Goal: Task Accomplishment & Management: Complete application form

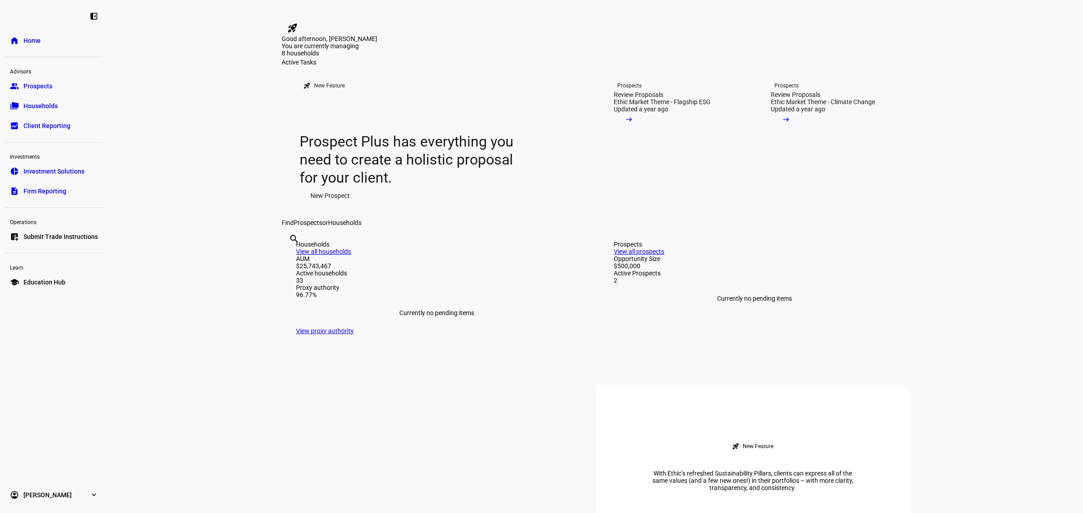
click at [49, 193] on span "Firm Reporting" at bounding box center [44, 191] width 43 height 9
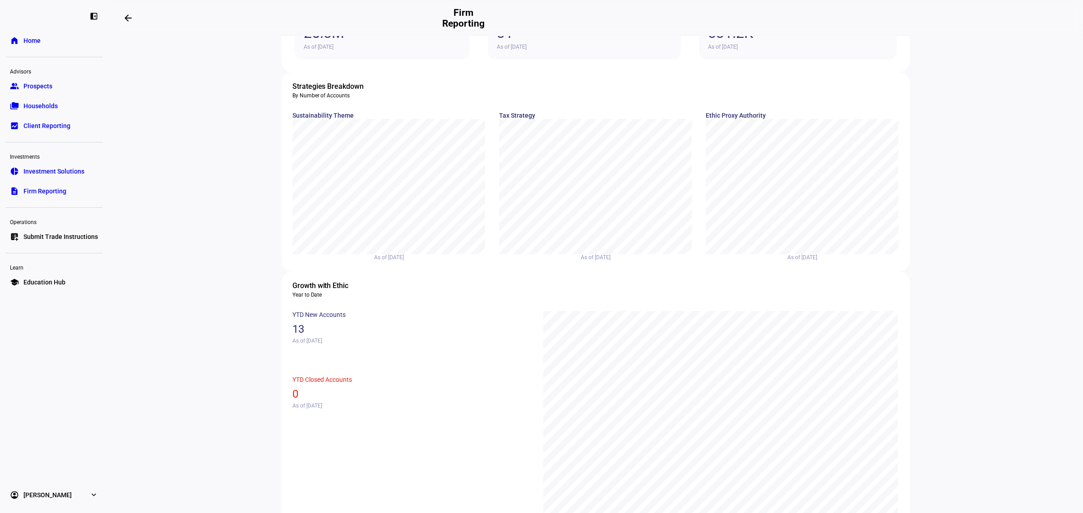
scroll to position [113, 0]
click at [574, 203] on div "chart, 1 series" at bounding box center [595, 176] width 175 height 98
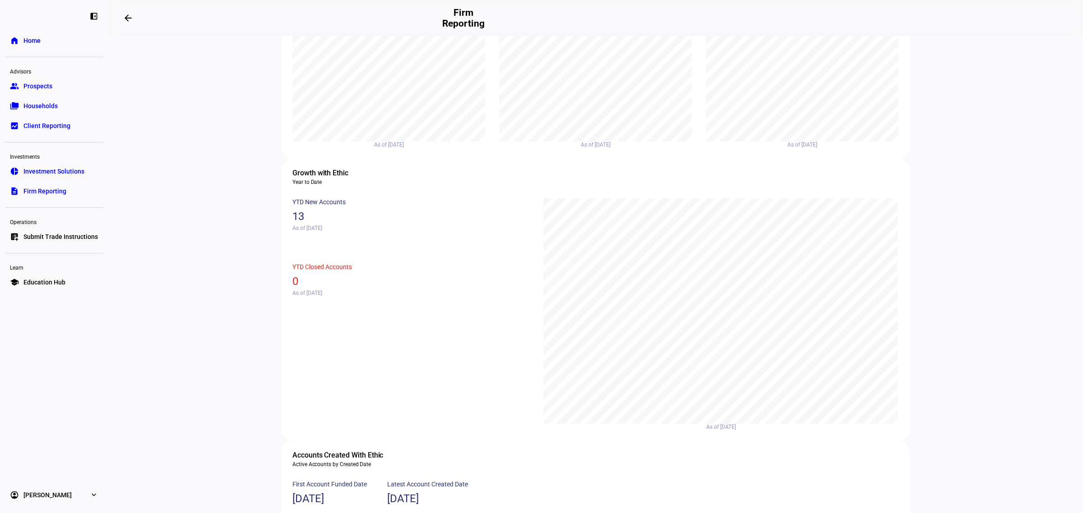
scroll to position [226, 0]
click at [796, 80] on div "chart, 1 series" at bounding box center [802, 63] width 175 height 98
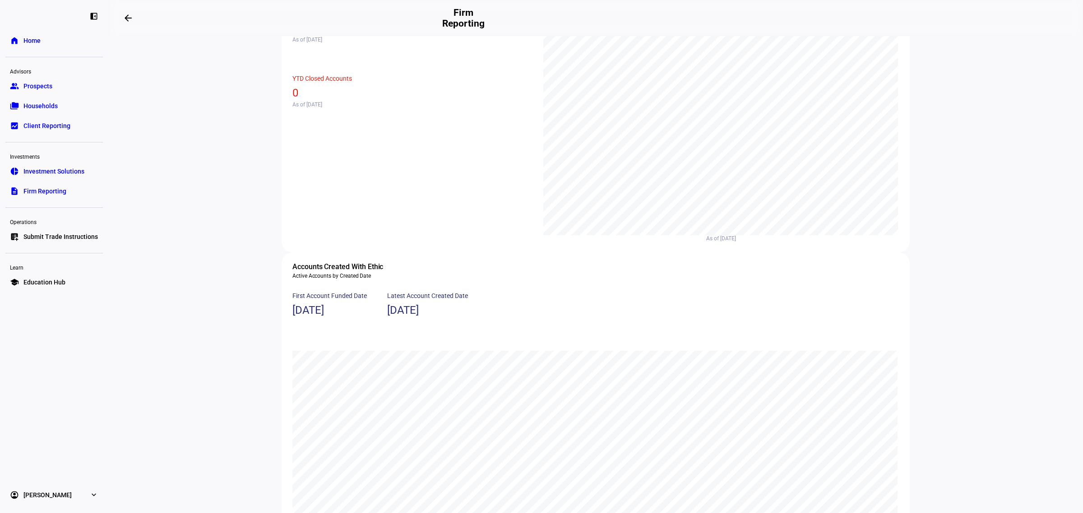
scroll to position [0, 0]
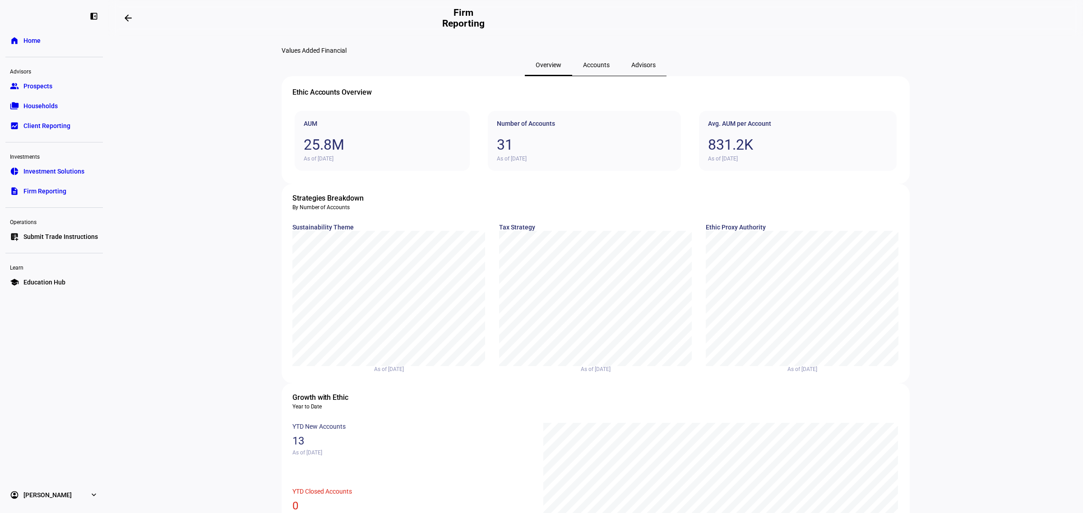
click at [46, 171] on span "Investment Solutions" at bounding box center [53, 171] width 61 height 9
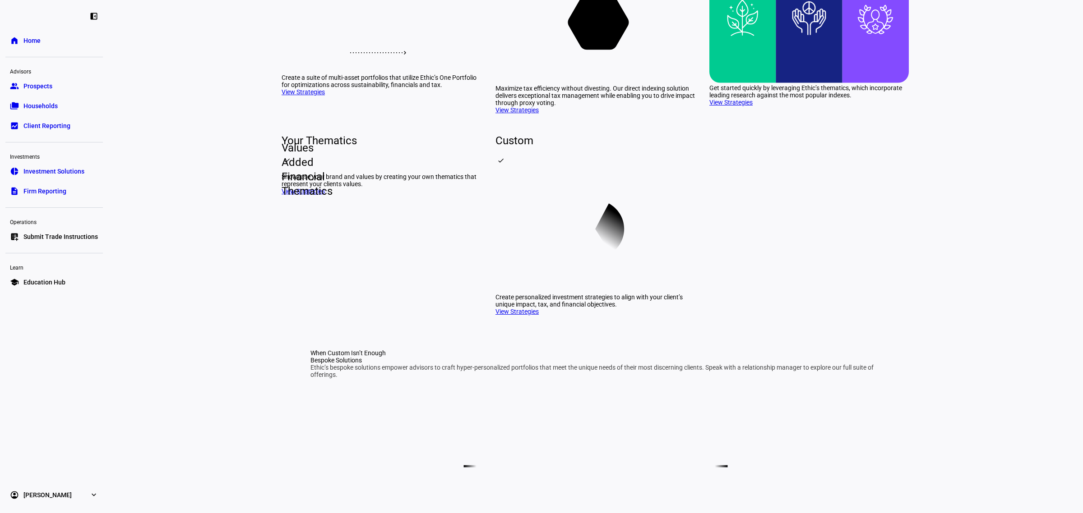
scroll to position [226, 0]
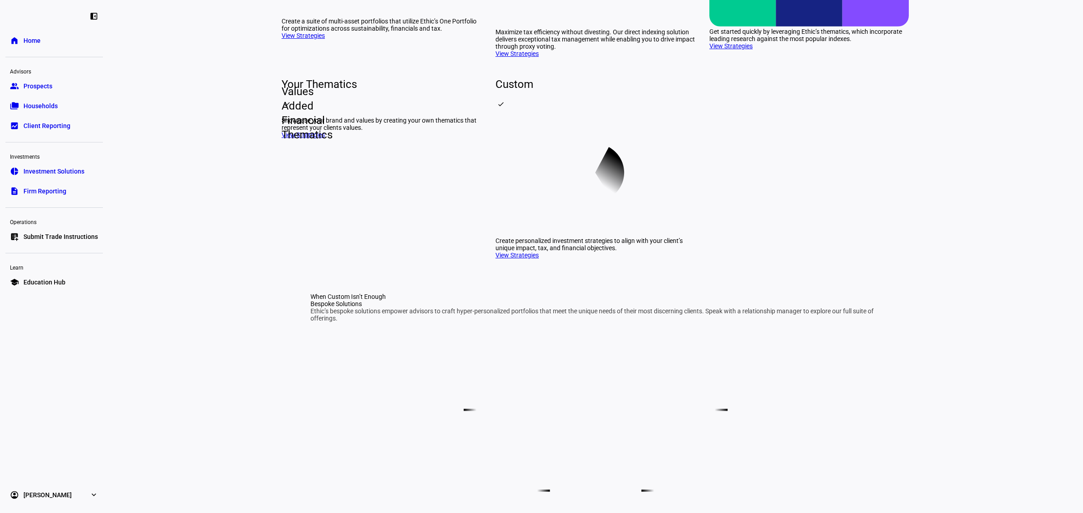
click at [286, 139] on link "View Strategies" at bounding box center [303, 134] width 43 height 7
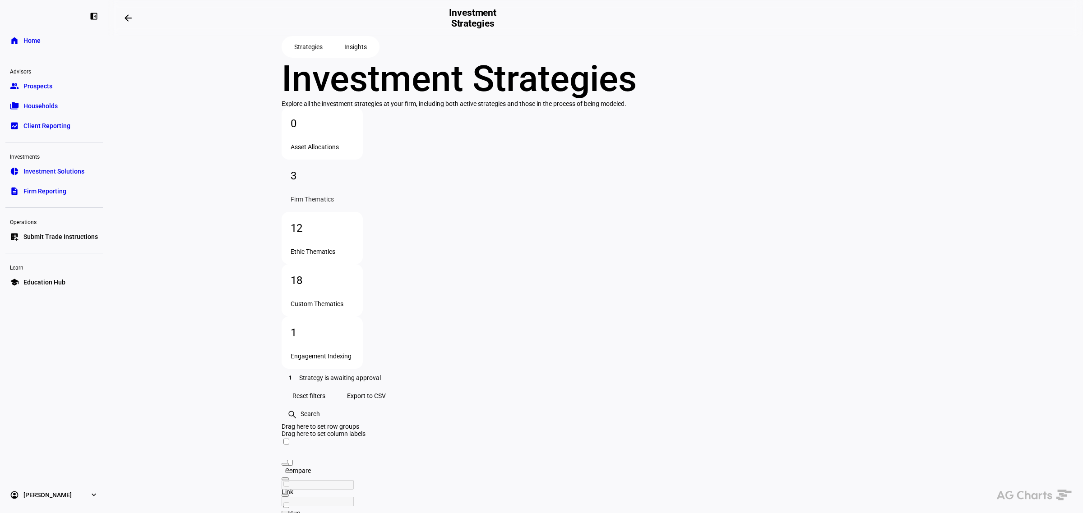
click at [43, 173] on span "Investment Solutions" at bounding box center [53, 171] width 61 height 9
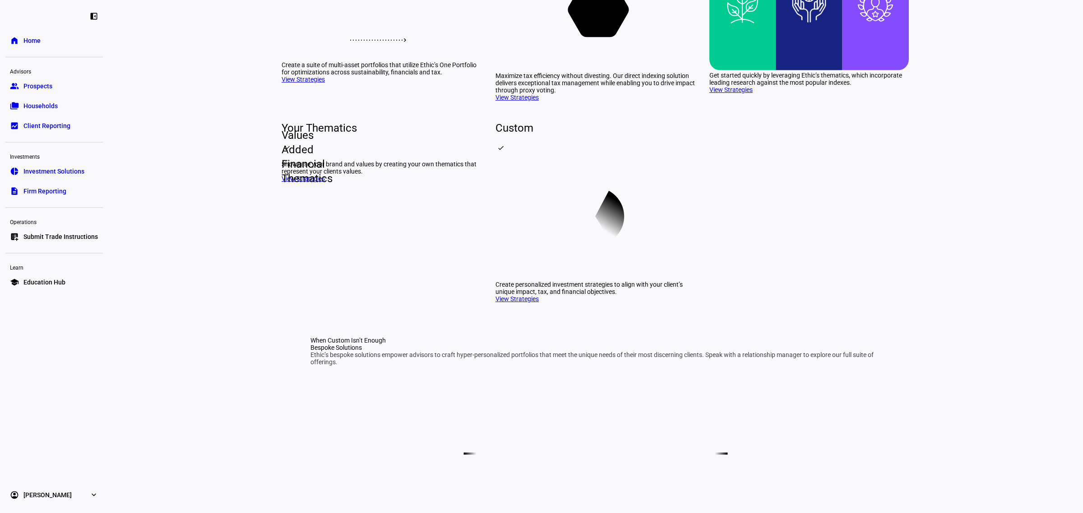
scroll to position [56, 0]
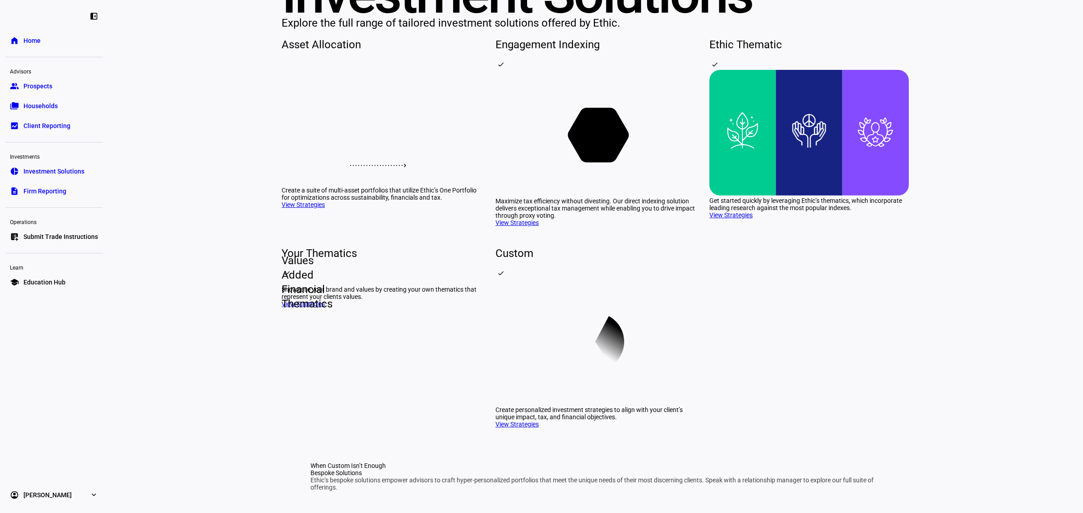
click at [359, 152] on icon at bounding box center [381, 126] width 119 height 51
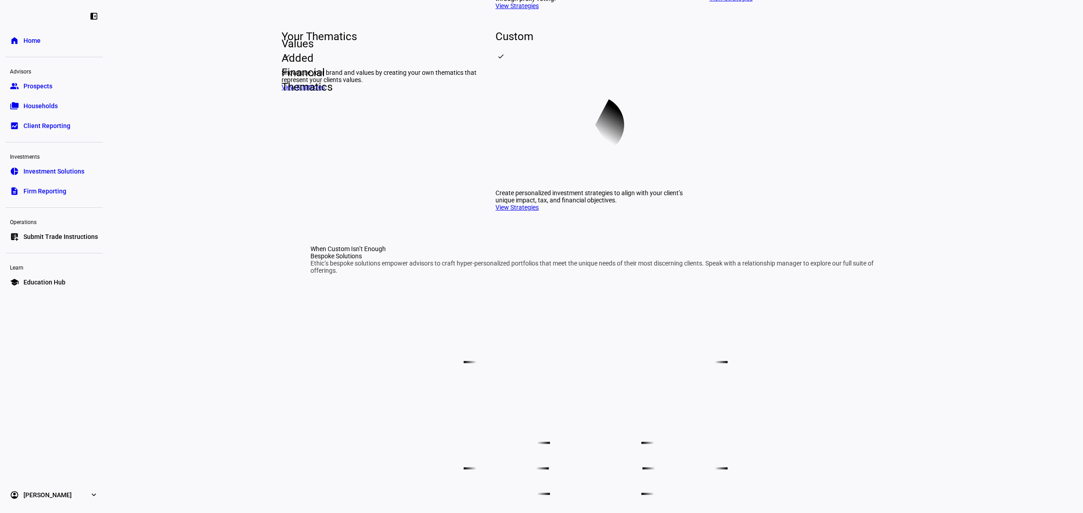
scroll to position [282, 0]
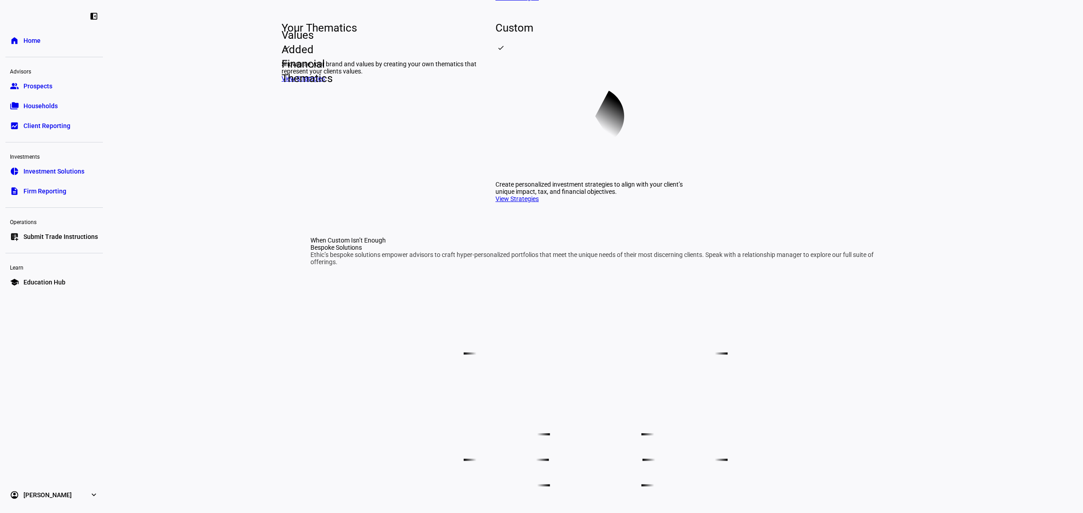
click at [576, 180] on icon at bounding box center [594, 116] width 199 height 126
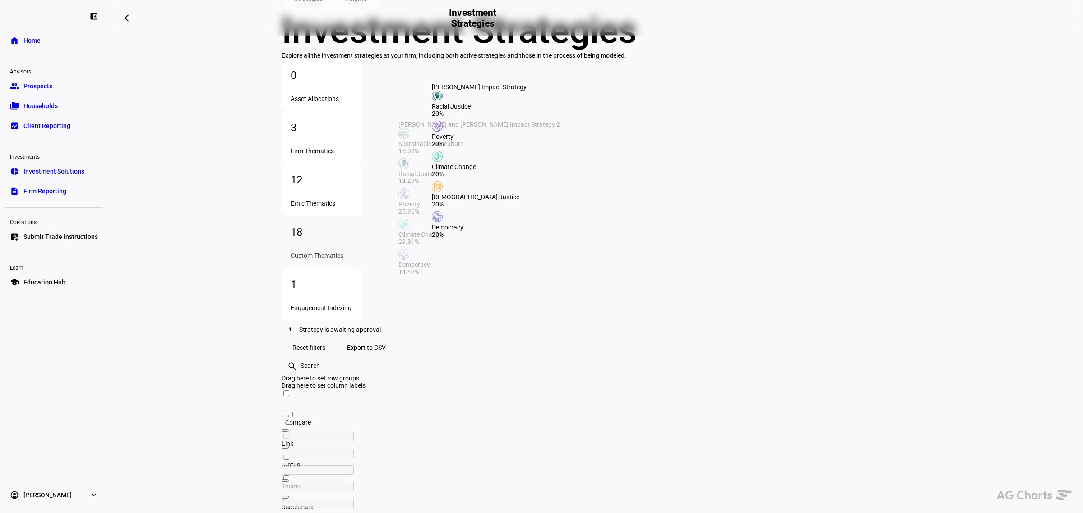
scroll to position [113, 0]
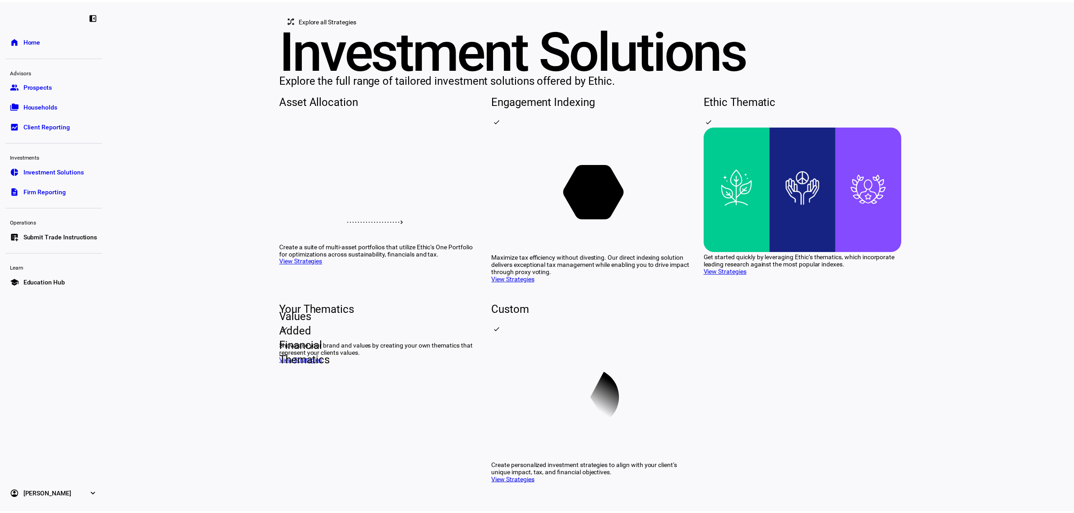
scroll to position [169, 0]
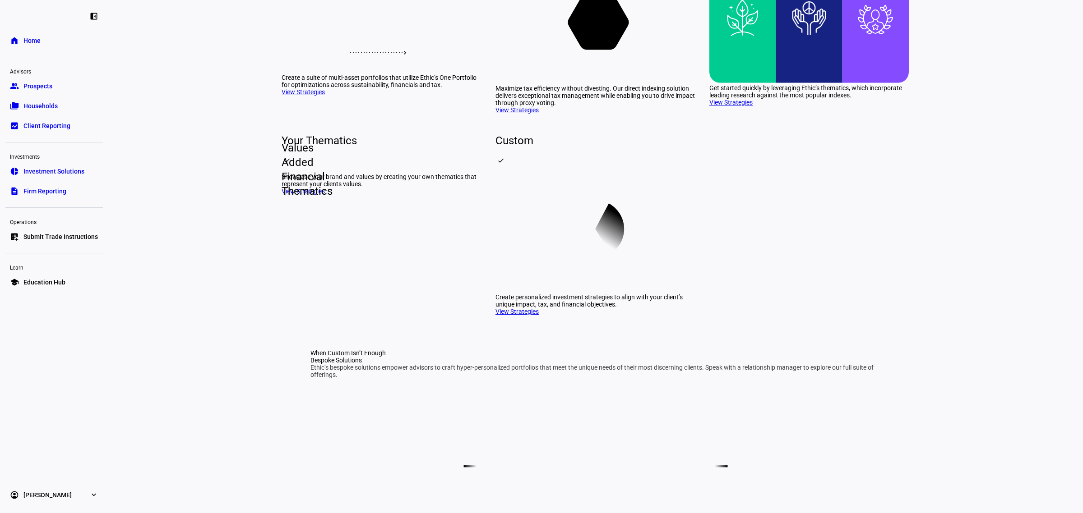
click at [32, 126] on span "Client Reporting" at bounding box center [46, 125] width 47 height 9
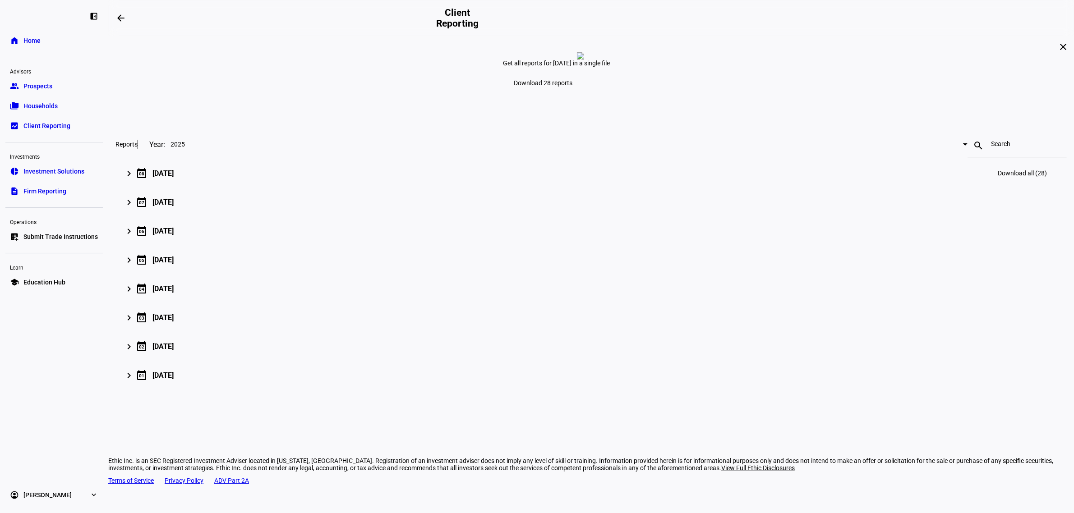
click at [174, 178] on div "[DATE]" at bounding box center [162, 173] width 21 height 9
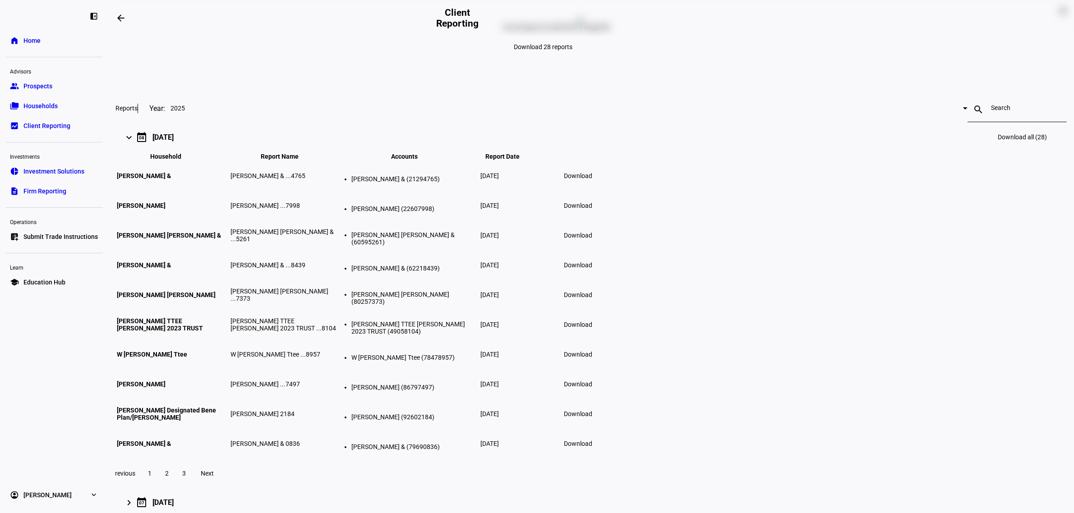
scroll to position [56, 0]
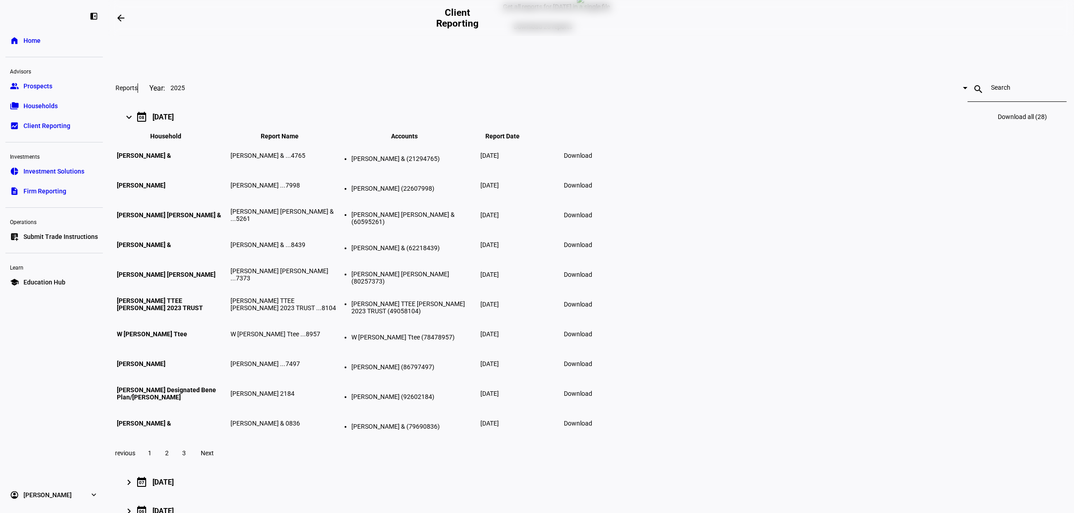
click at [592, 159] on span "Download" at bounding box center [578, 155] width 28 height 7
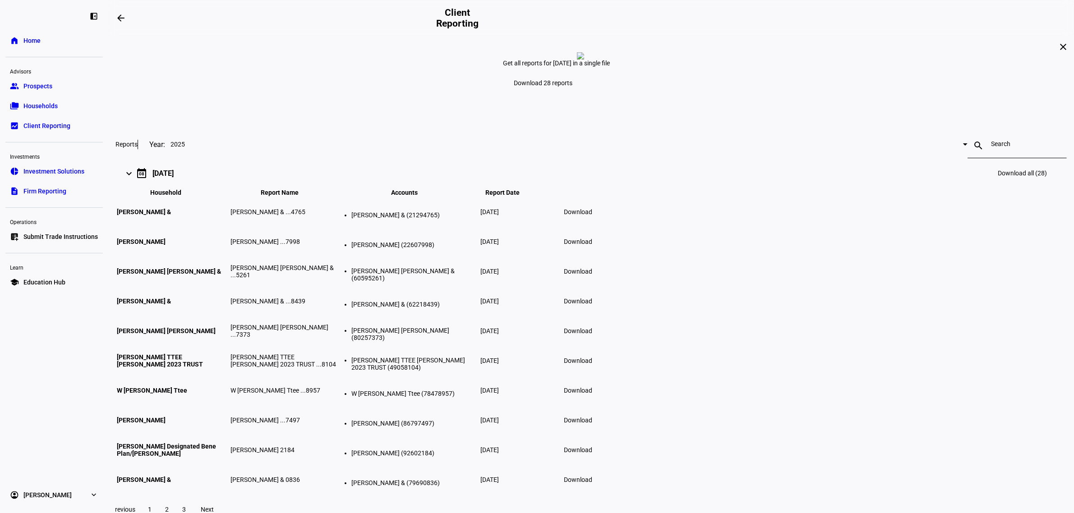
click at [53, 83] on link "group Prospects" at bounding box center [53, 86] width 97 height 18
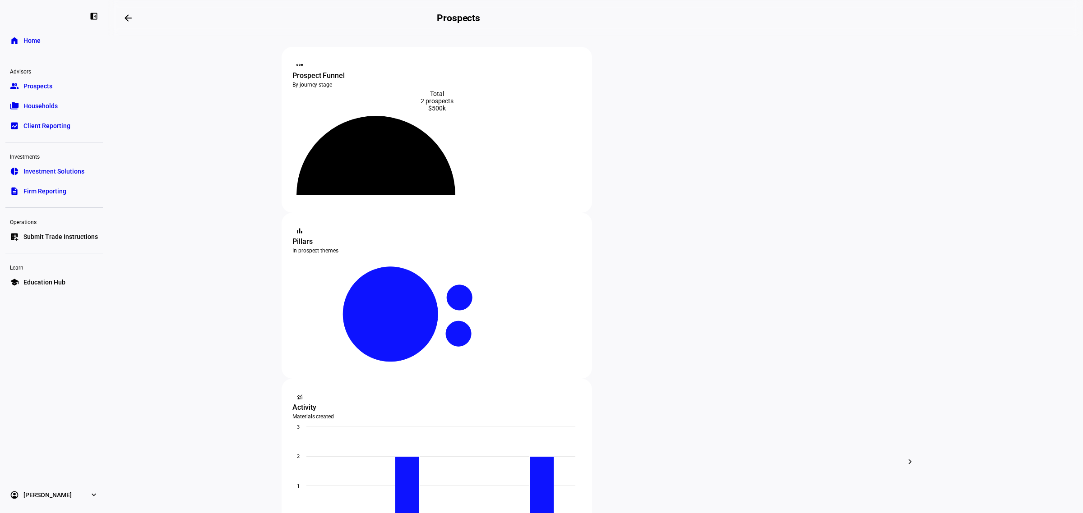
scroll to position [179, 0]
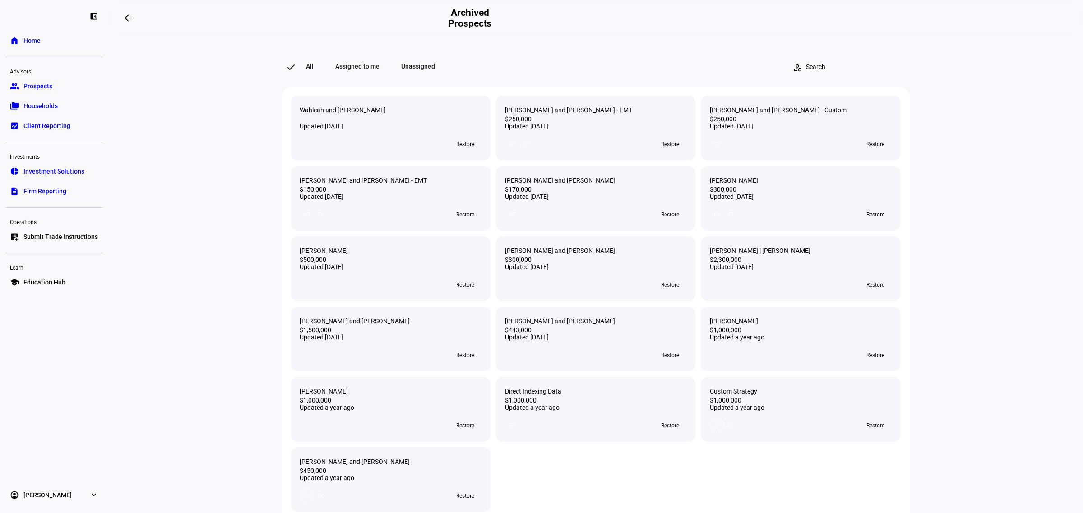
click at [125, 17] on mat-icon "arrow_backwards" at bounding box center [128, 18] width 11 height 11
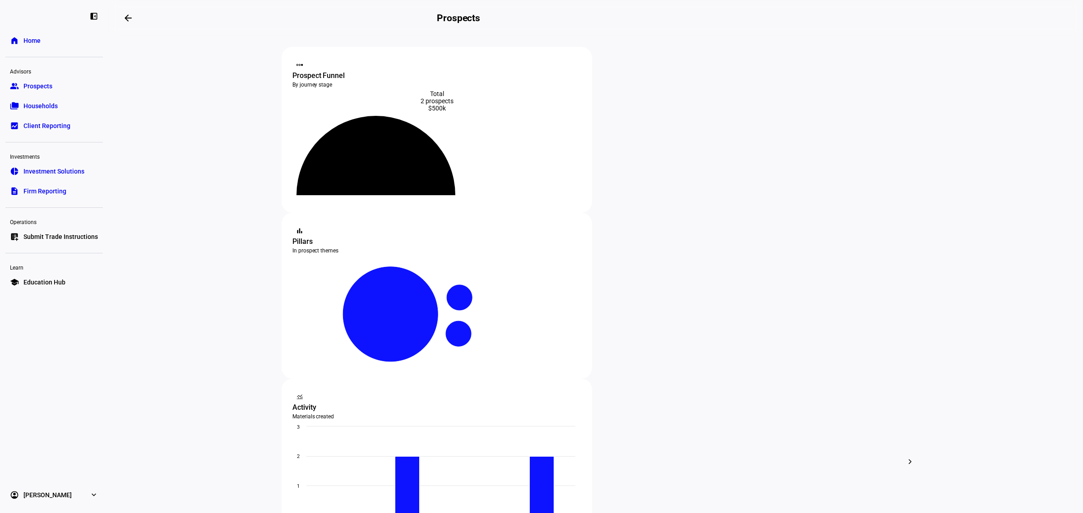
click at [72, 102] on link "folder_copy Households" at bounding box center [53, 106] width 97 height 18
click at [44, 109] on span "Households" at bounding box center [40, 106] width 34 height 9
click at [42, 102] on span "Households" at bounding box center [40, 106] width 34 height 9
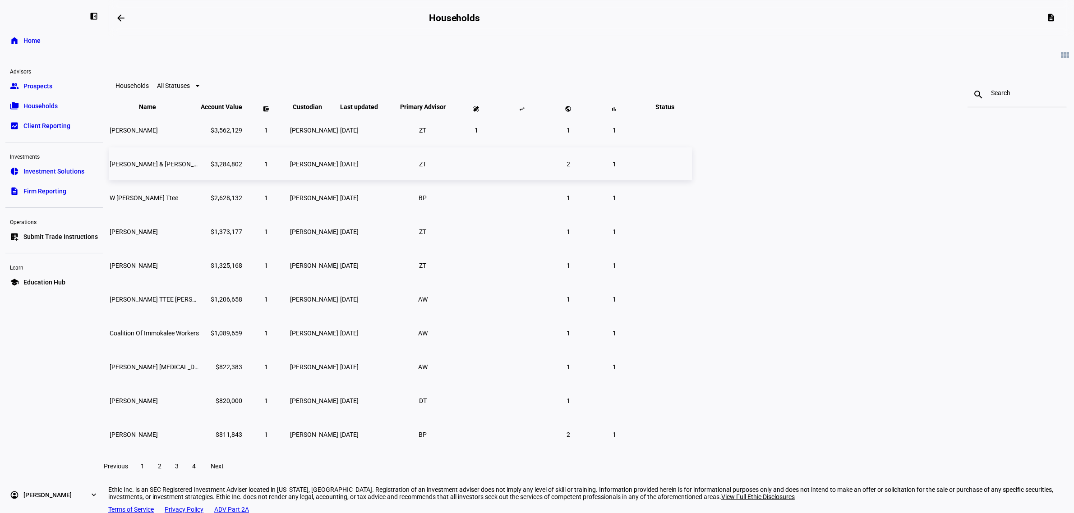
click at [199, 180] on td "[PERSON_NAME] & [PERSON_NAME] Mgr: Ethic Inc" at bounding box center [154, 164] width 90 height 33
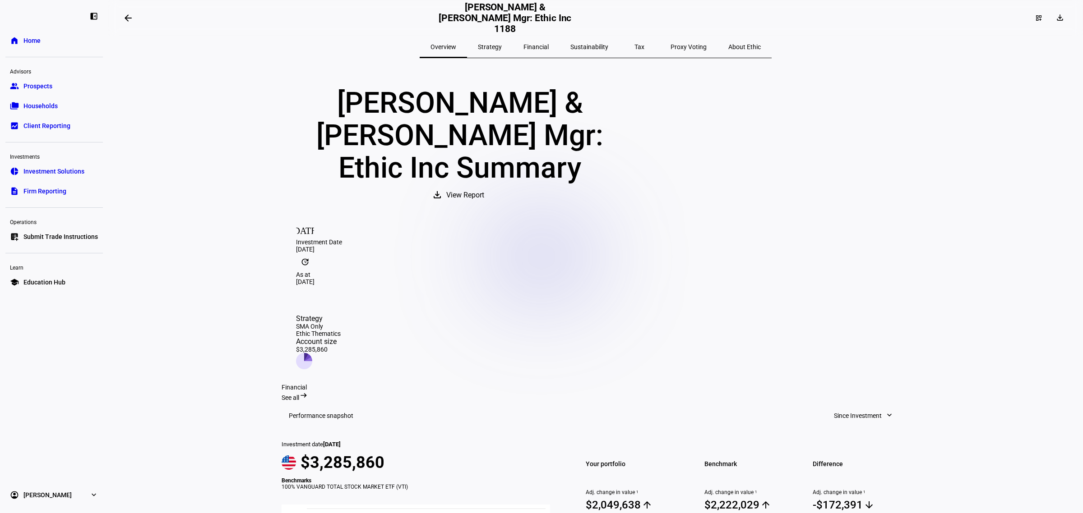
click at [60, 242] on link "list_alt_add Submit Trade Instructions" at bounding box center [53, 237] width 97 height 18
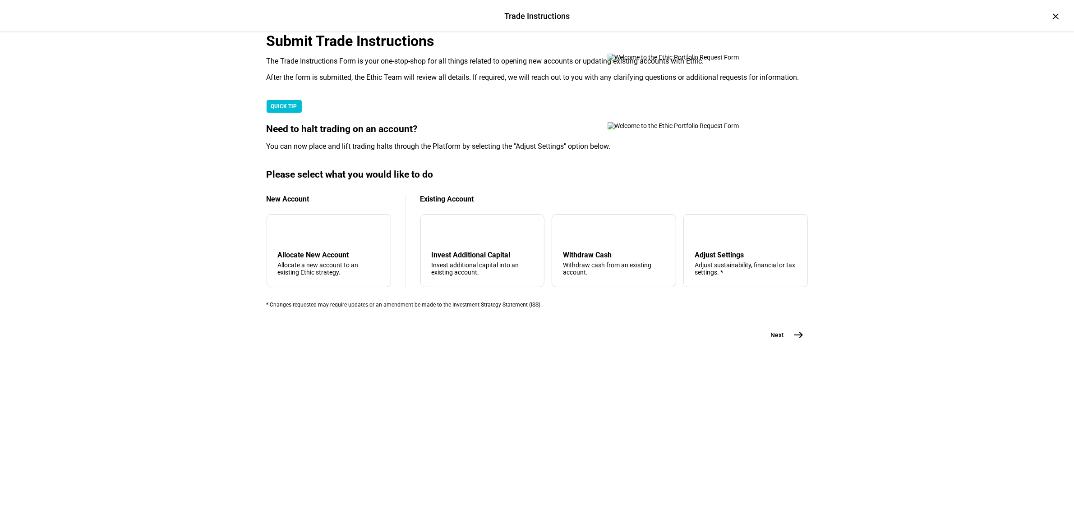
click at [193, 259] on div "Trade Instructions Trade Instructions × Submit Trade Instructions The Trade Ins…" at bounding box center [537, 256] width 1074 height 513
click at [1049, 14] on div "×" at bounding box center [1056, 16] width 14 height 14
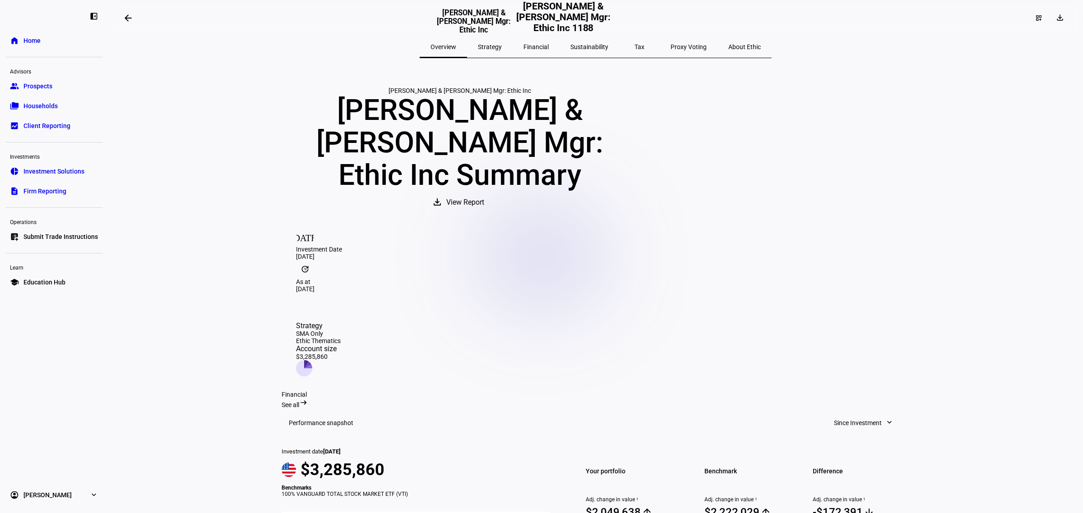
click at [46, 42] on link "home Home" at bounding box center [53, 41] width 97 height 18
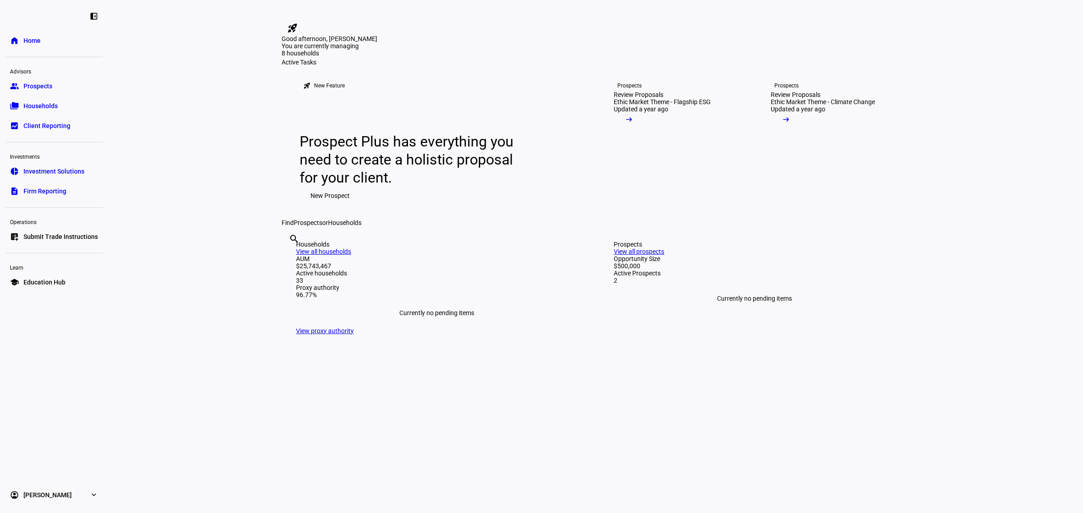
click at [73, 88] on link "group Prospects" at bounding box center [53, 86] width 97 height 18
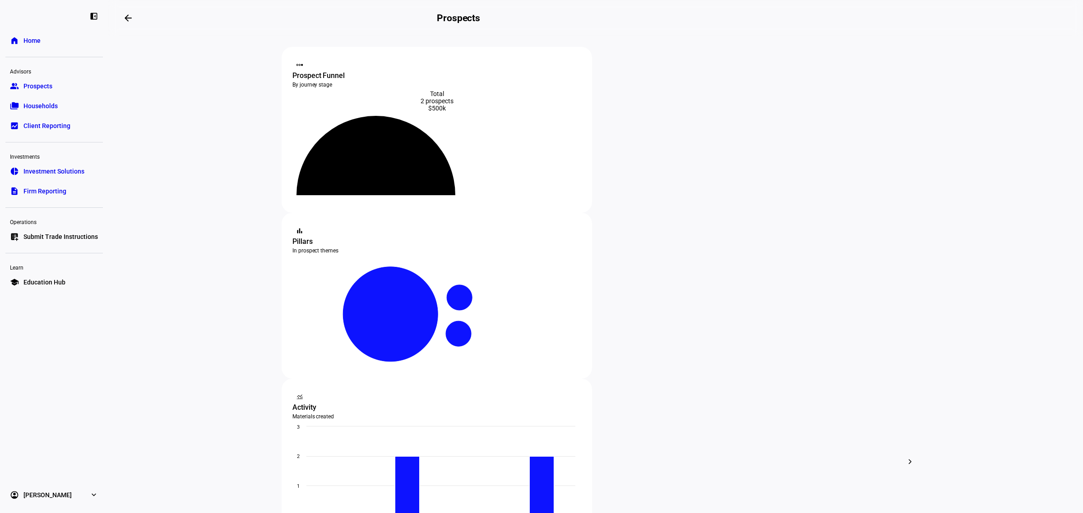
click at [41, 106] on span "Households" at bounding box center [40, 106] width 34 height 9
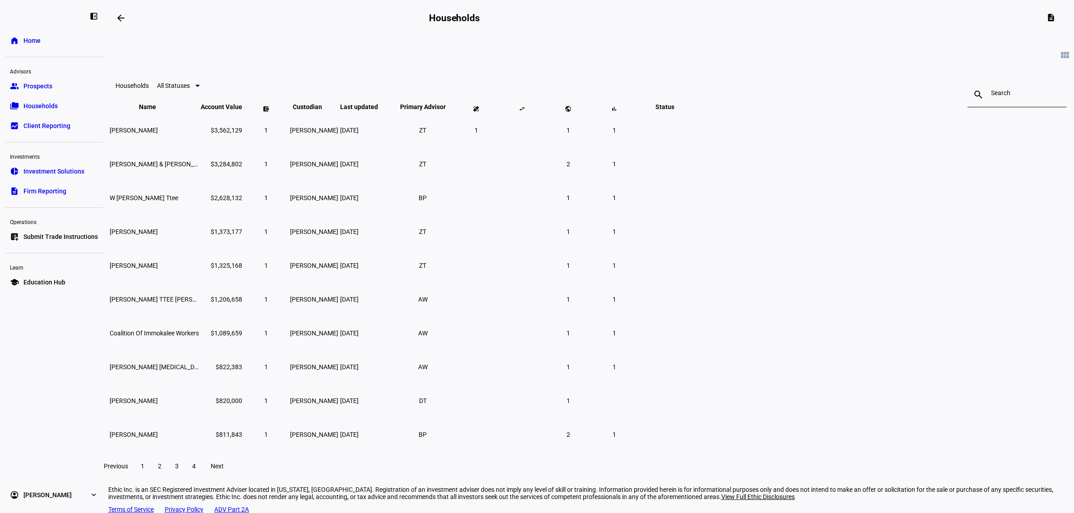
click at [55, 236] on span "Submit Trade Instructions" at bounding box center [60, 236] width 74 height 9
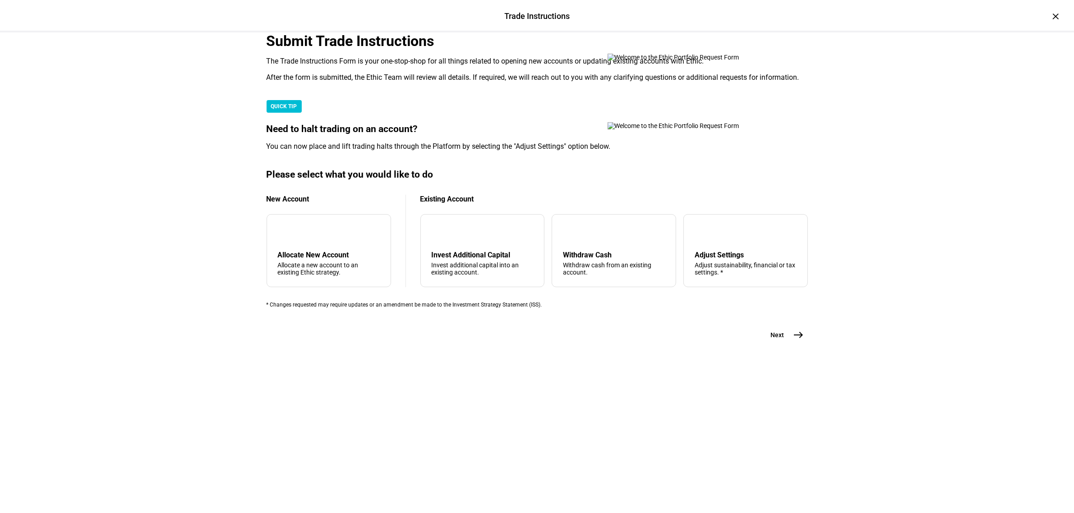
scroll to position [116, 0]
click at [1049, 21] on div "×" at bounding box center [1056, 16] width 14 height 14
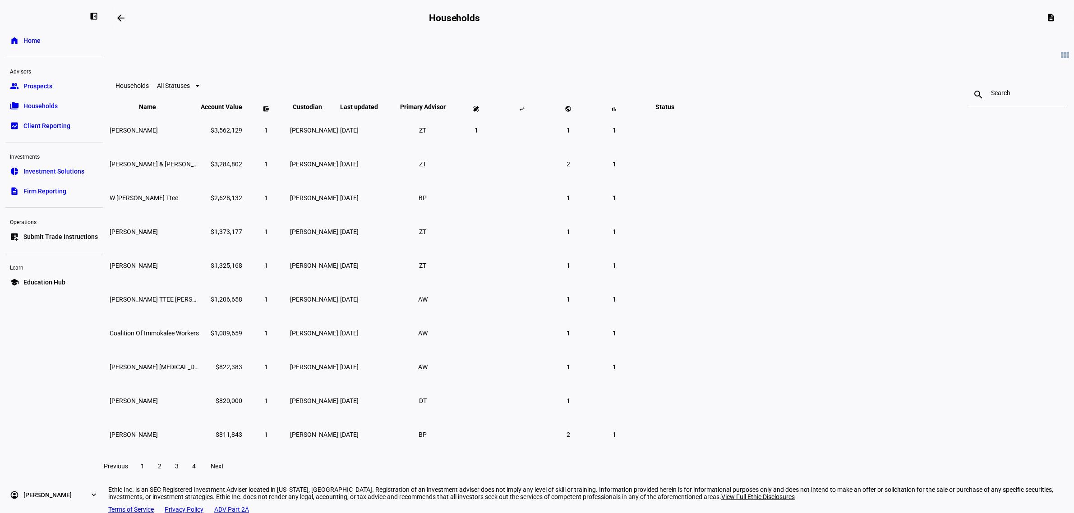
click at [42, 76] on div "Advisors" at bounding box center [53, 71] width 97 height 13
click at [38, 84] on span "Prospects" at bounding box center [37, 86] width 29 height 9
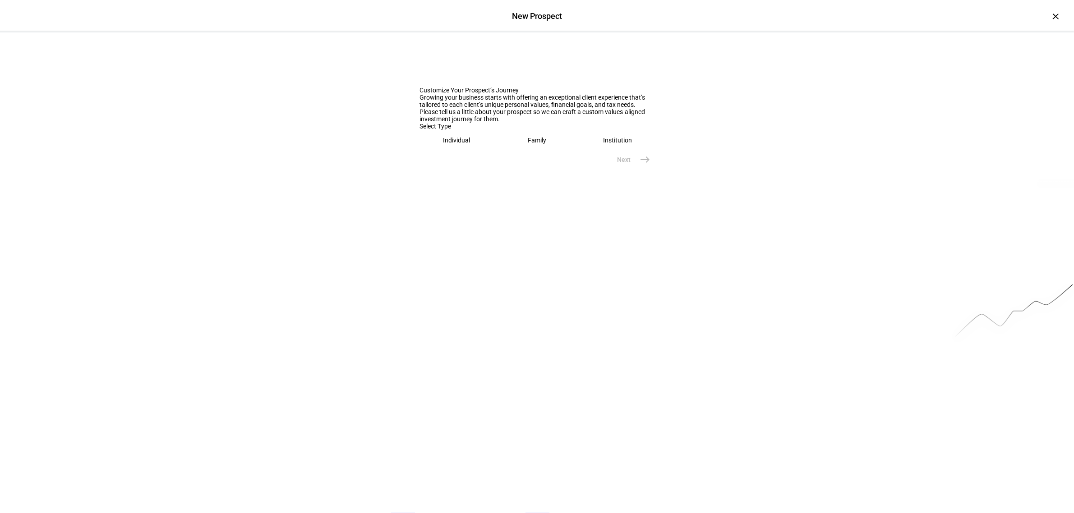
click at [535, 144] on div "Family" at bounding box center [537, 140] width 18 height 7
click at [445, 172] on input "text" at bounding box center [537, 168] width 235 height 7
drag, startPoint x: 445, startPoint y: 300, endPoint x: 416, endPoint y: 287, distance: 31.3
click at [420, 183] on div "[PERSON_NAME]" at bounding box center [537, 170] width 235 height 25
type input "Example"
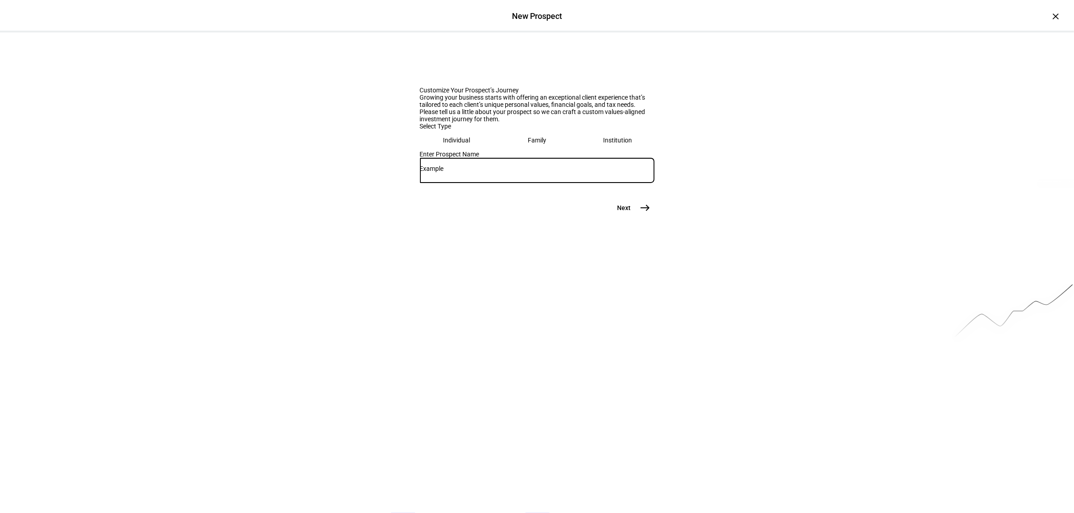
click at [641, 213] on mat-icon "east" at bounding box center [645, 208] width 11 height 11
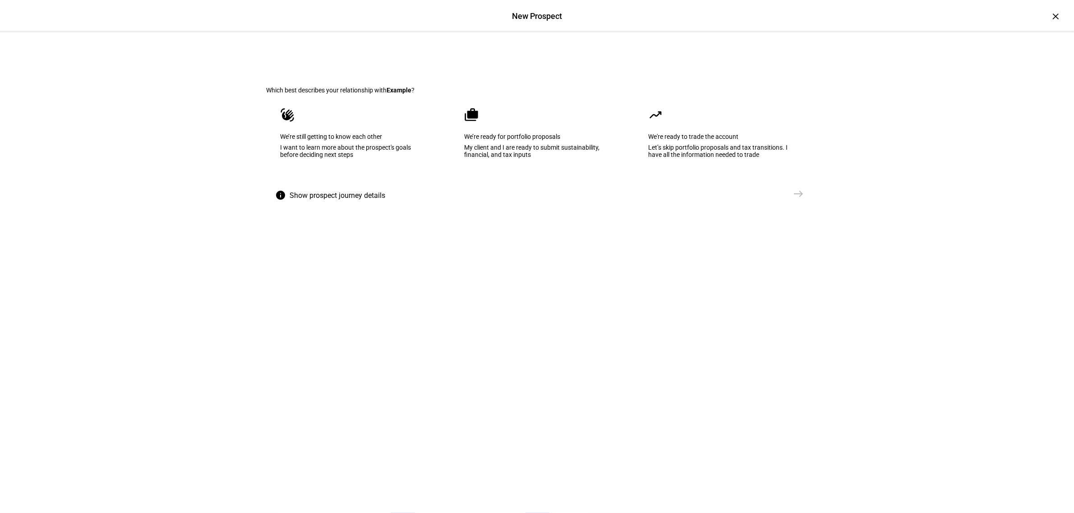
click at [524, 158] on div "My client and I are ready to submit sustainability, financial, and tax inputs" at bounding box center [537, 151] width 145 height 14
click at [790, 203] on span "east" at bounding box center [799, 194] width 18 height 18
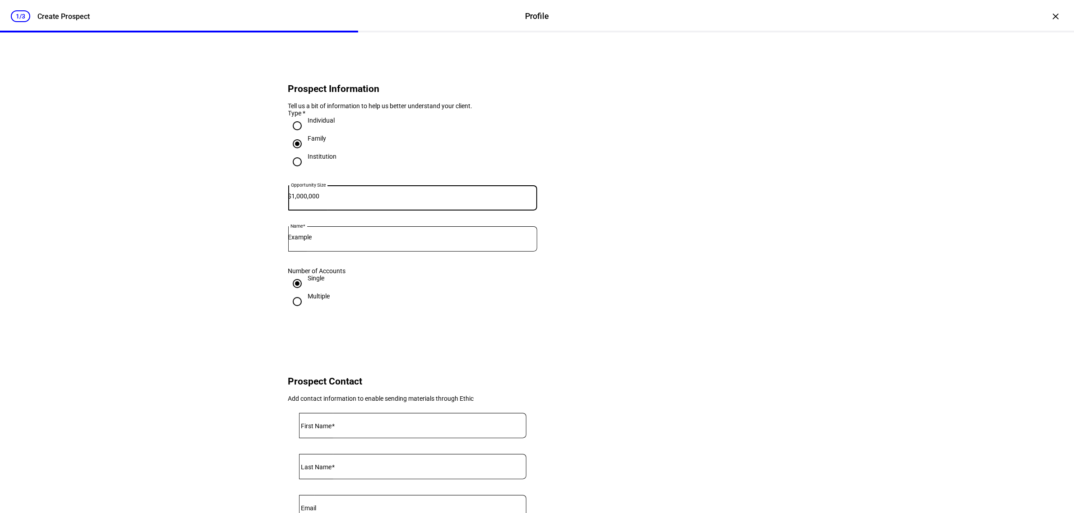
type input "1,000,000"
click at [328, 241] on input "Example" at bounding box center [412, 237] width 249 height 7
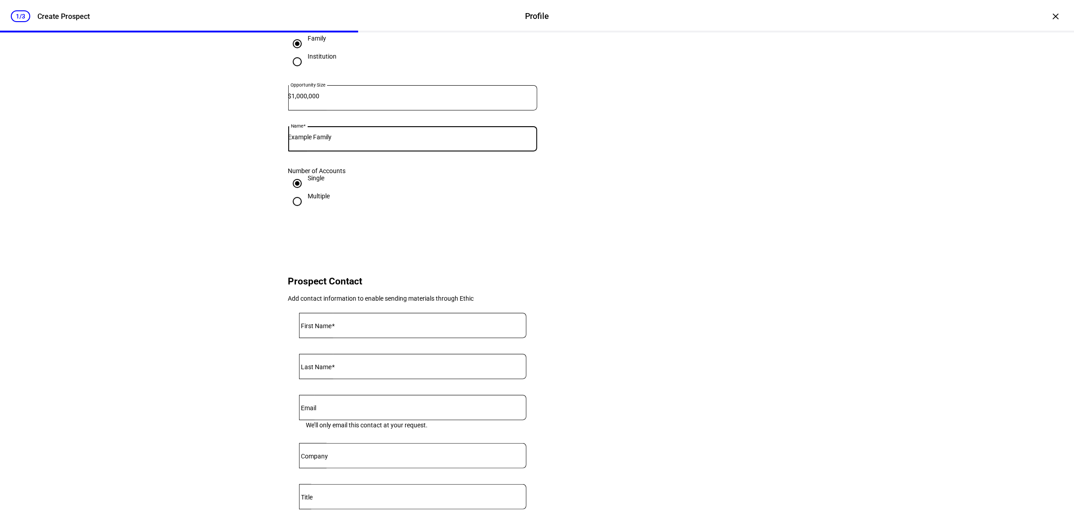
scroll to position [113, 0]
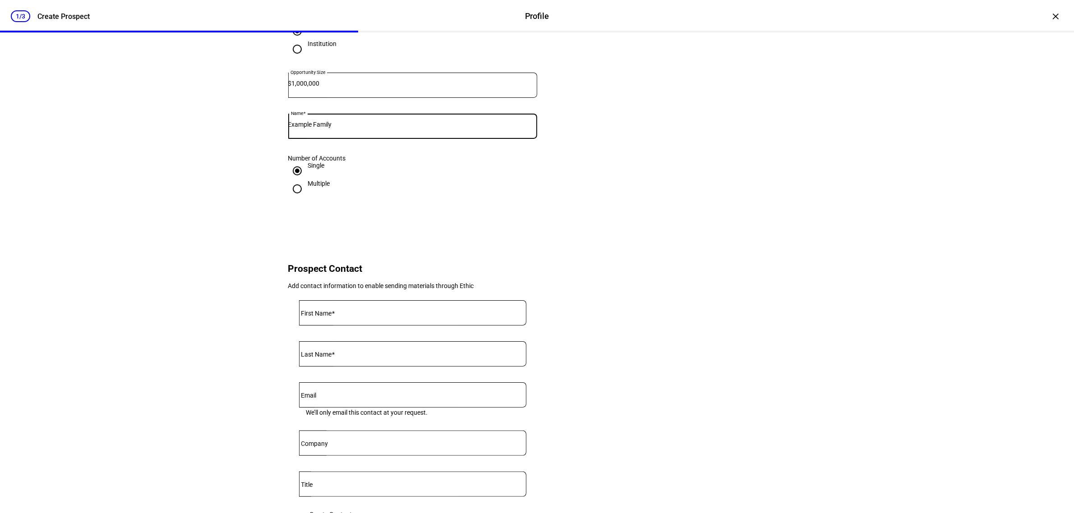
type input "Example Family"
click at [291, 180] on input "Single" at bounding box center [297, 171] width 18 height 18
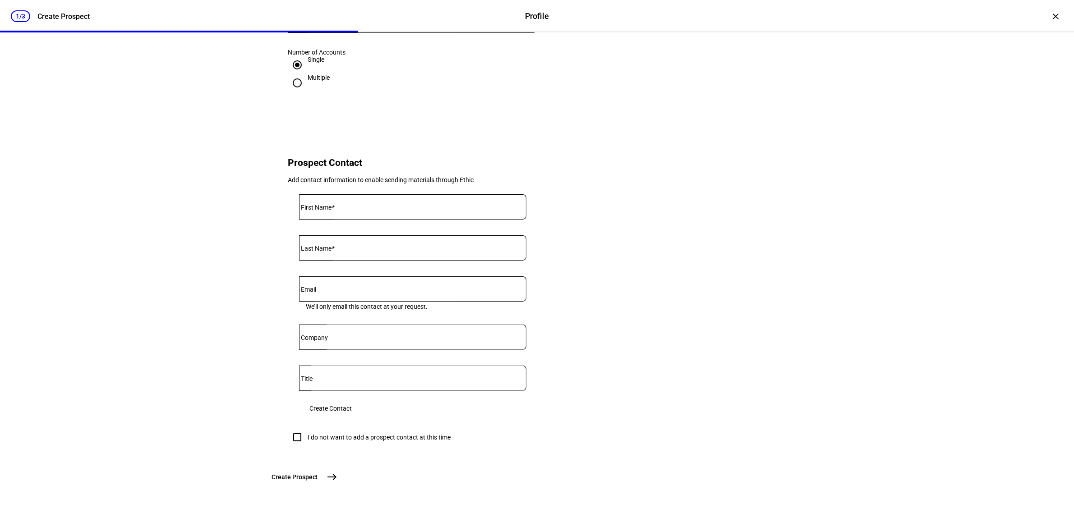
scroll to position [169, 0]
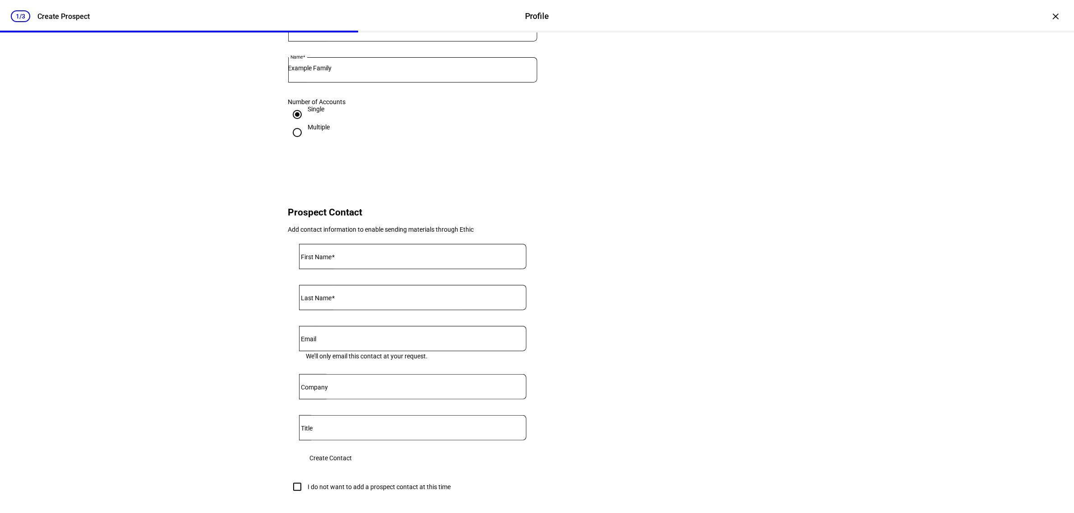
click at [339, 259] on input "First Name" at bounding box center [412, 254] width 227 height 7
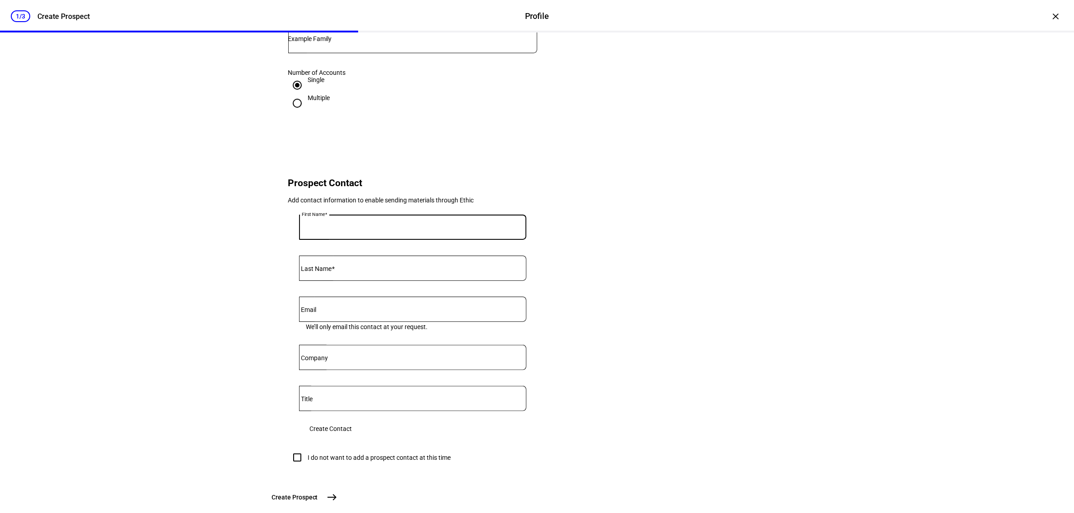
scroll to position [226, 0]
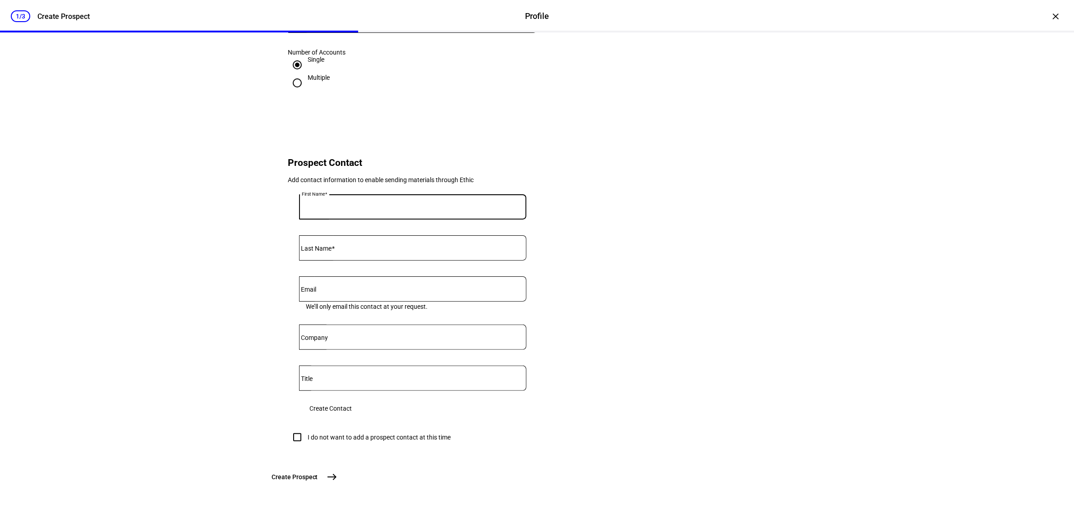
type input "J"
type input "[PERSON_NAME]"
click at [386, 250] on input "Last Name" at bounding box center [412, 246] width 227 height 7
type input "Example"
click at [352, 418] on span "Create Contact" at bounding box center [331, 409] width 42 height 18
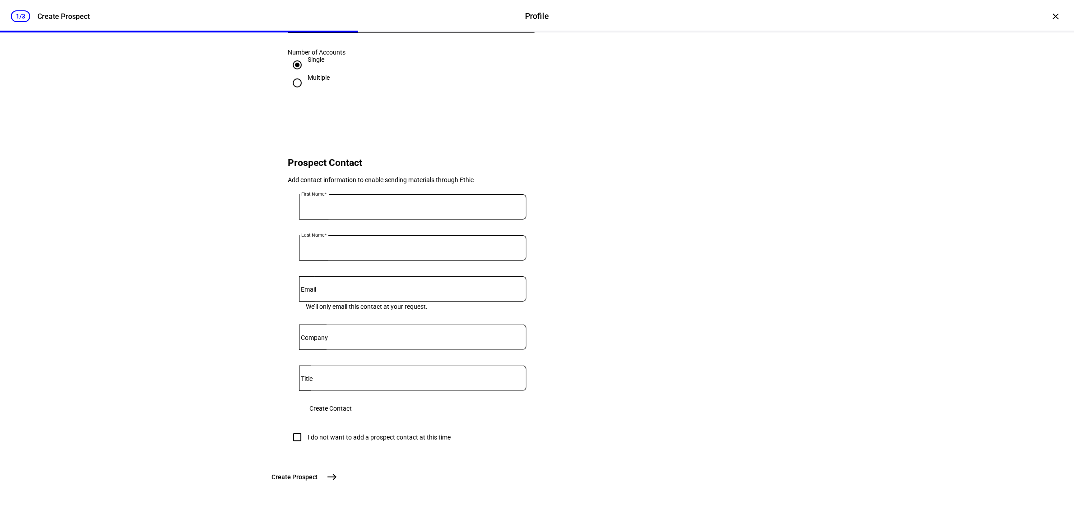
scroll to position [125, 0]
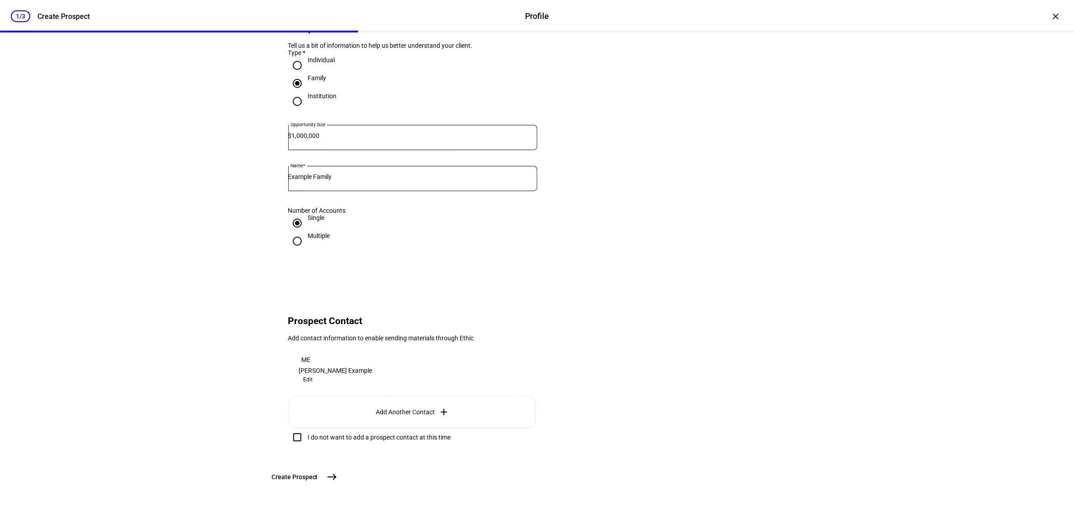
click at [337, 477] on mat-icon "east" at bounding box center [332, 477] width 11 height 11
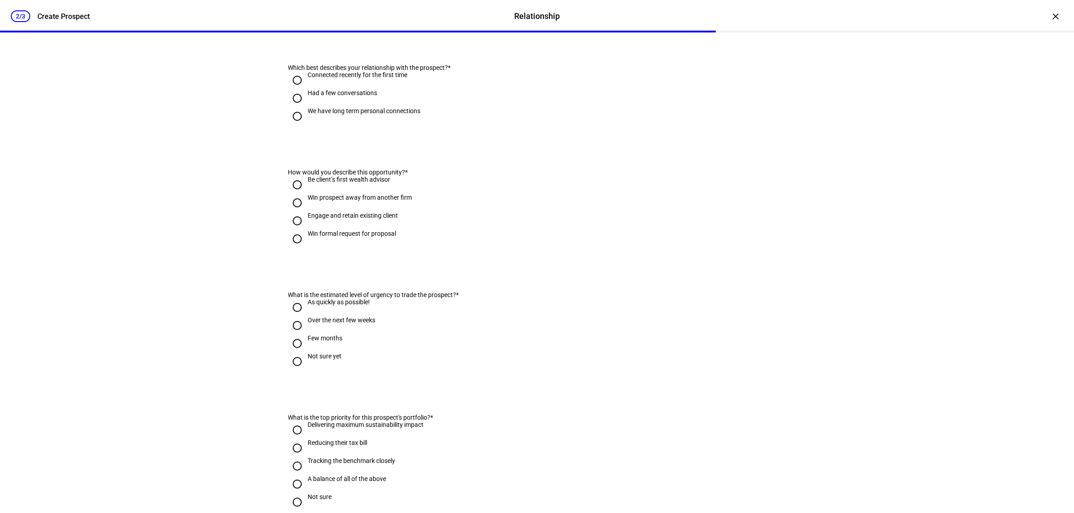
scroll to position [0, 0]
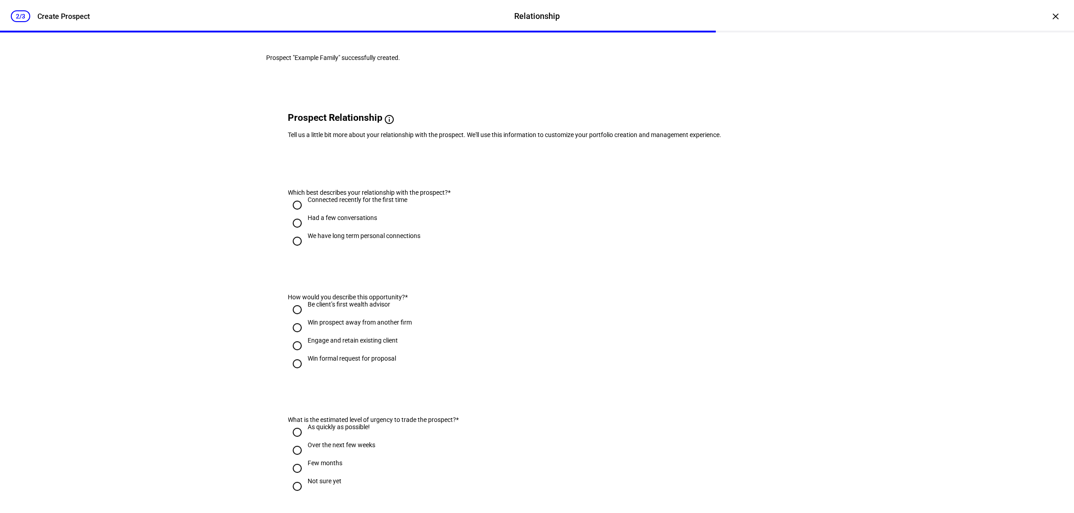
scroll to position [56, 0]
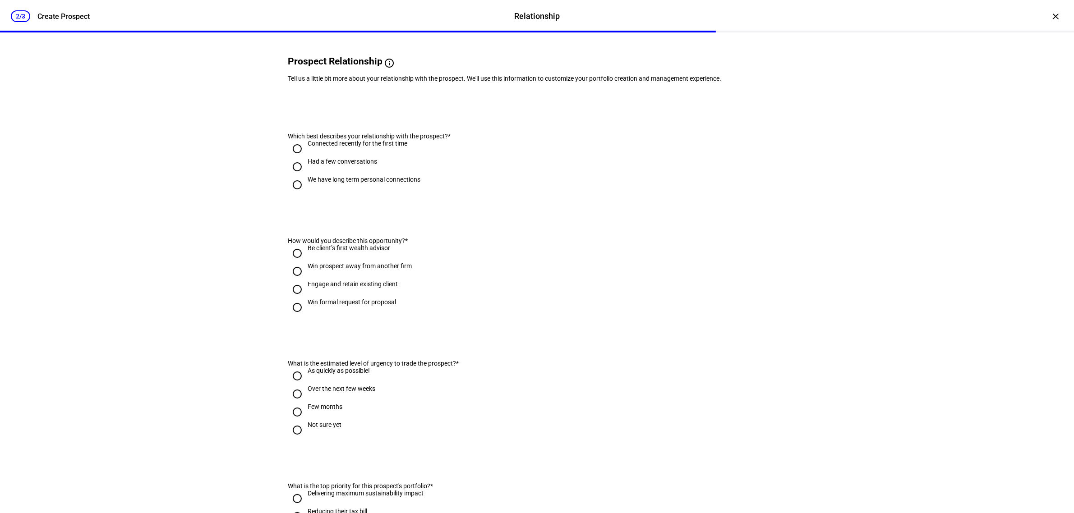
click at [343, 165] on div "Had a few conversations" at bounding box center [342, 161] width 69 height 7
click at [306, 176] on input "Had a few conversations" at bounding box center [297, 167] width 18 height 18
radio input "true"
click at [348, 288] on div "Engage and retain existing client" at bounding box center [353, 284] width 90 height 7
click at [306, 299] on input "Engage and retain existing client" at bounding box center [297, 290] width 18 height 18
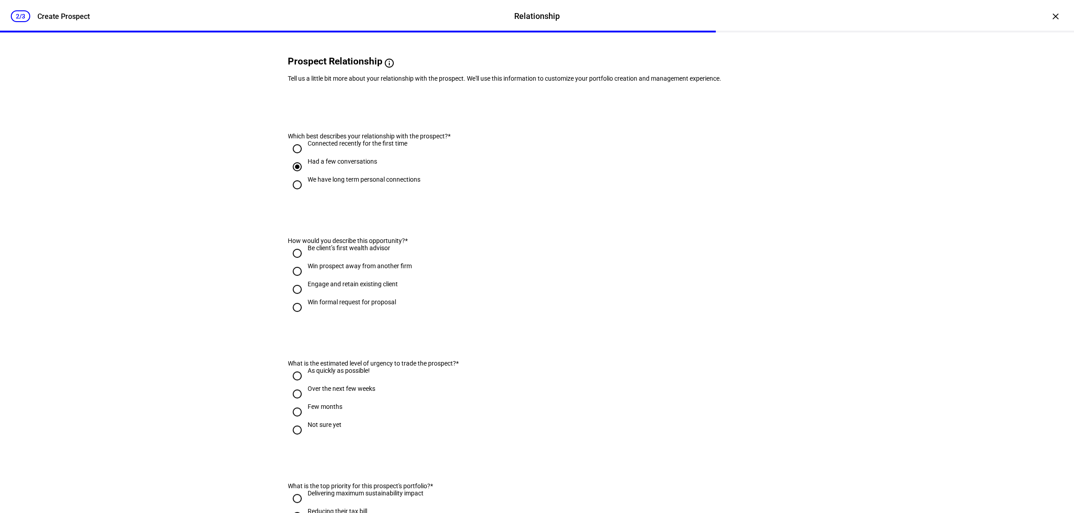
radio input "true"
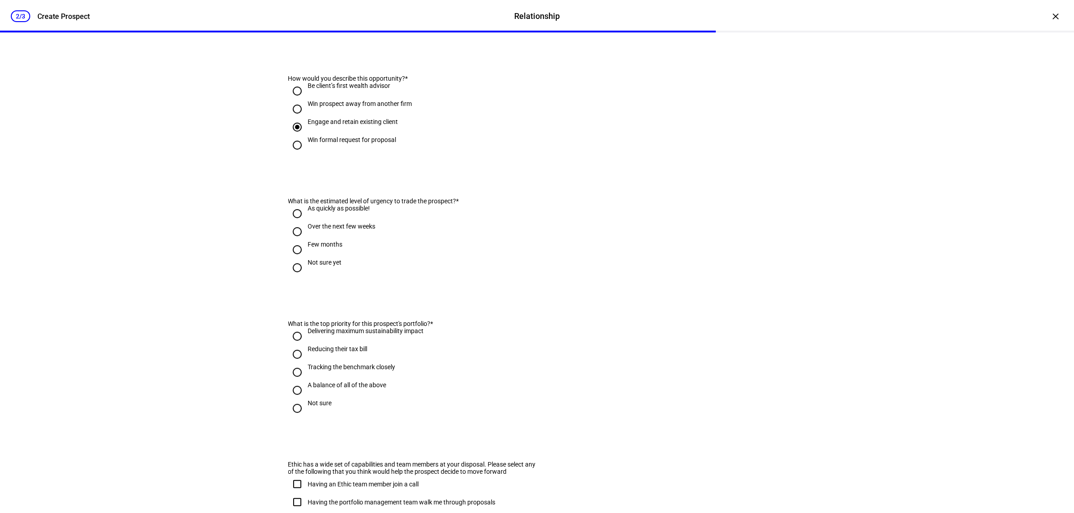
scroll to position [226, 0]
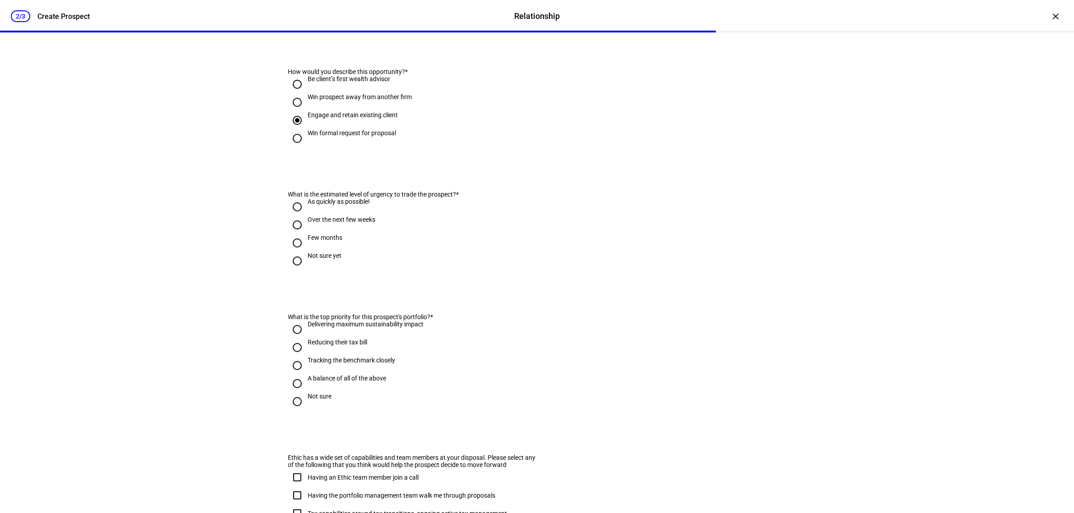
click at [346, 223] on div "Over the next few weeks" at bounding box center [342, 219] width 68 height 7
click at [306, 234] on input "Over the next few weeks" at bounding box center [297, 225] width 18 height 18
radio input "true"
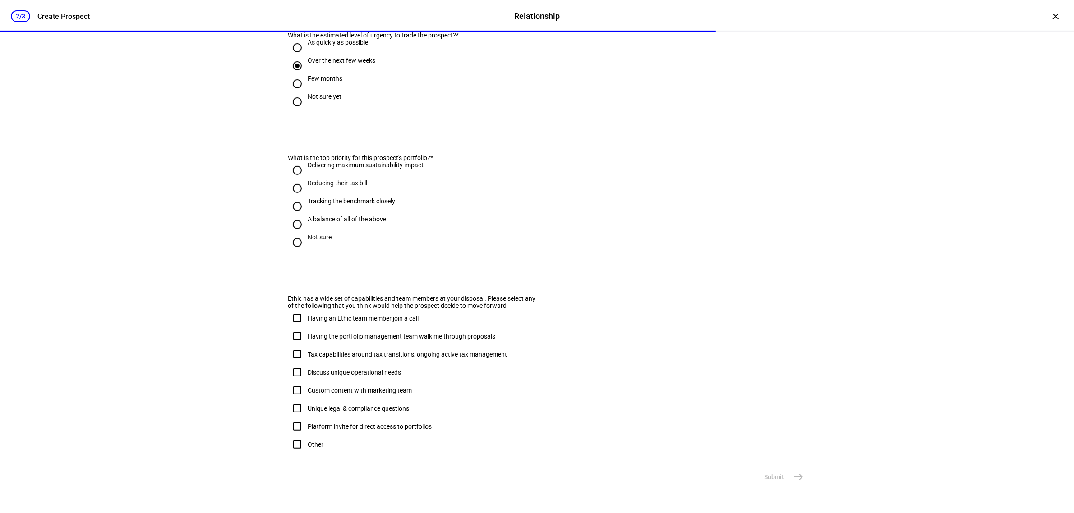
scroll to position [395, 0]
click at [332, 223] on div "A balance of all of the above" at bounding box center [347, 219] width 79 height 7
click at [306, 234] on input "A balance of all of the above" at bounding box center [297, 225] width 18 height 18
radio input "true"
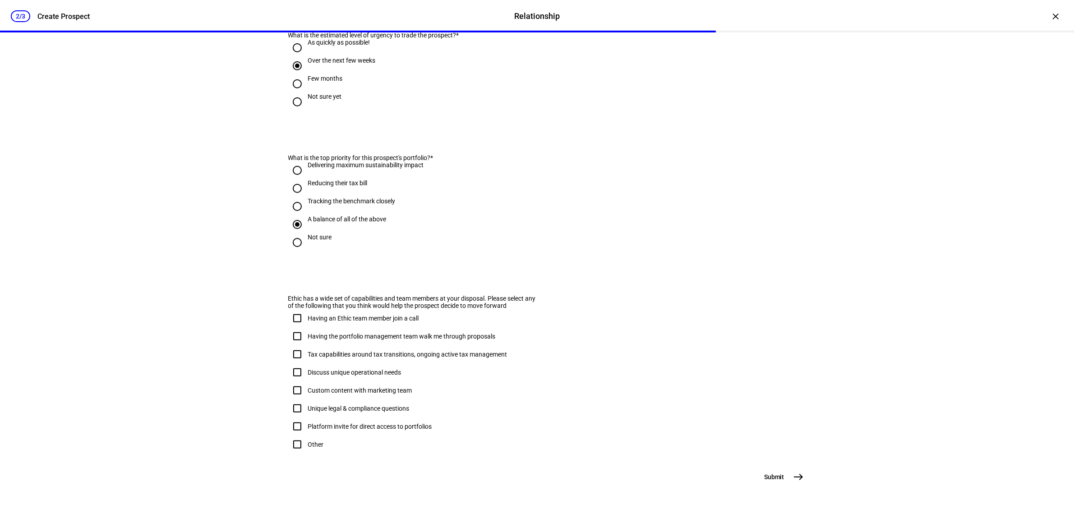
click at [772, 480] on span "Submit" at bounding box center [774, 477] width 20 height 9
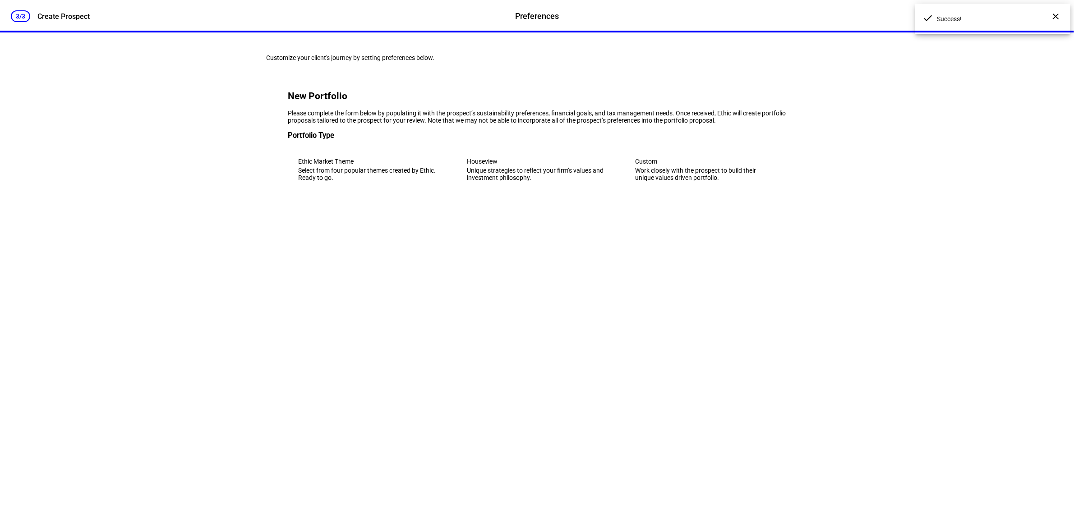
scroll to position [0, 0]
click at [694, 181] on div "Work closely with the prospect to build their unique values driven portfolio." at bounding box center [705, 174] width 140 height 14
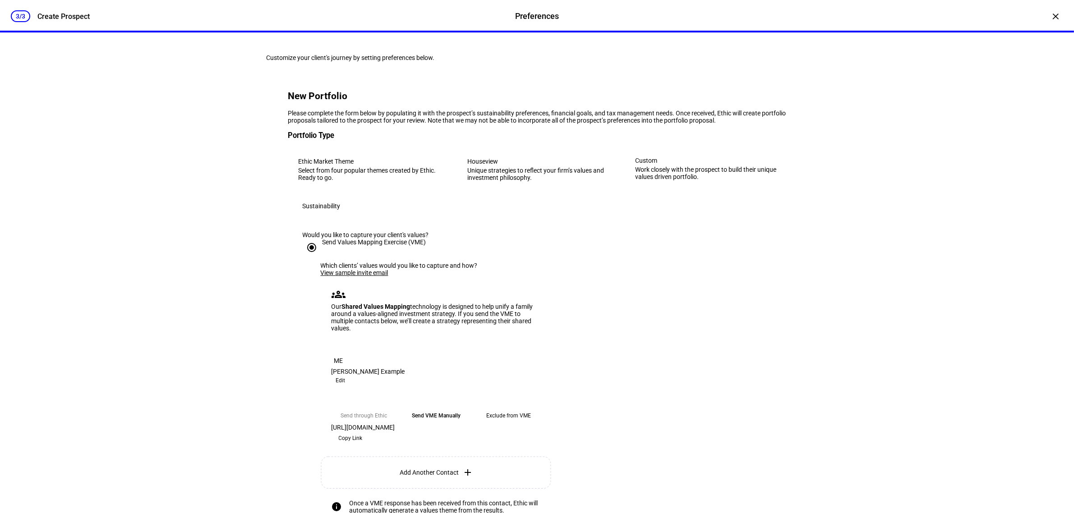
scroll to position [113, 0]
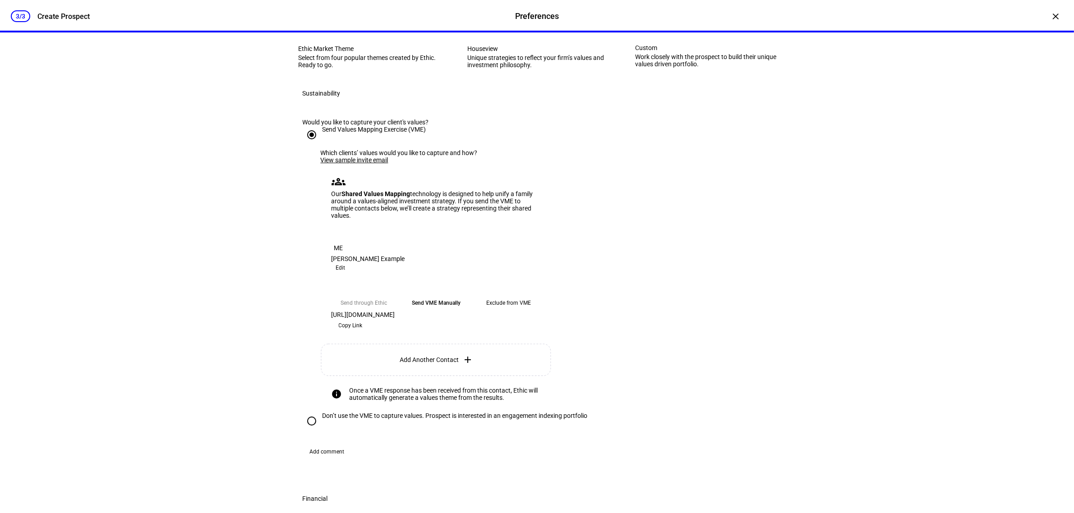
click at [431, 311] on eth-mega-radio-button "Send VME Manually" at bounding box center [436, 303] width 65 height 16
click at [363, 333] on span "Copy Link" at bounding box center [351, 326] width 24 height 14
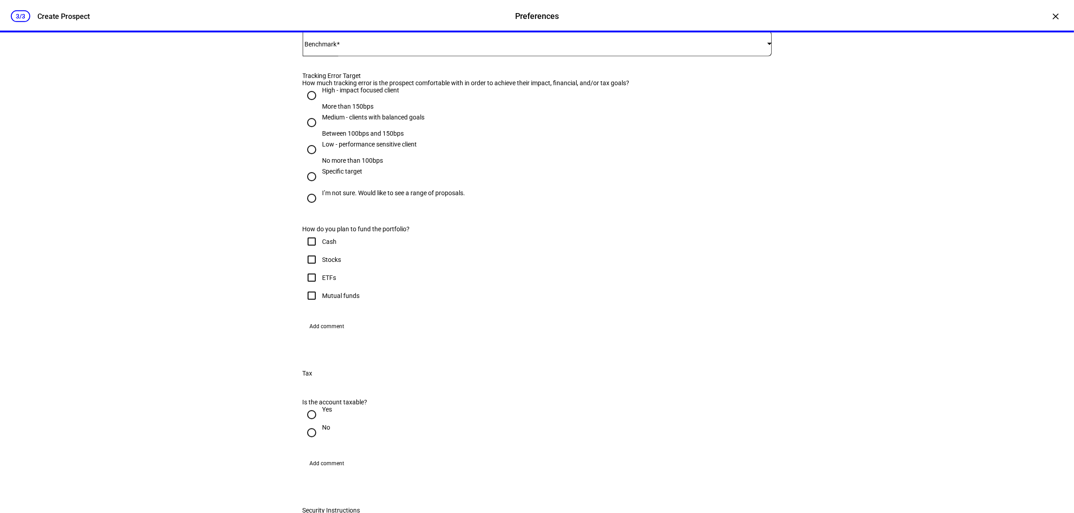
scroll to position [677, 0]
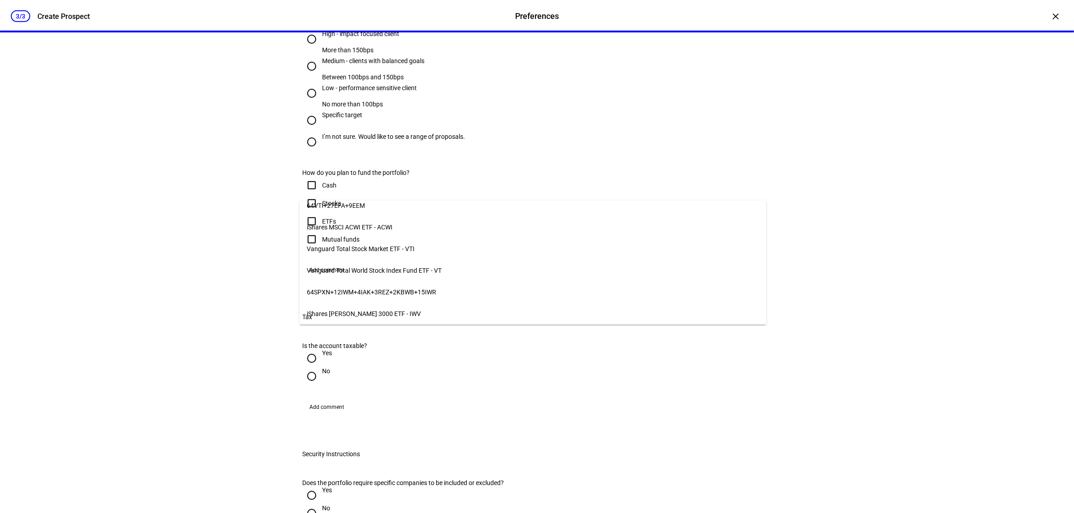
scroll to position [0, 0]
click at [841, 262] on div at bounding box center [537, 256] width 1074 height 513
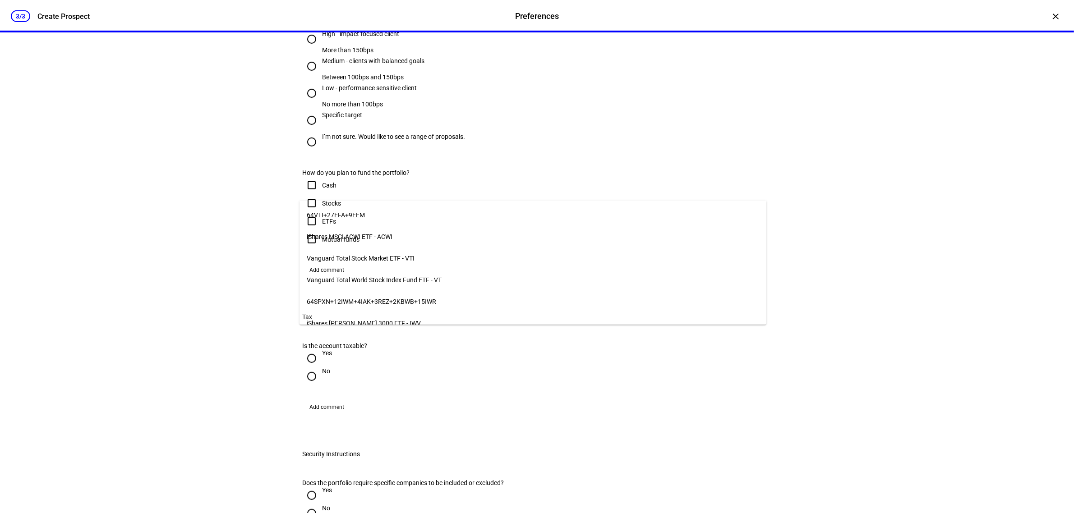
click at [403, 255] on span "Vanguard Total Stock Market ETF - VTI" at bounding box center [361, 258] width 108 height 7
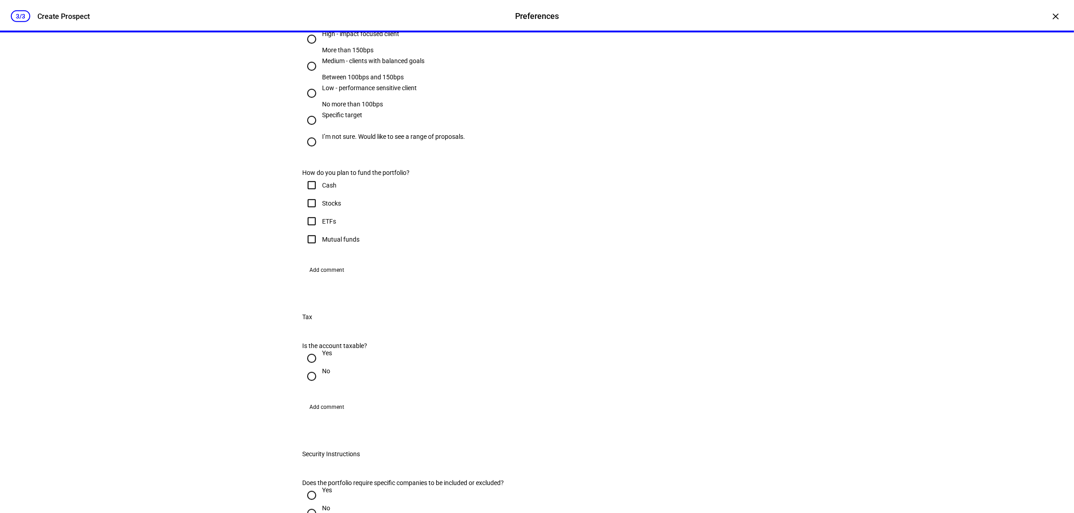
click at [308, 48] on input "High - impact focused client More than 150bps" at bounding box center [312, 39] width 18 height 18
radio input "true"
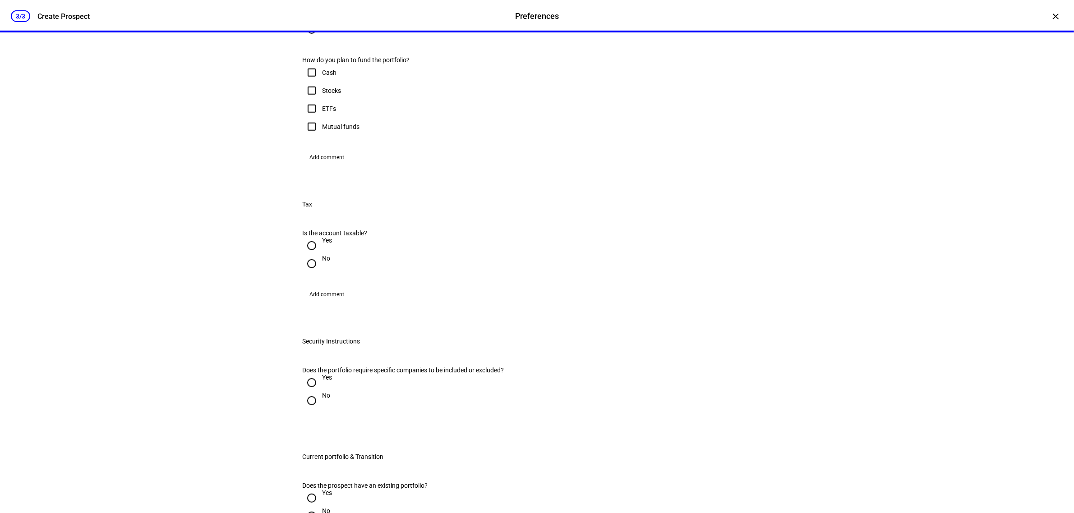
scroll to position [902, 0]
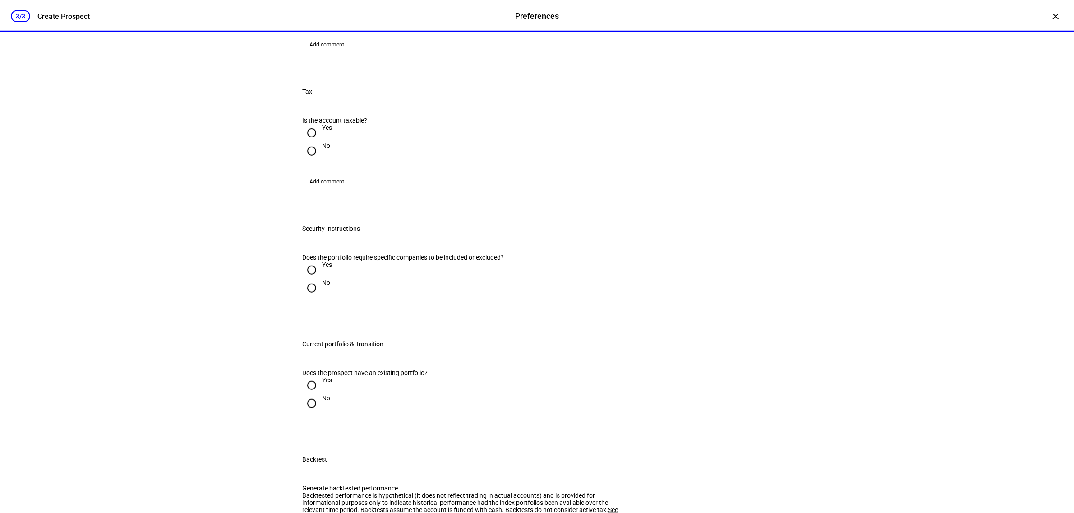
checkbox input "true"
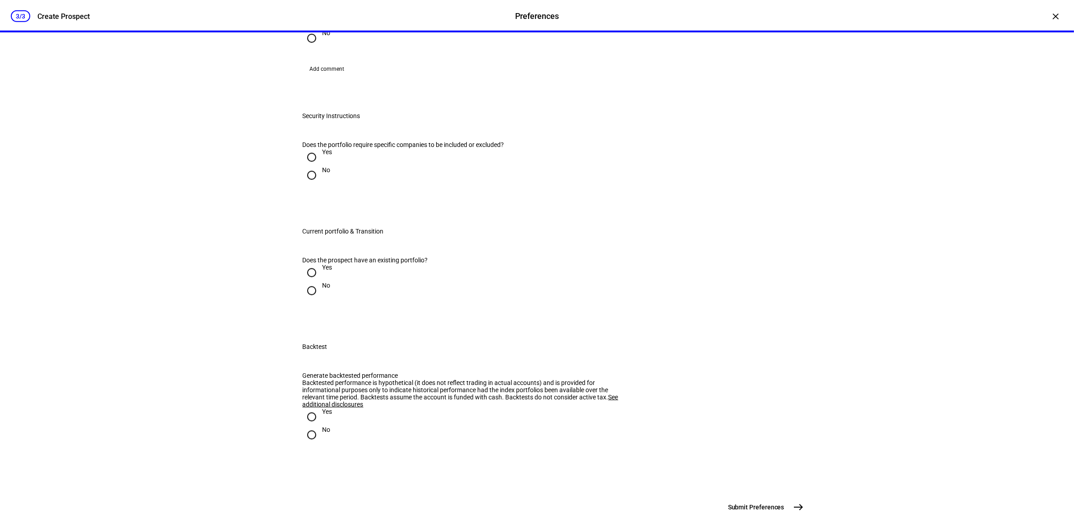
scroll to position [1072, 0]
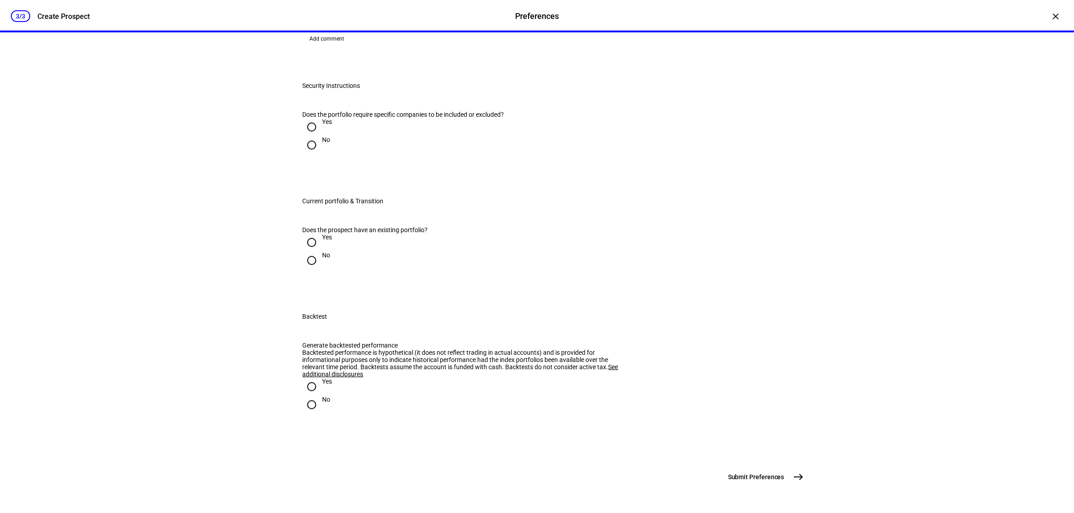
radio input "true"
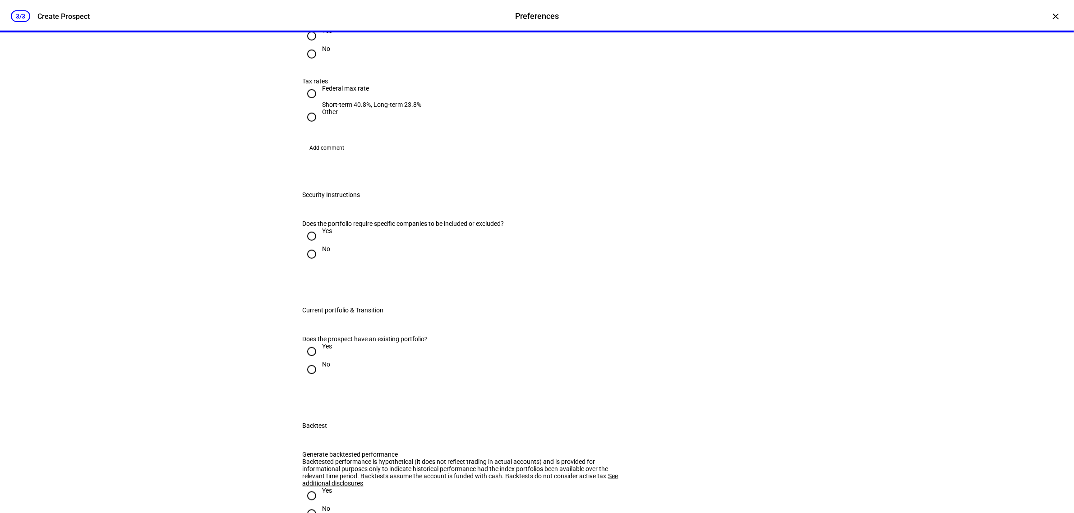
drag, startPoint x: 317, startPoint y: 214, endPoint x: 361, endPoint y: 219, distance: 44.5
click at [307, 45] on input "Yes" at bounding box center [312, 36] width 18 height 18
radio input "true"
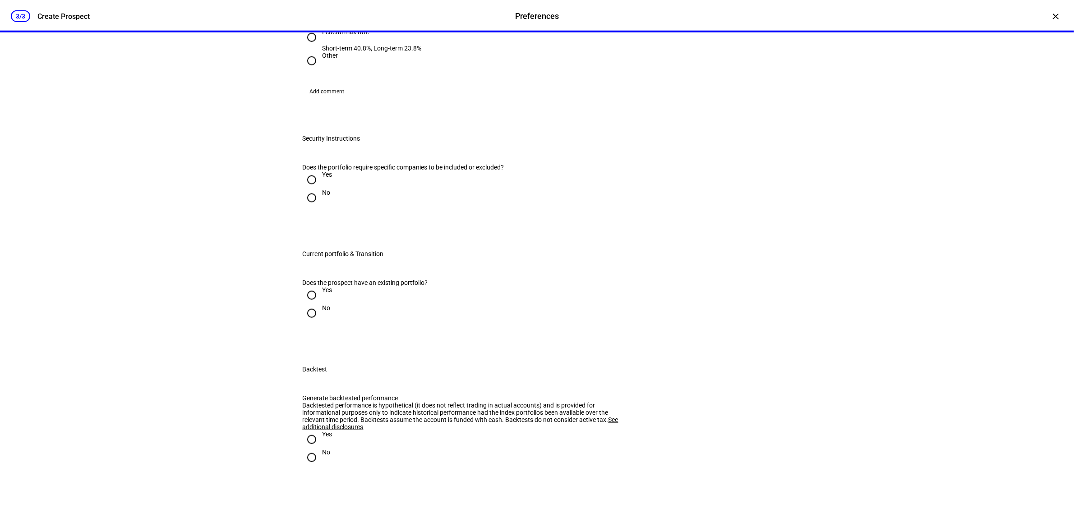
click at [305, 46] on input "Federal max rate Short-term 40.8%, Long-term 23.8%" at bounding box center [312, 37] width 18 height 18
radio input "true"
click at [306, 70] on input "Other" at bounding box center [312, 61] width 18 height 18
radio input "true"
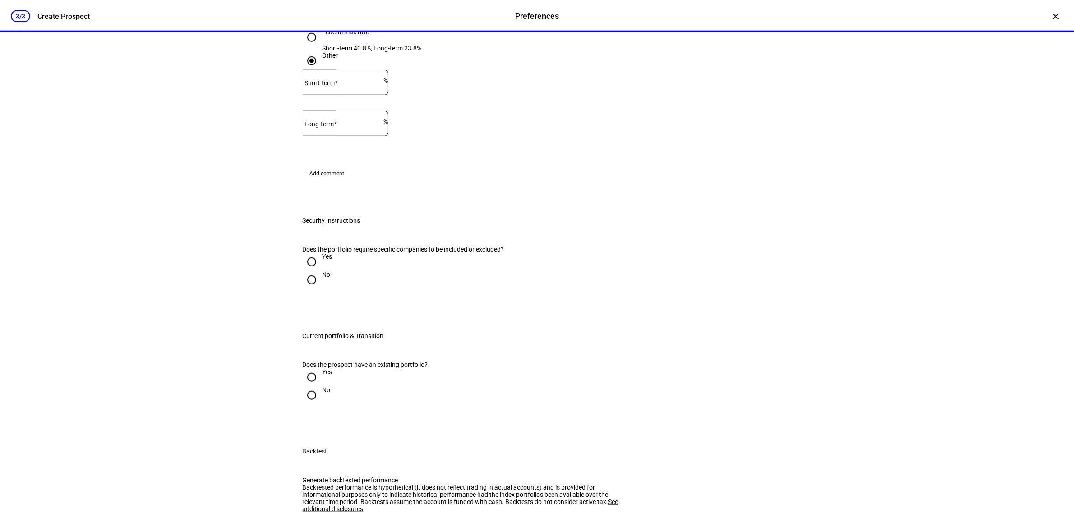
click at [211, 342] on div "3/3 Create Prospect Preferences Preferences Create Prospect × Customize your cl…" at bounding box center [537, 256] width 1074 height 513
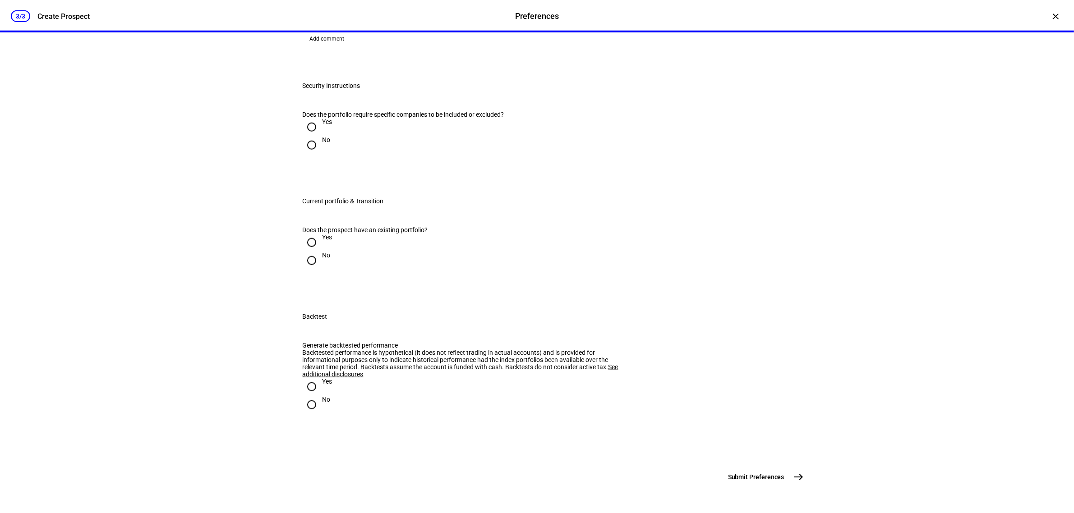
scroll to position [1354, 0]
type input "40"
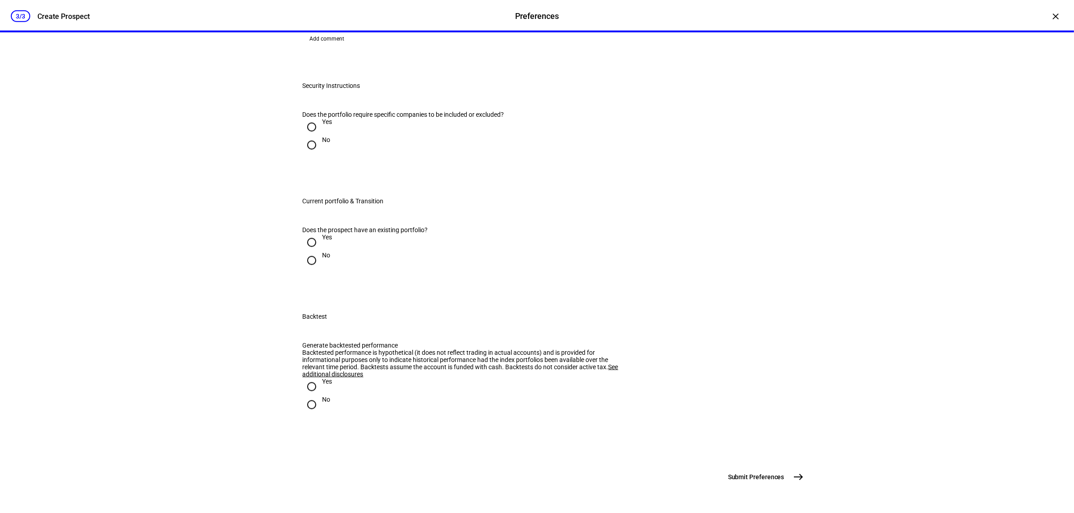
type input "30"
click at [305, 136] on input "Yes" at bounding box center [312, 127] width 18 height 18
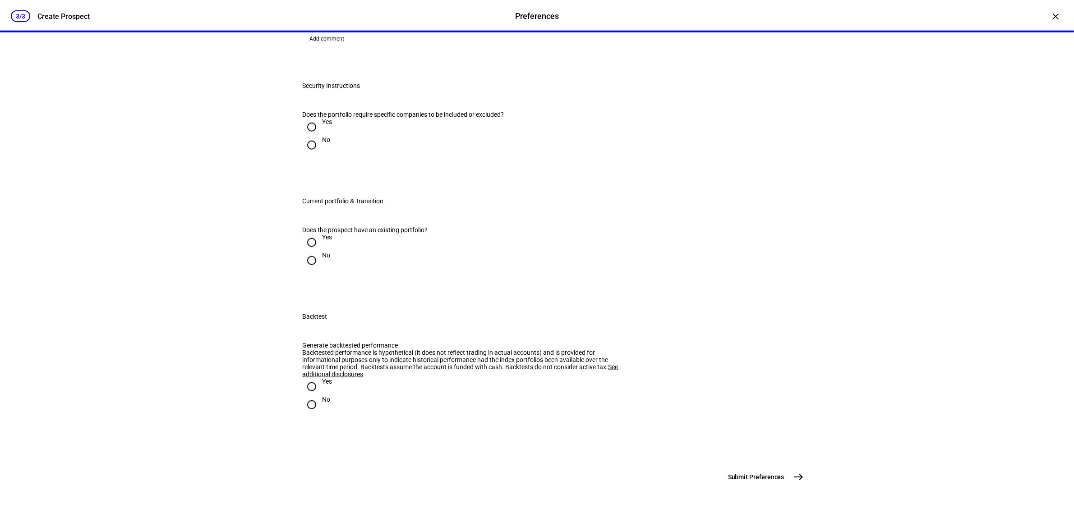
radio input "true"
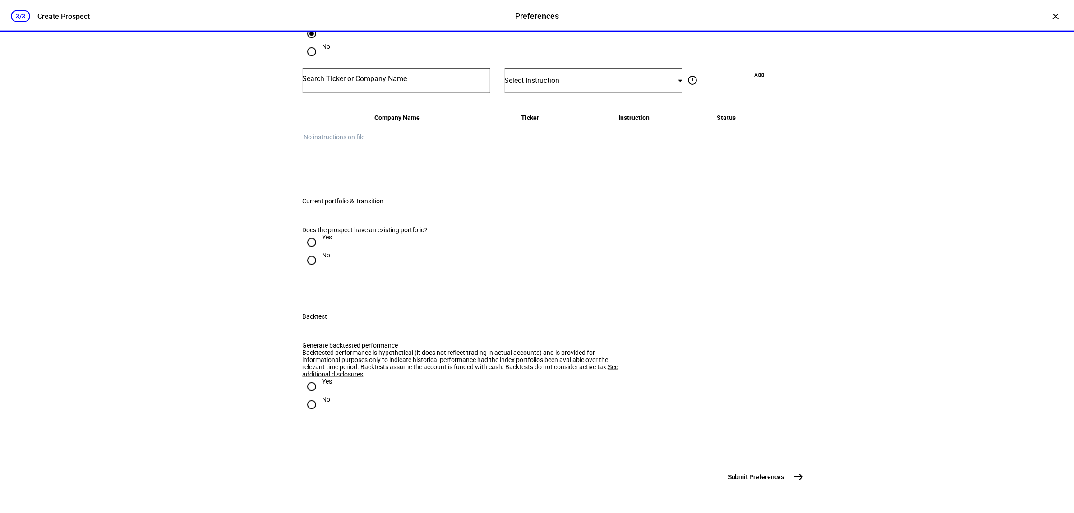
click at [337, 83] on input "Number" at bounding box center [397, 78] width 188 height 7
type input "msft"
click at [331, 298] on div "MSFT" at bounding box center [337, 300] width 61 height 9
click at [549, 93] on div "Select Instruction" at bounding box center [594, 80] width 178 height 25
click at [565, 330] on mat-option "Do Not Buy" at bounding box center [589, 337] width 177 height 22
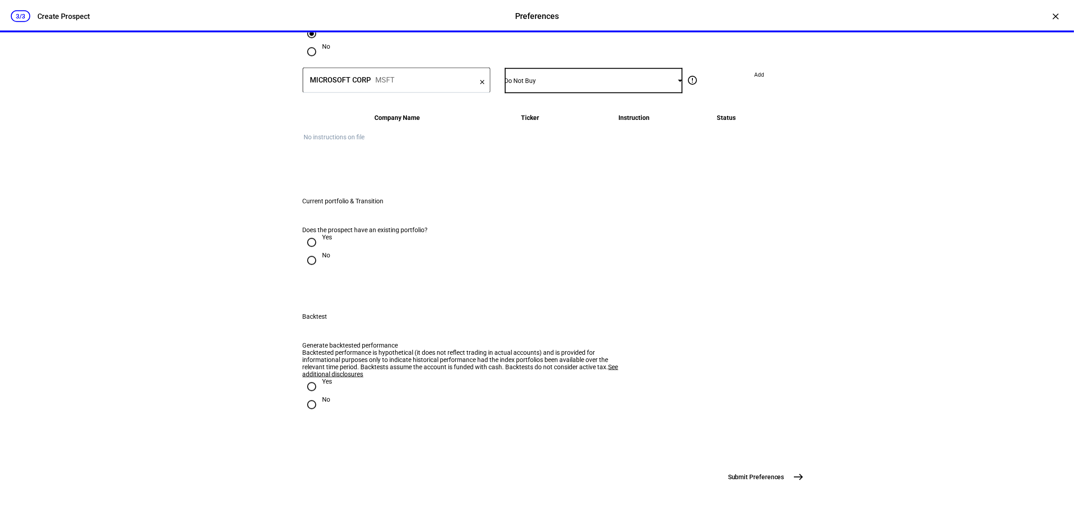
click at [755, 82] on span "Add" at bounding box center [760, 75] width 10 height 14
click at [531, 85] on span "Select Instruction" at bounding box center [532, 80] width 55 height 9
click at [203, 283] on div at bounding box center [537, 256] width 1074 height 513
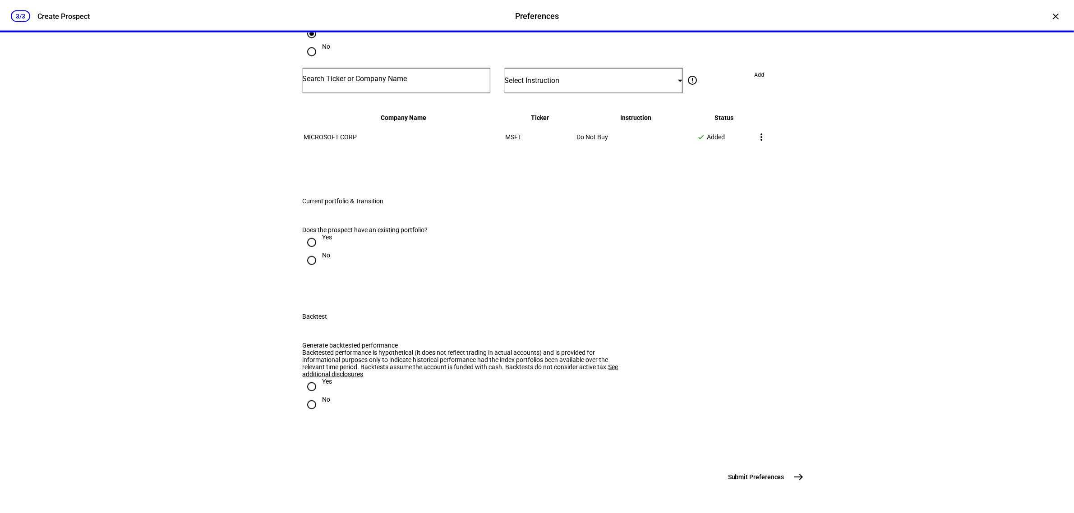
drag, startPoint x: 299, startPoint y: 264, endPoint x: 433, endPoint y: 264, distance: 134.0
click at [433, 234] on div "Does the prospect have an existing portfolio?" at bounding box center [467, 229] width 328 height 7
click at [307, 270] on input "No" at bounding box center [312, 261] width 18 height 18
radio input "true"
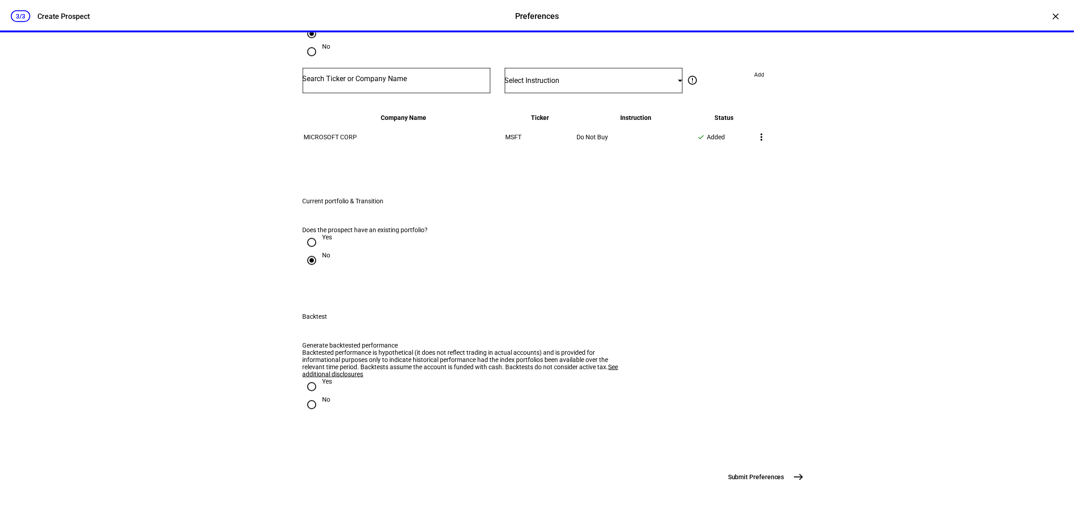
click at [310, 252] on input "Yes" at bounding box center [312, 243] width 18 height 18
radio input "true"
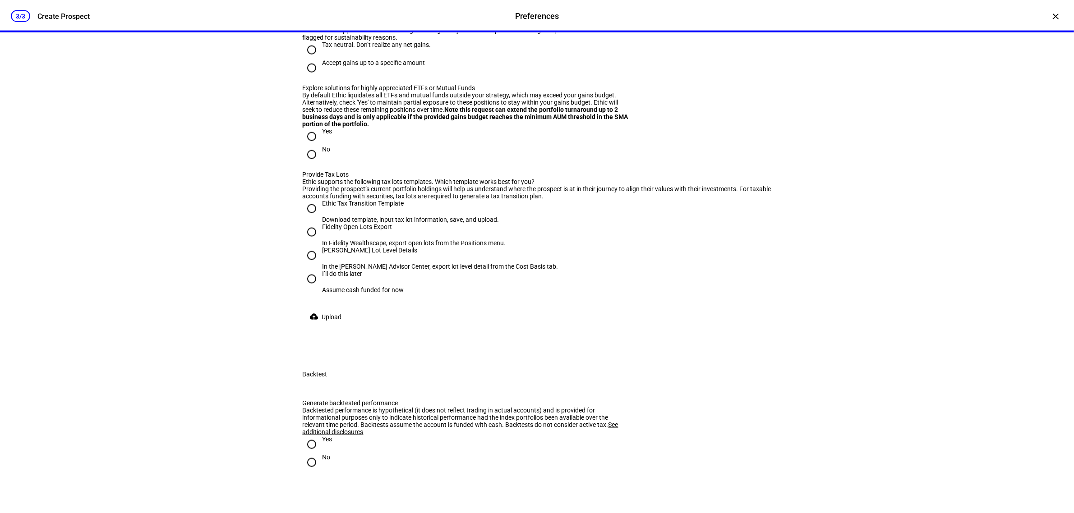
scroll to position [1692, 0]
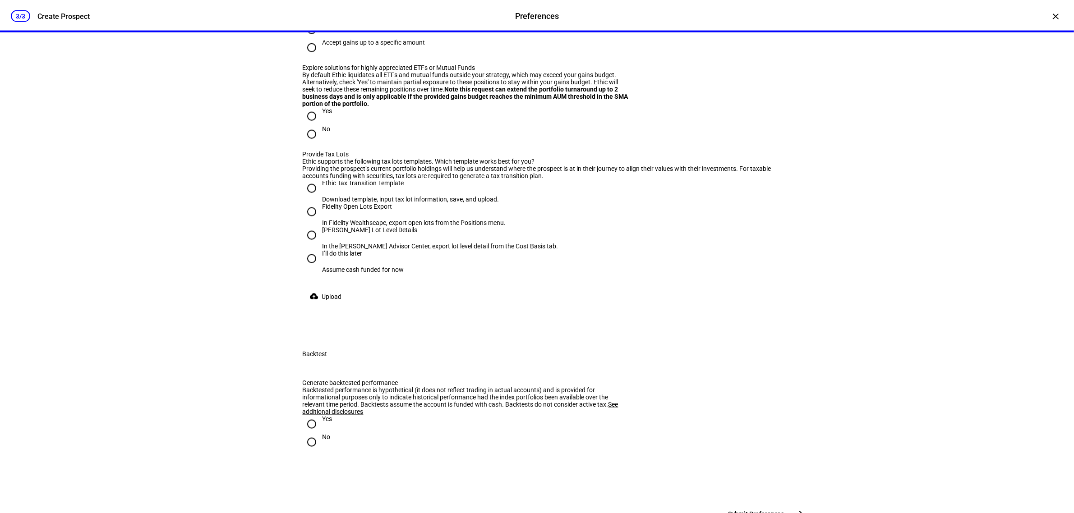
drag, startPoint x: 296, startPoint y: 260, endPoint x: 501, endPoint y: 262, distance: 205.3
click at [501, 262] on div "Does the prospect have an existing portfolio? Yes No Is the portfolio invested …" at bounding box center [537, 104] width 498 height 449
radio input "true"
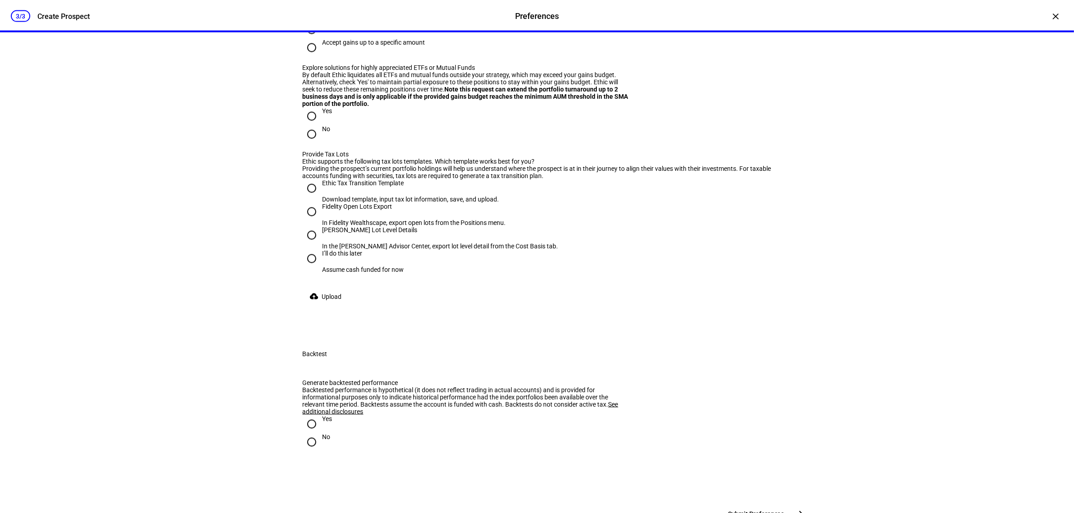
scroll to position [1748, 0]
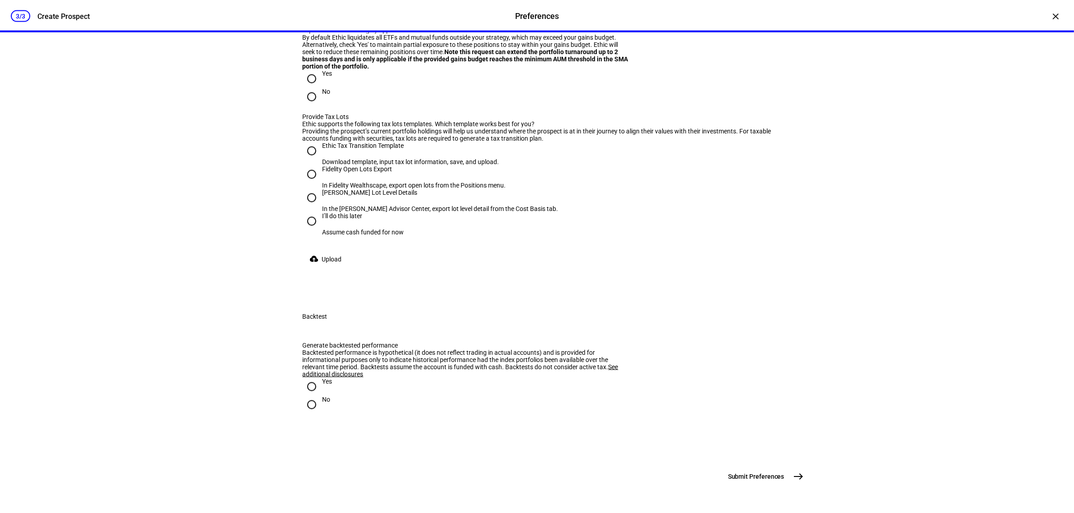
radio input "true"
click at [309, 19] on input "Accept gains up to a specific amount" at bounding box center [312, 10] width 18 height 18
radio input "true"
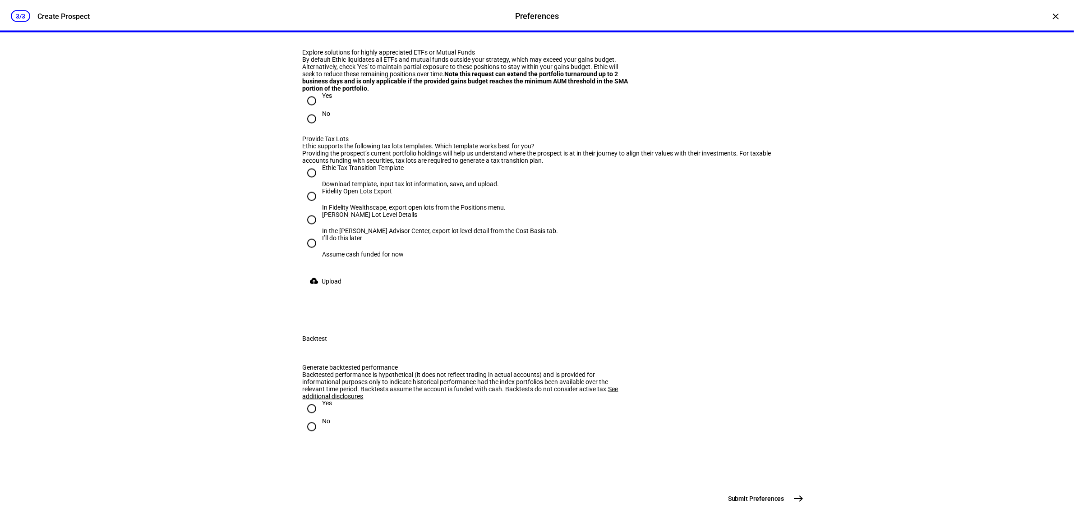
click at [350, 26] on div "Max gains budget*" at bounding box center [343, 12] width 81 height 25
drag, startPoint x: 324, startPoint y: 334, endPoint x: 342, endPoint y: 333, distance: 17.6
click at [342, 42] on div "Accept gains up to a specific amount Max gains budget* This field is required" at bounding box center [537, 11] width 469 height 59
click at [339, 17] on mat-label "Max gains budget*" at bounding box center [331, 13] width 53 height 7
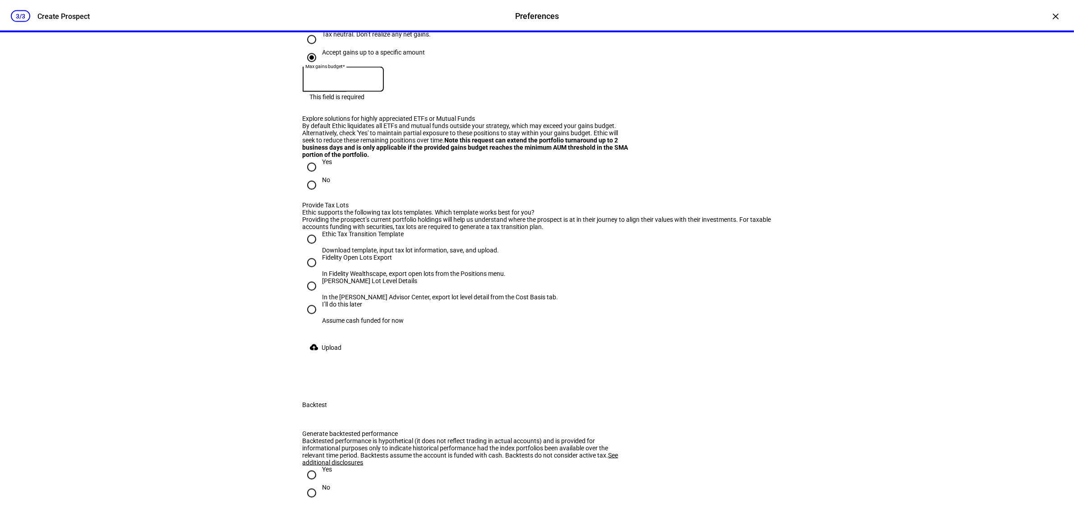
scroll to position [1692, 0]
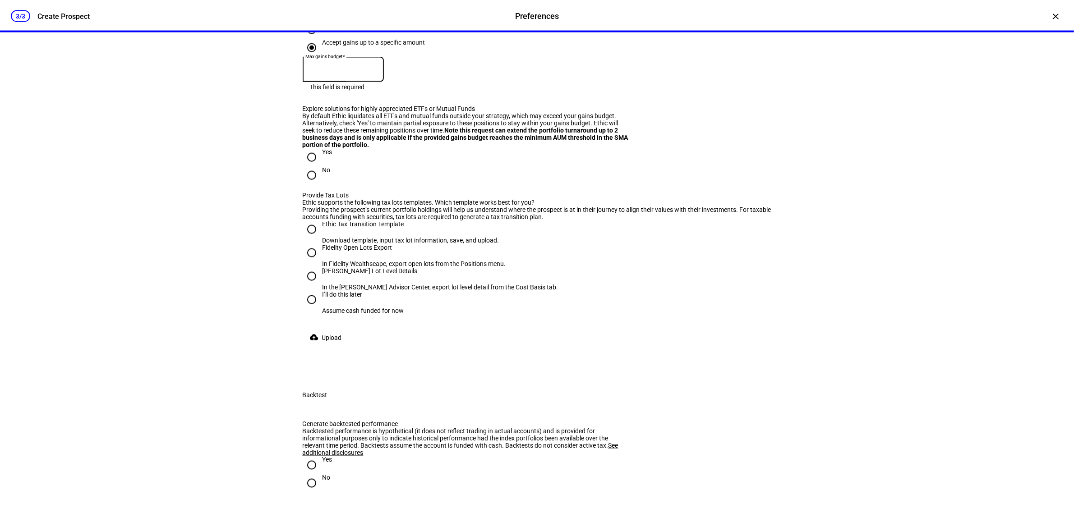
click at [351, 71] on input at bounding box center [343, 67] width 81 height 7
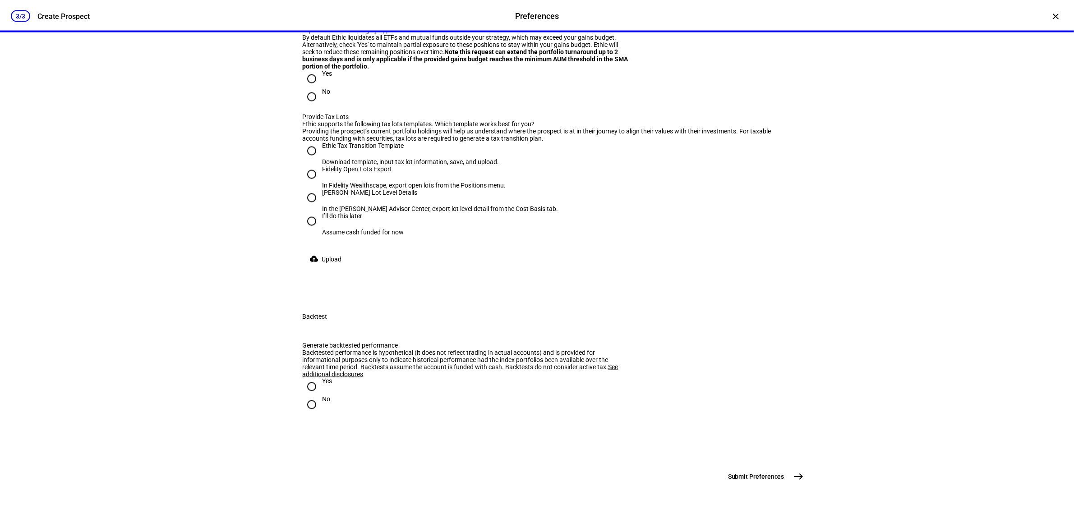
scroll to position [1805, 0]
radio input "true"
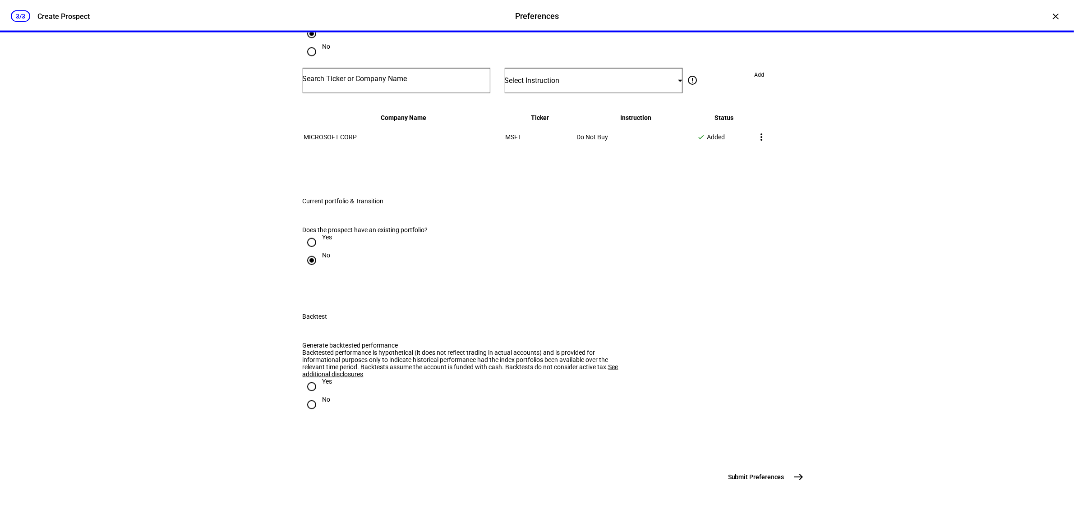
scroll to position [1702, 0]
click at [307, 378] on input "Yes" at bounding box center [312, 387] width 18 height 18
radio input "true"
click at [245, 355] on div "3/3 Create Prospect Preferences Preferences Create Prospect × Customize your cl…" at bounding box center [537, 256] width 1074 height 513
click at [782, 475] on button "Submit Preferences east" at bounding box center [765, 477] width 85 height 18
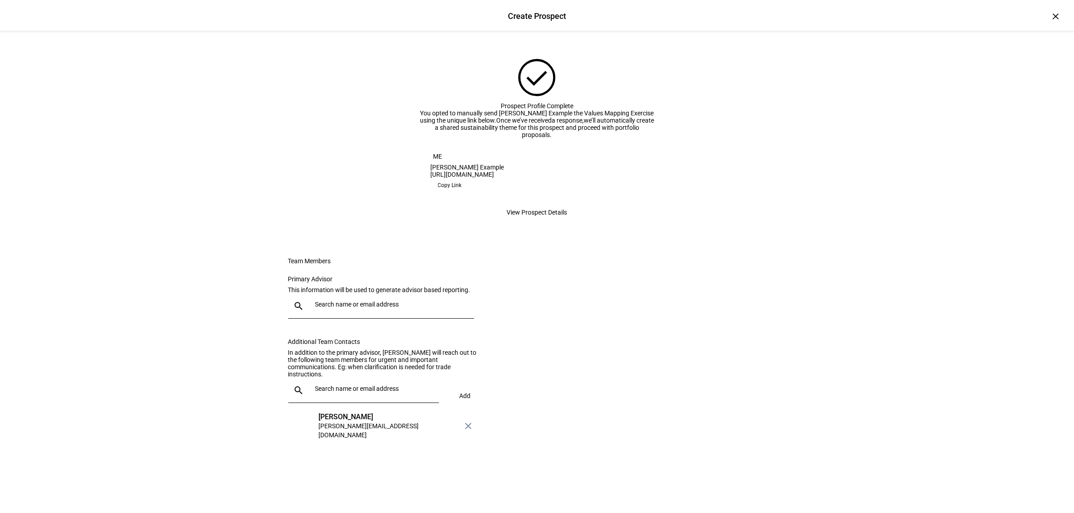
scroll to position [0, 0]
drag, startPoint x: 425, startPoint y: 253, endPoint x: 585, endPoint y: 256, distance: 160.2
click at [585, 203] on eth-form-card "ME [PERSON_NAME] [URL][DOMAIN_NAME] Copy Link Copy Link" at bounding box center [537, 171] width 235 height 65
click at [344, 319] on div at bounding box center [389, 306] width 155 height 25
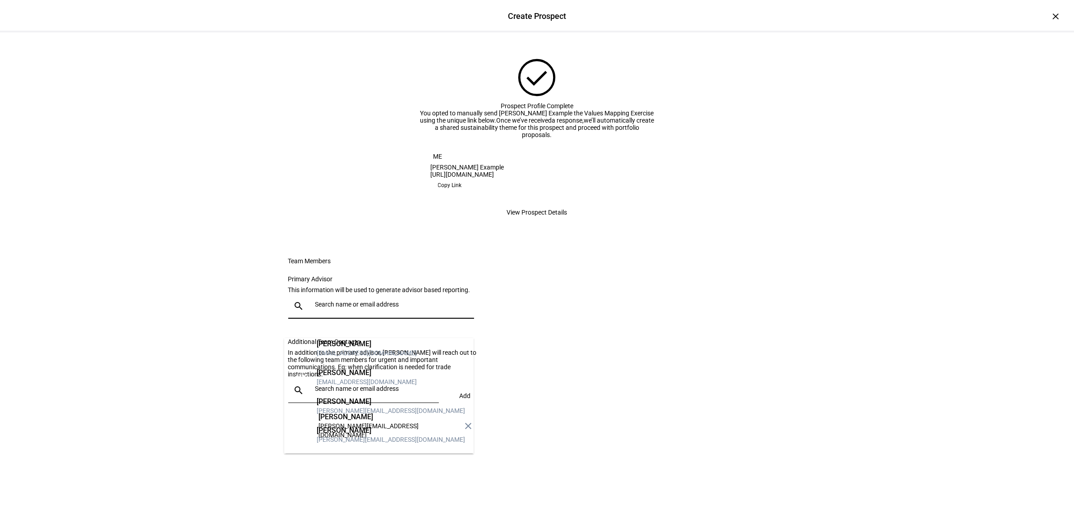
scroll to position [56, 0]
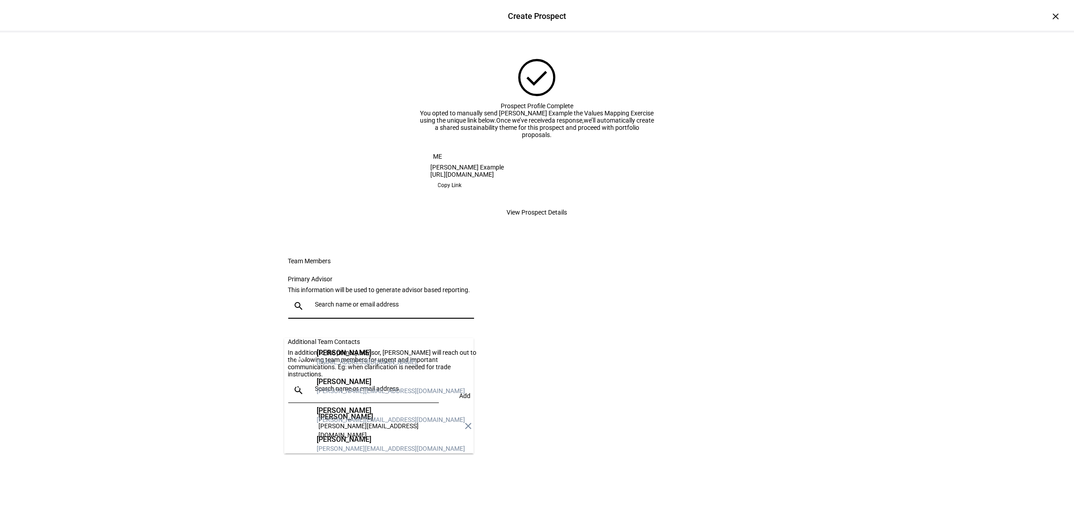
click at [369, 416] on div "[PERSON_NAME][EMAIL_ADDRESS][DOMAIN_NAME]" at bounding box center [391, 420] width 148 height 9
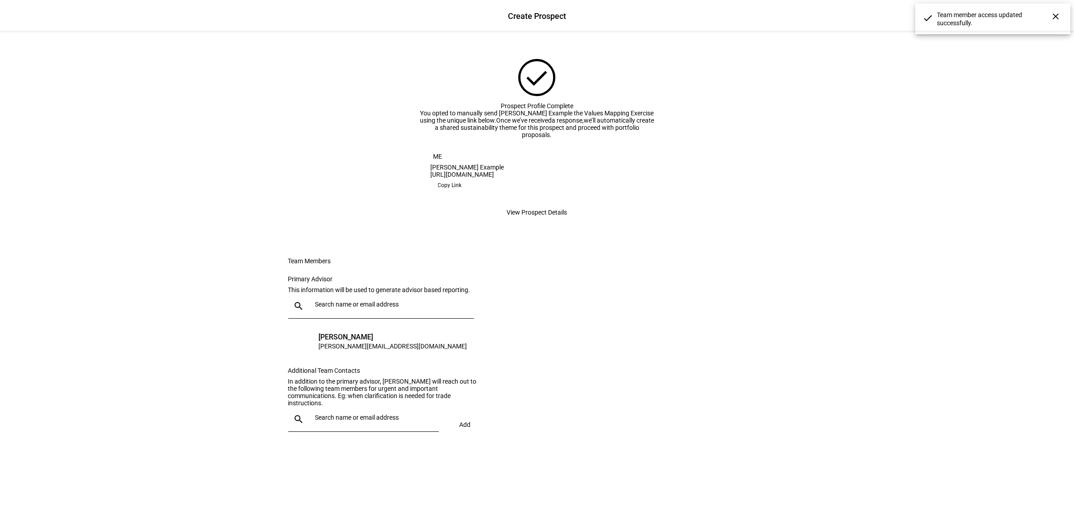
scroll to position [97, 0]
click at [349, 421] on input "text" at bounding box center [375, 417] width 120 height 7
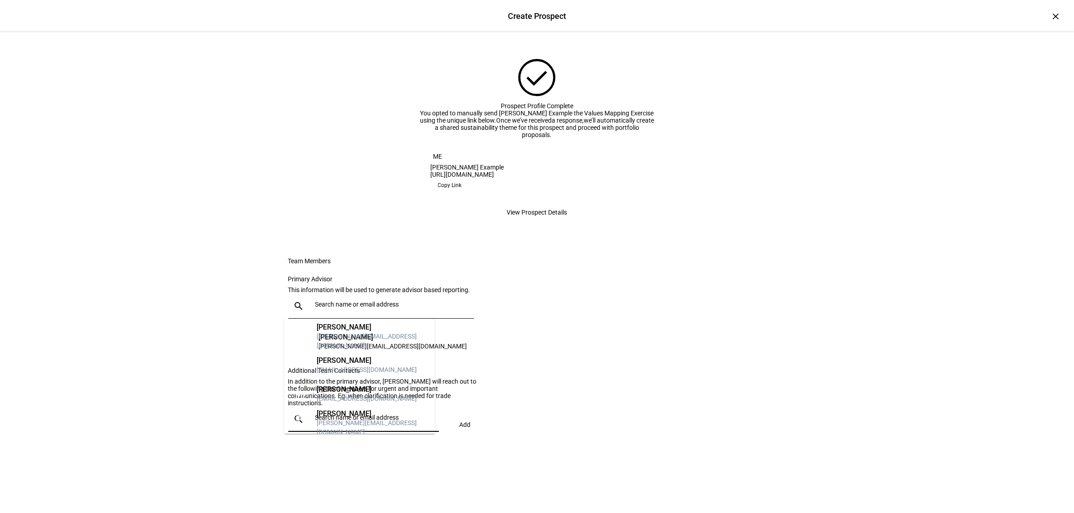
click at [349, 421] on input "text" at bounding box center [375, 417] width 120 height 7
click at [198, 416] on div "Create Prospect Create Prospect × check_circle Prospect Profile Complete You op…" at bounding box center [537, 256] width 1074 height 513
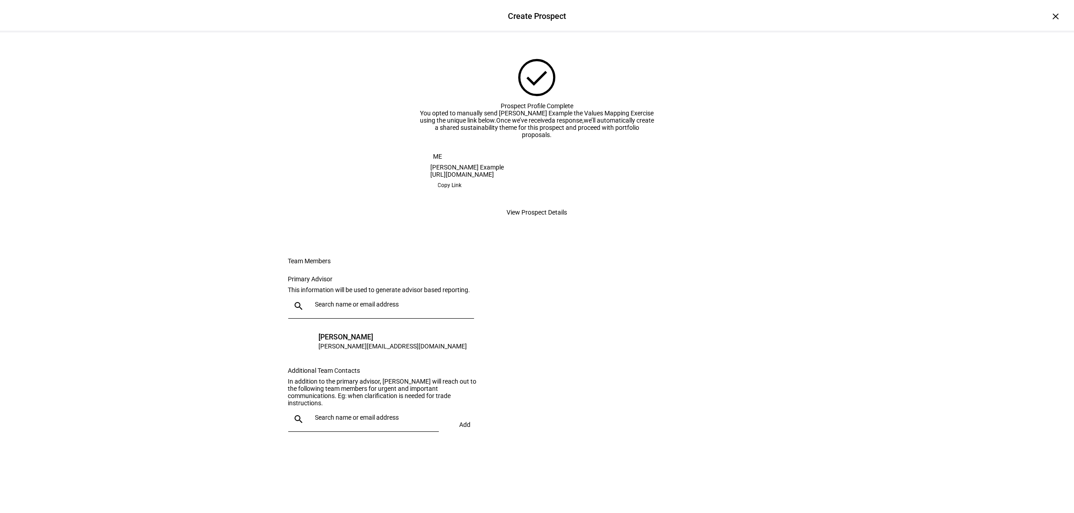
click at [341, 421] on input "text" at bounding box center [375, 417] width 120 height 7
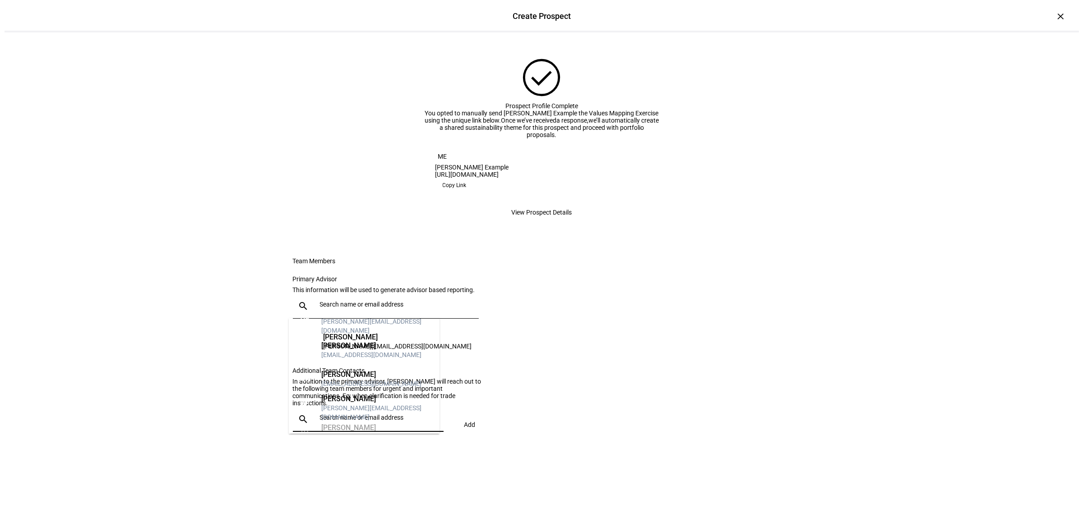
scroll to position [0, 0]
click at [193, 344] on div "Create Prospect Create Prospect × check_circle Prospect Profile Complete You op…" at bounding box center [537, 256] width 1074 height 513
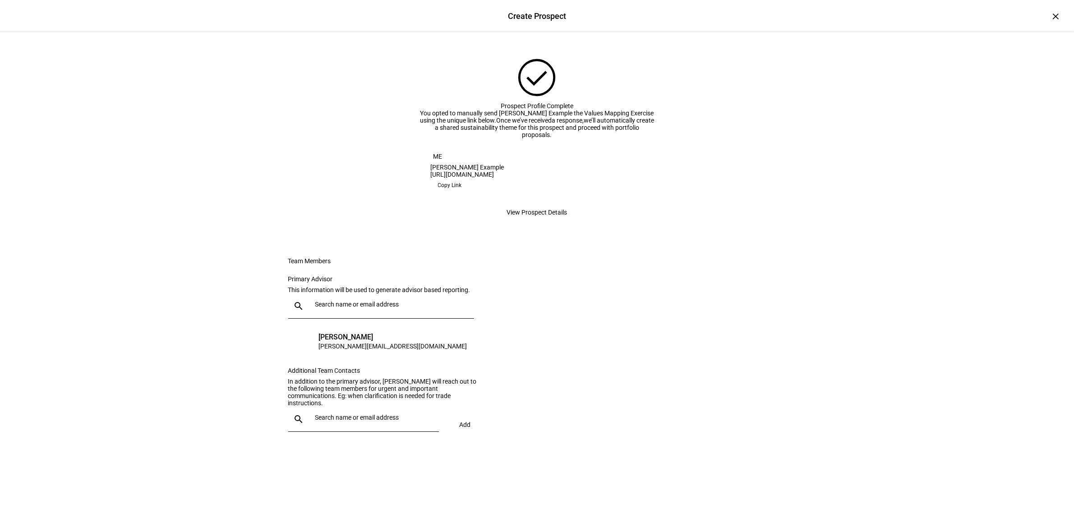
click at [510, 206] on span "View Prospect Details" at bounding box center [537, 212] width 60 height 18
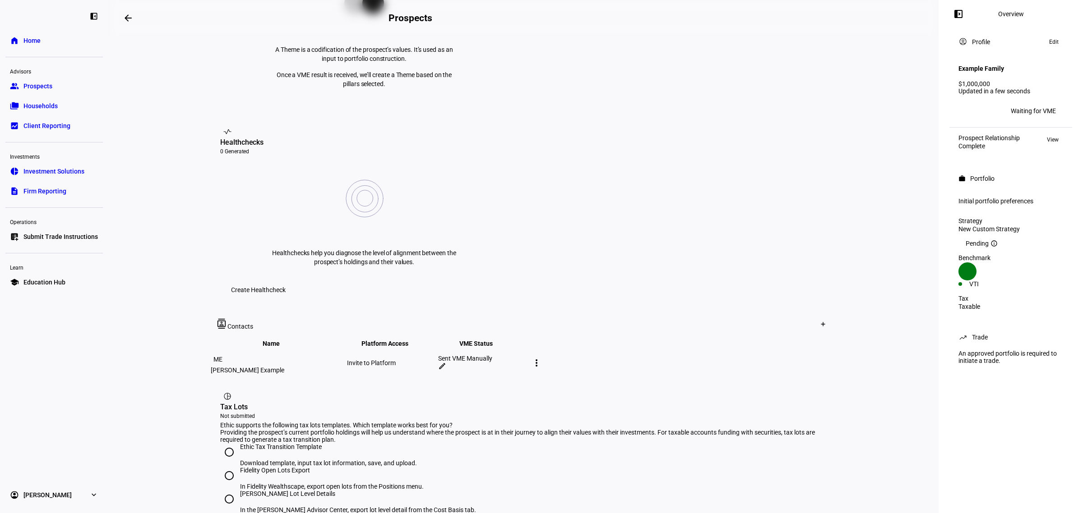
scroll to position [282, 0]
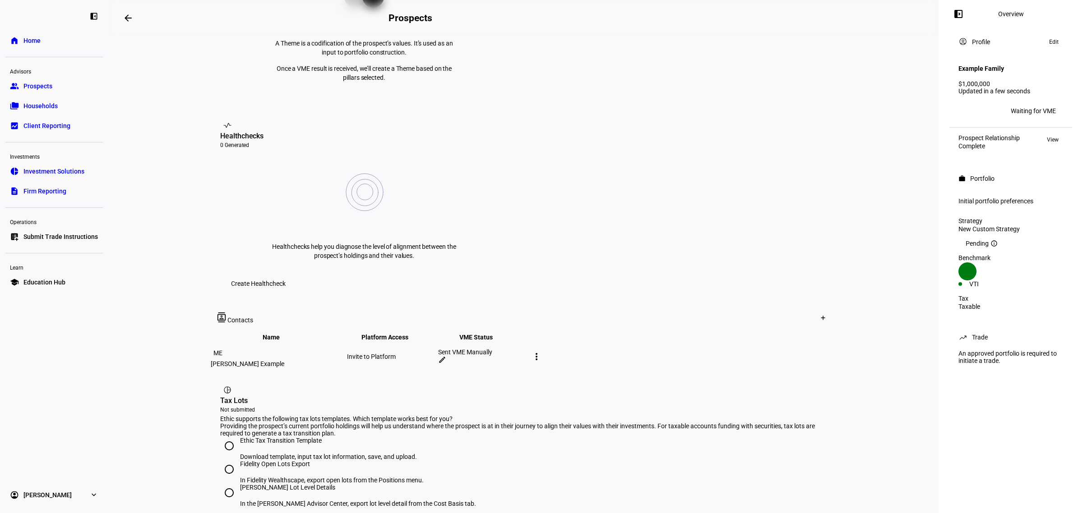
click at [446, 356] on mat-icon "edit" at bounding box center [442, 360] width 8 height 8
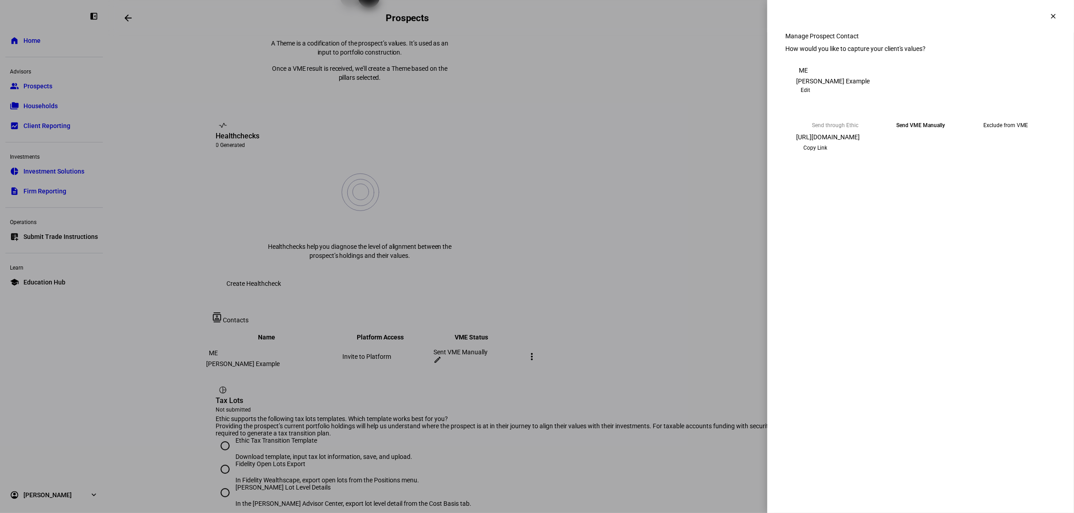
click at [827, 155] on span "Copy Link" at bounding box center [816, 148] width 24 height 14
click at [1045, 13] on span at bounding box center [1054, 16] width 22 height 22
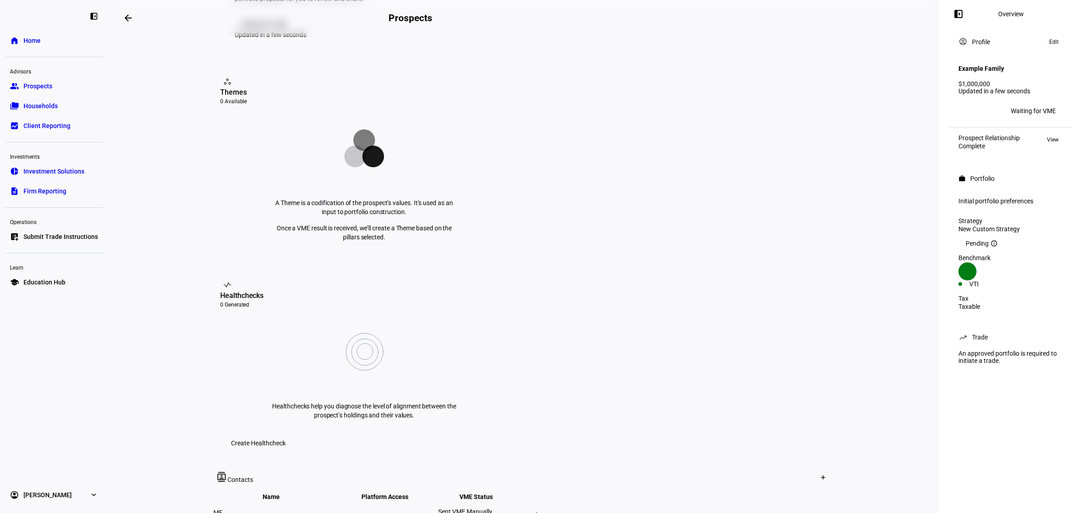
scroll to position [0, 0]
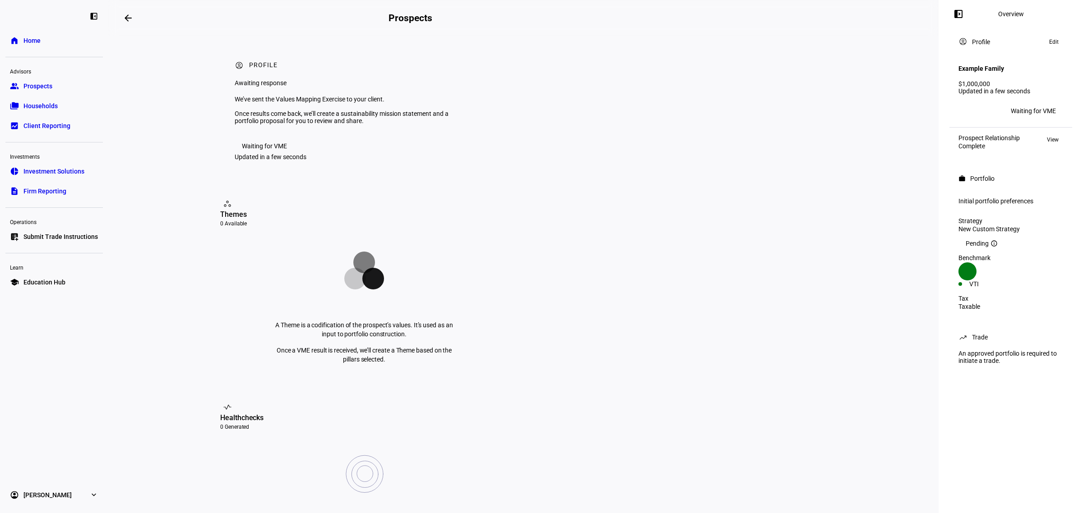
click at [47, 88] on span "Prospects" at bounding box center [37, 86] width 29 height 9
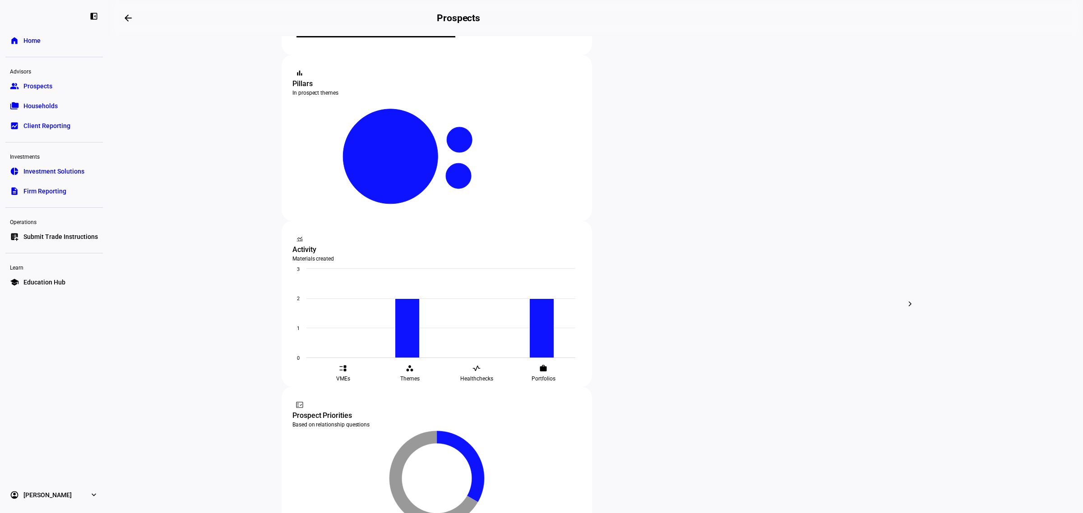
scroll to position [169, 0]
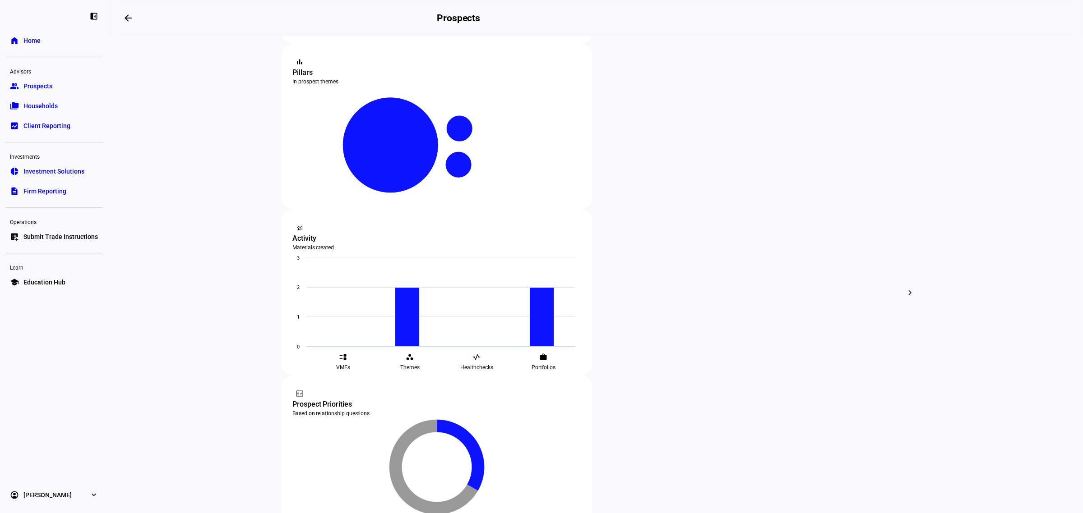
click at [30, 105] on span "Households" at bounding box center [40, 106] width 34 height 9
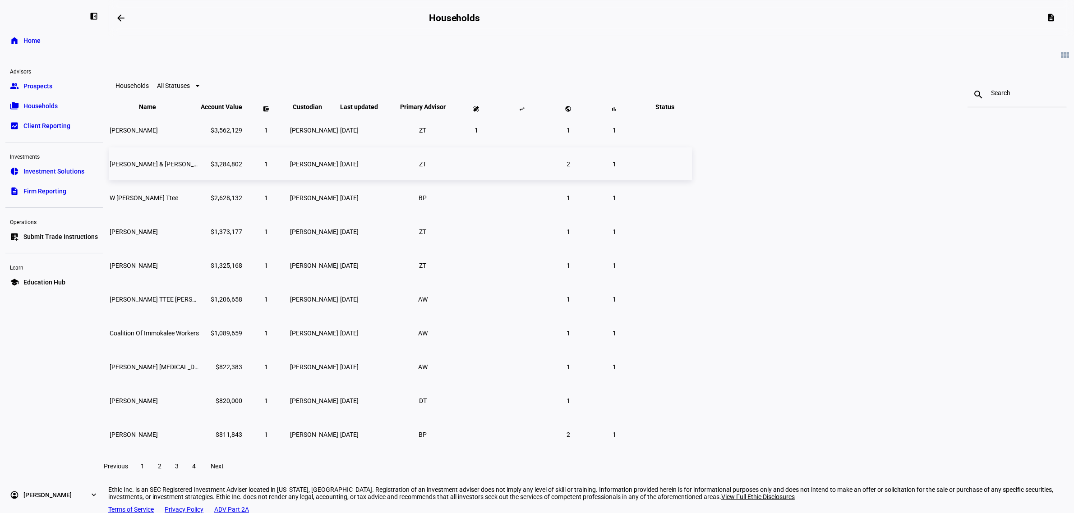
click at [199, 180] on td "[PERSON_NAME] & [PERSON_NAME] Mgr: Ethic Inc" at bounding box center [154, 164] width 90 height 33
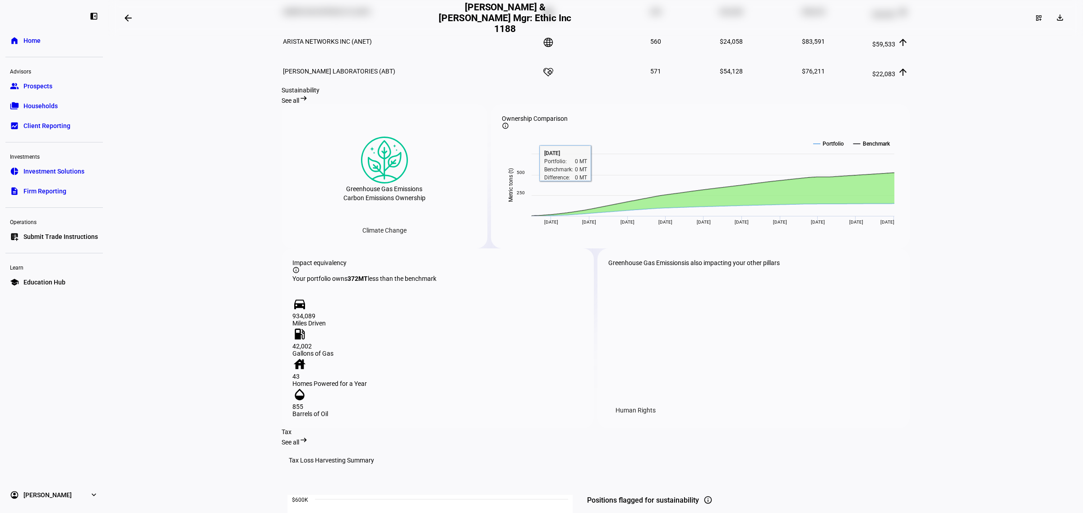
scroll to position [846, 0]
drag, startPoint x: 313, startPoint y: 234, endPoint x: 453, endPoint y: 238, distance: 140.8
click at [453, 237] on eth-spotlight-component "Greenhouse Gas Emissions Carbon Emissions Ownership Climate Change" at bounding box center [384, 175] width 184 height 123
drag, startPoint x: 337, startPoint y: 214, endPoint x: 425, endPoint y: 226, distance: 88.3
click at [419, 222] on div "Greenhouse Gas Emissions Carbon Emissions Ownership" at bounding box center [384, 168] width 82 height 108
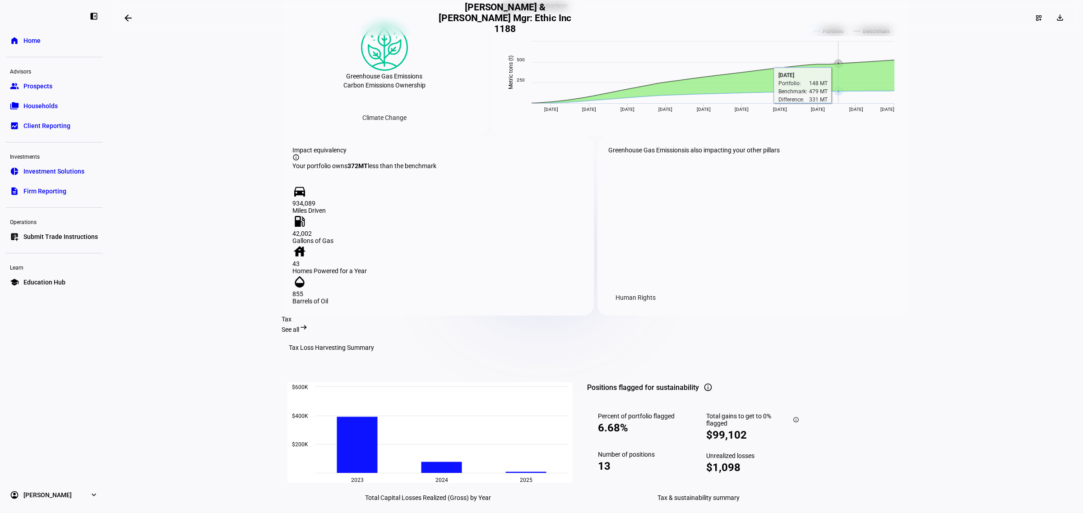
scroll to position [959, 0]
click at [572, 287] on div "Financial See all arrow_right_alt Performance snapshot Since Investment expand_…" at bounding box center [596, 34] width 628 height 1219
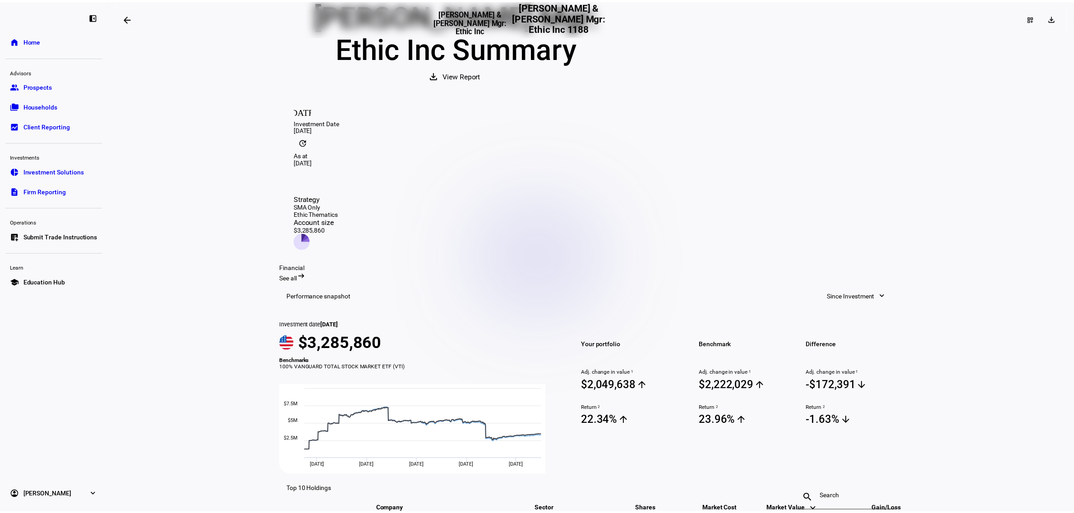
scroll to position [0, 0]
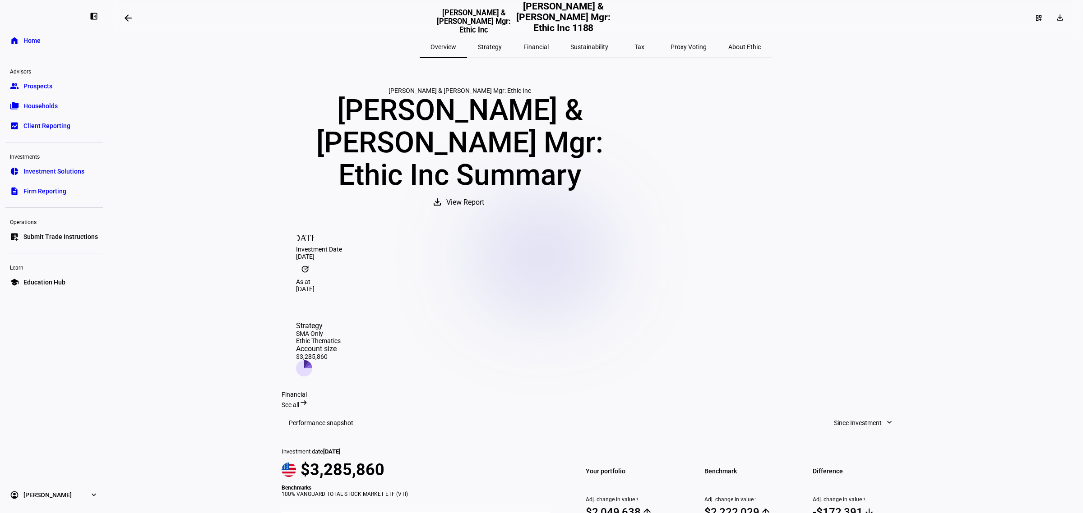
click at [37, 109] on span "Households" at bounding box center [40, 106] width 34 height 9
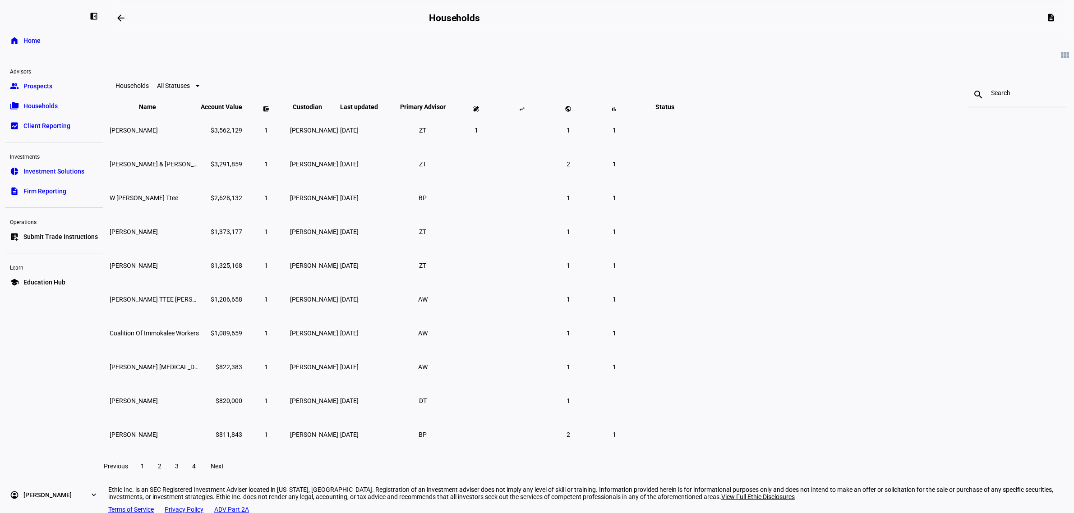
click at [55, 123] on span "Client Reporting" at bounding box center [46, 125] width 47 height 9
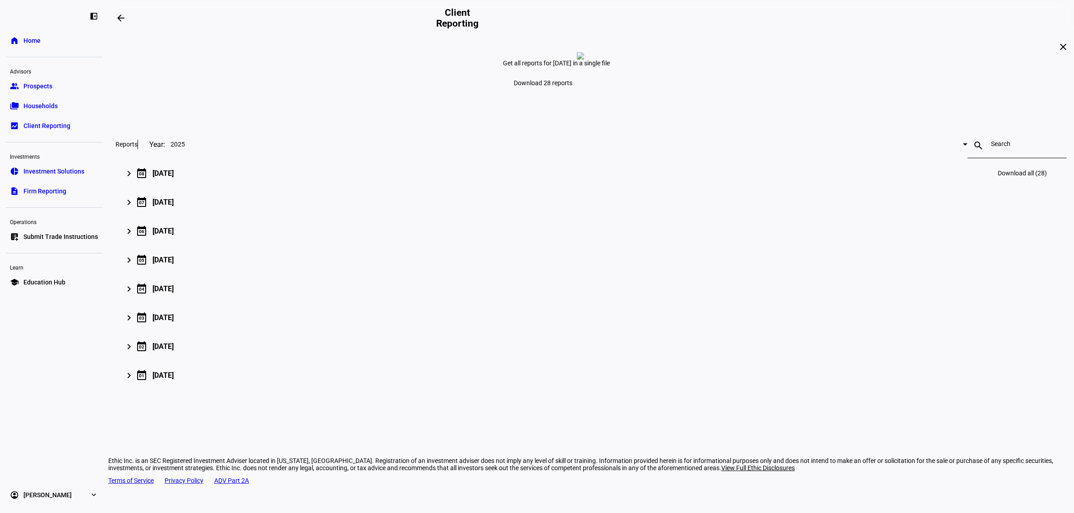
click at [389, 184] on div "keyboard_arrow_right calendar_today [DATE] Download all (28)" at bounding box center [589, 173] width 926 height 22
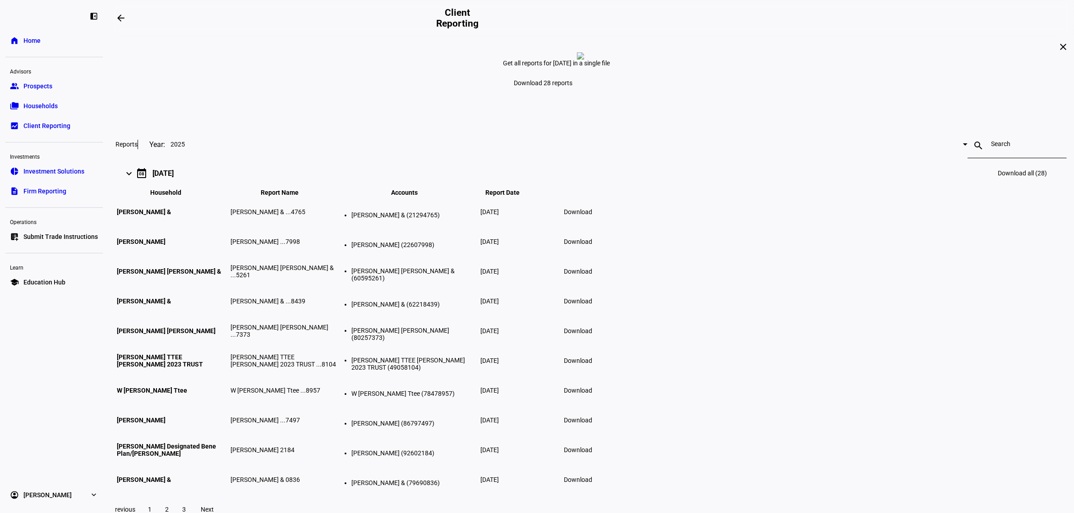
scroll to position [56, 0]
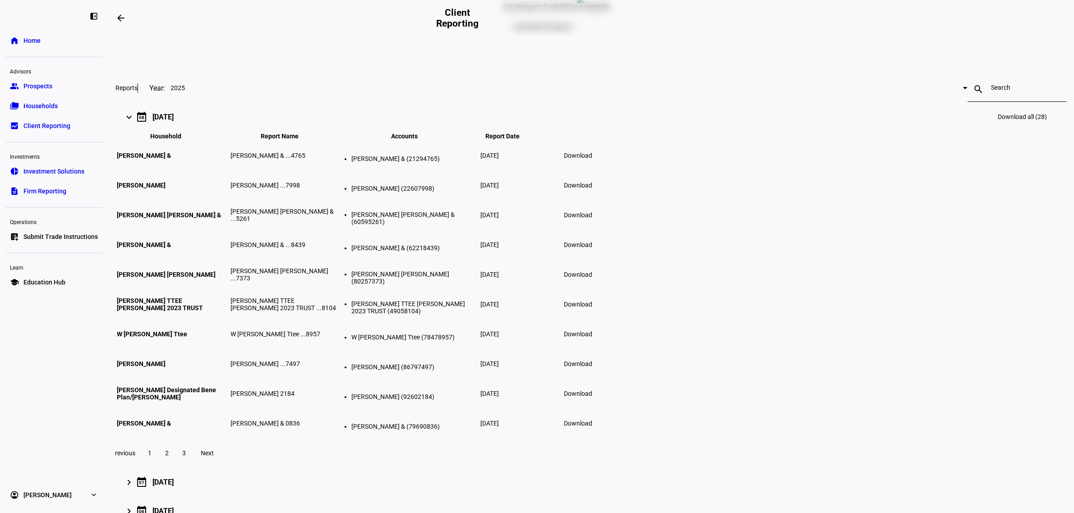
click at [592, 189] on span "Download" at bounding box center [578, 185] width 28 height 7
click at [51, 240] on span "Submit Trade Instructions" at bounding box center [60, 236] width 74 height 9
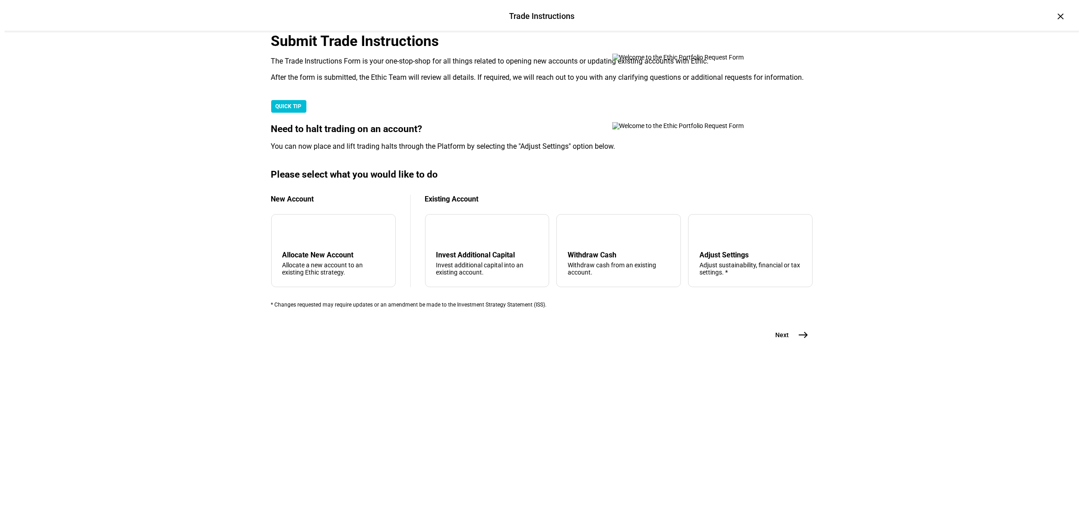
scroll to position [113, 0]
drag, startPoint x: 289, startPoint y: 156, endPoint x: 450, endPoint y: 156, distance: 160.6
click at [450, 151] on mat-card "QUICK TIP Need to halt trading on an account? You can now place and lift tradin…" at bounding box center [537, 125] width 541 height 51
click at [493, 135] on div "Need to halt trading on an account?" at bounding box center [537, 129] width 541 height 11
click at [586, 287] on div "arrow_upward Withdraw Cash Withdraw cash from an existing account." at bounding box center [614, 250] width 125 height 73
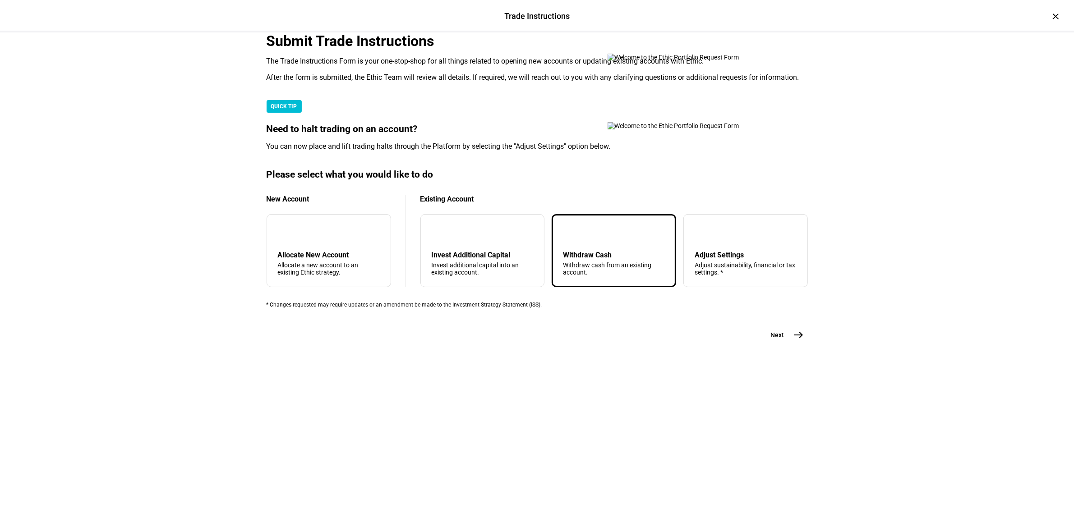
click at [776, 340] on span "Next" at bounding box center [778, 335] width 14 height 9
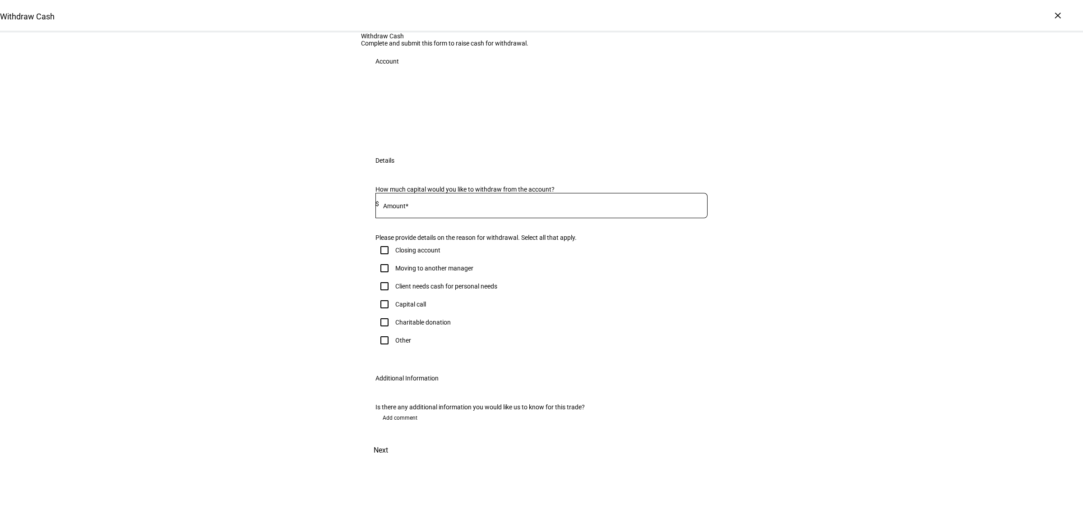
click at [447, 208] on input at bounding box center [543, 203] width 328 height 7
click at [423, 283] on div "Client needs cash for personal needs" at bounding box center [446, 286] width 102 height 7
click at [393, 278] on input "Client needs cash for personal needs" at bounding box center [384, 286] width 18 height 18
checkbox input "true"
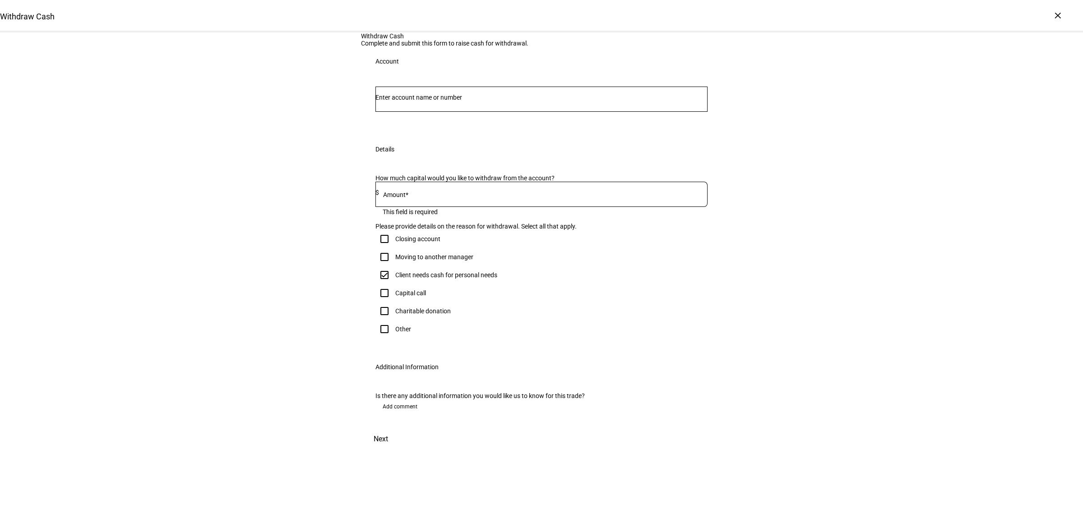
click at [426, 190] on input at bounding box center [543, 192] width 328 height 7
type input "5,000"
click at [259, 253] on div "Withdraw Cash Complete and submit this form to raise cash for withdrawal. Accou…" at bounding box center [541, 241] width 1083 height 418
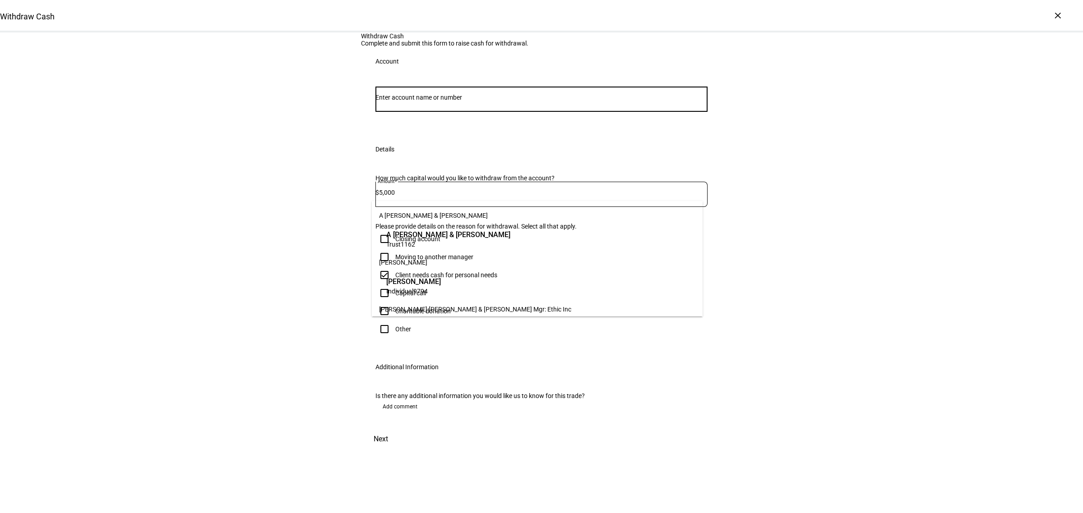
click at [441, 101] on input "Number" at bounding box center [541, 97] width 332 height 7
click at [425, 280] on span "[PERSON_NAME]" at bounding box center [413, 282] width 55 height 10
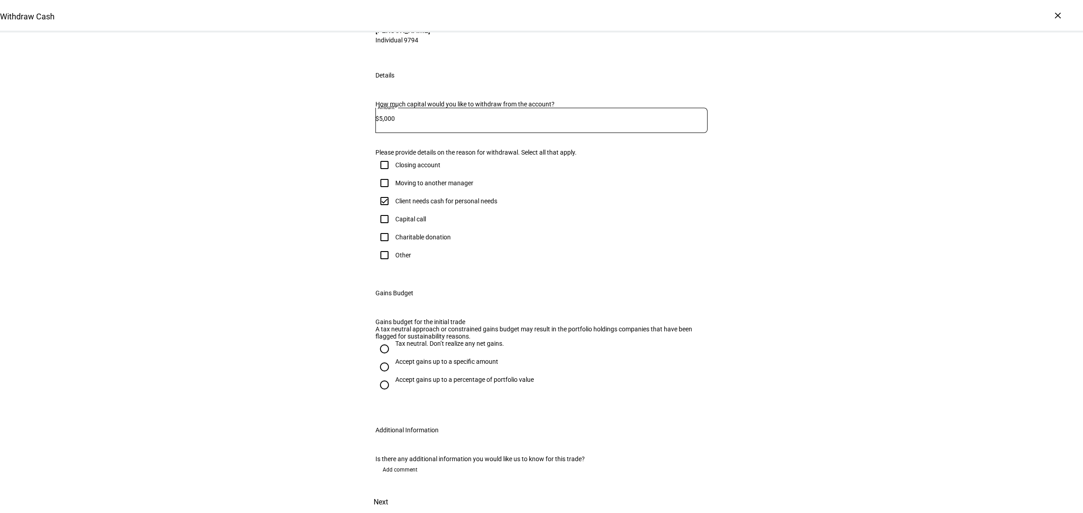
scroll to position [282, 0]
click at [411, 340] on div "Tax neutral. Don’t realize any net gains." at bounding box center [449, 343] width 109 height 7
click at [393, 340] on input "Tax neutral. Don’t realize any net gains." at bounding box center [384, 349] width 18 height 18
radio input "true"
click at [409, 358] on div "Accept gains up to a specific amount" at bounding box center [446, 361] width 103 height 7
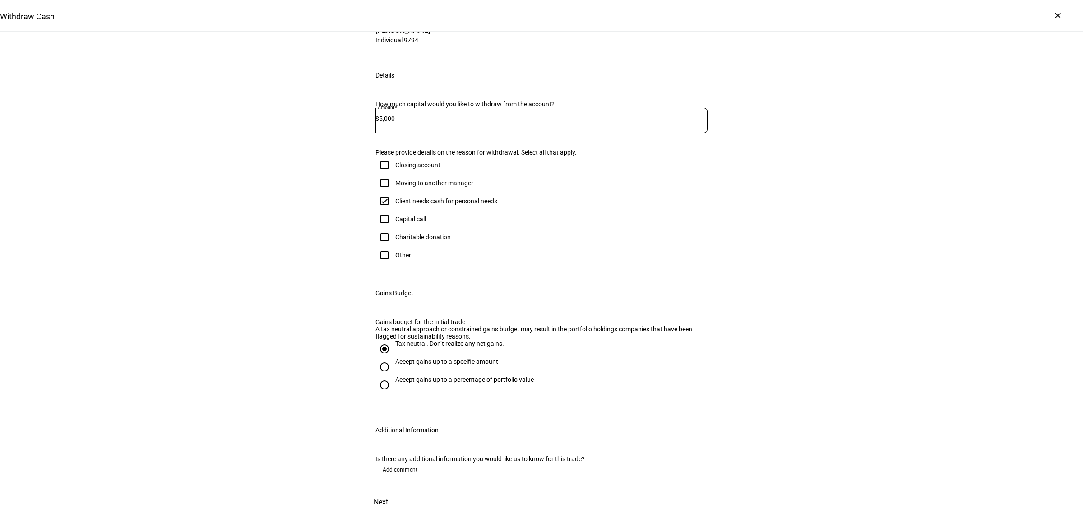
click at [393, 358] on input "Accept gains up to a specific amount" at bounding box center [384, 367] width 18 height 18
radio input "true"
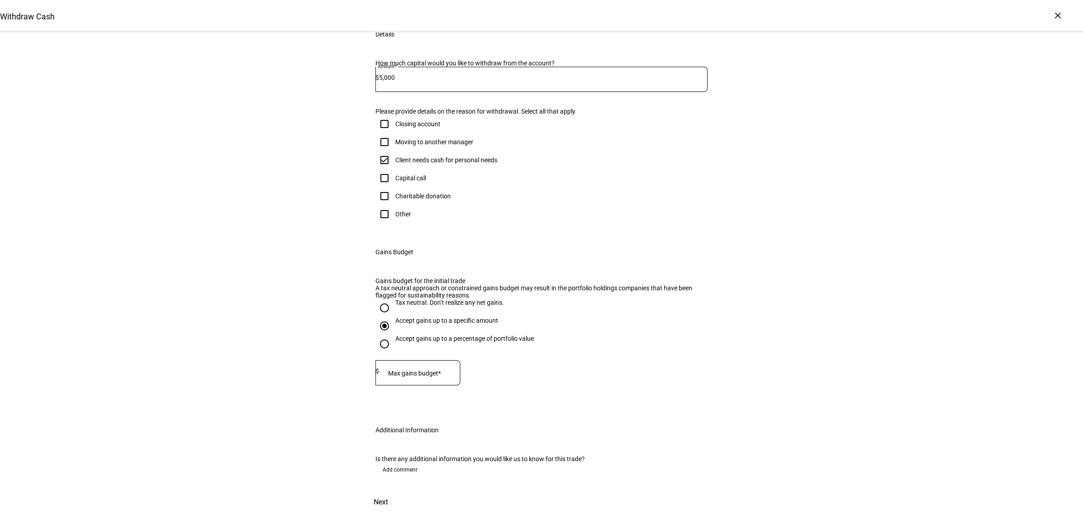
click at [405, 342] on div "Accept gains up to a percentage of portfolio value" at bounding box center [464, 338] width 139 height 7
click at [393, 344] on input "Accept gains up to a percentage of portfolio value" at bounding box center [384, 344] width 18 height 18
radio input "true"
click at [433, 324] on div "Accept gains up to a specific amount" at bounding box center [446, 320] width 103 height 7
click at [393, 328] on input "Accept gains up to a specific amount" at bounding box center [384, 326] width 18 height 18
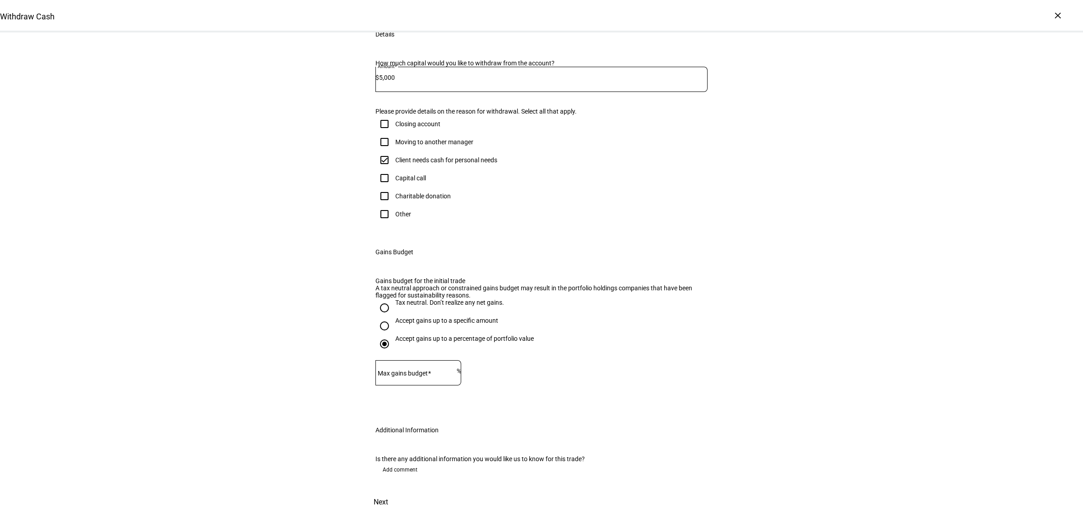
radio input "true"
click at [361, 325] on div "Gains budget for the initial trade A tax neutral approach or constrained gains …" at bounding box center [541, 341] width 361 height 149
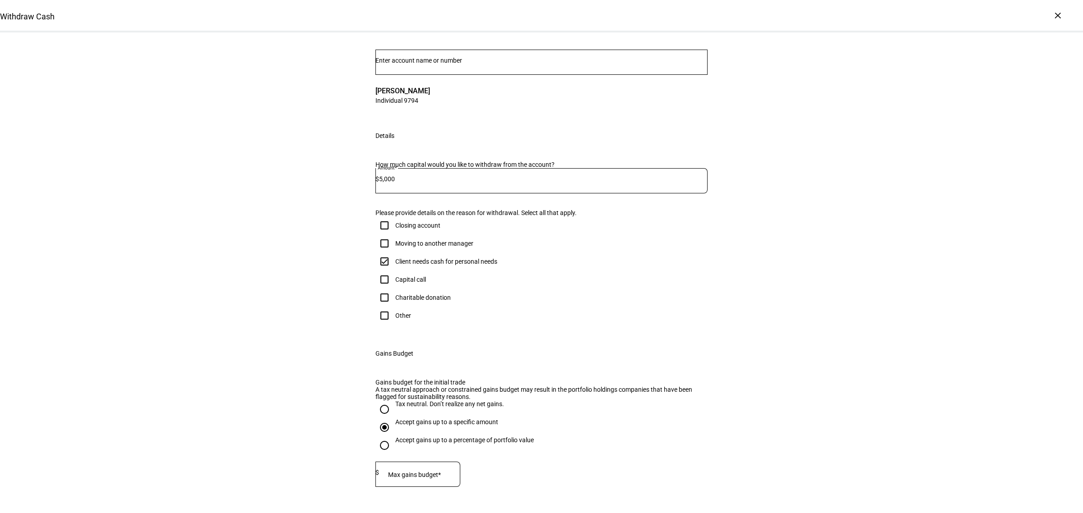
scroll to position [0, 0]
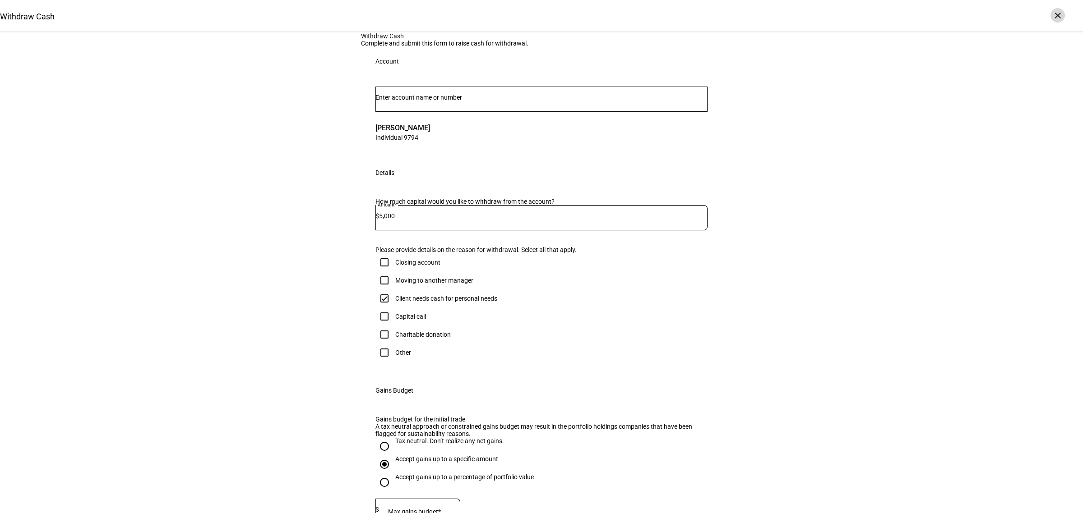
click at [1055, 8] on div "×" at bounding box center [1057, 15] width 14 height 14
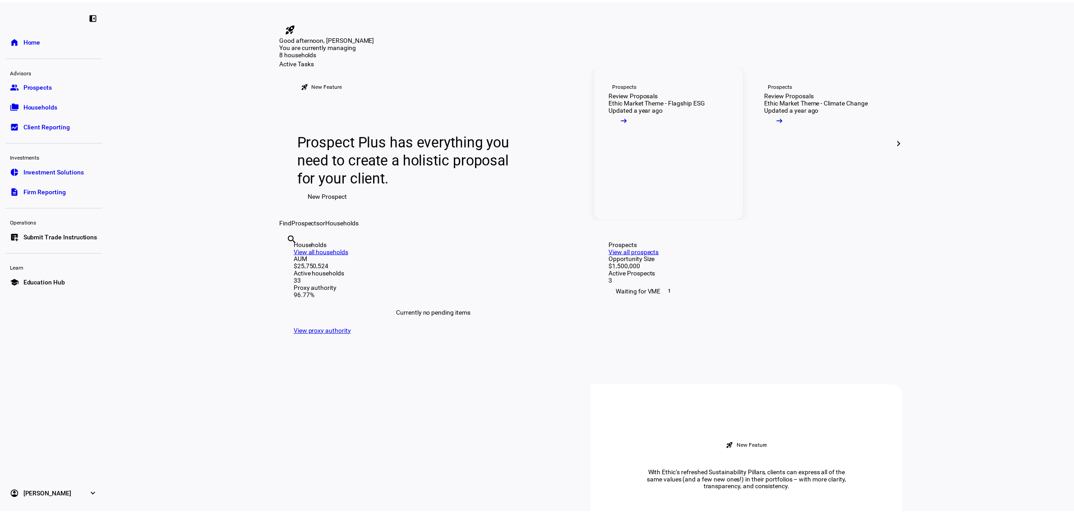
scroll to position [56, 0]
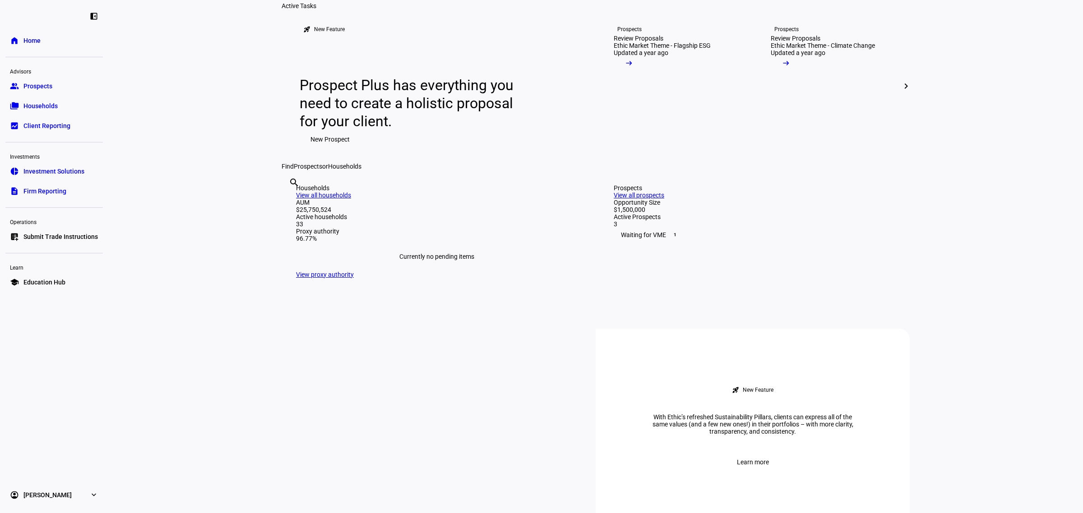
click at [37, 237] on span "Submit Trade Instructions" at bounding box center [60, 236] width 74 height 9
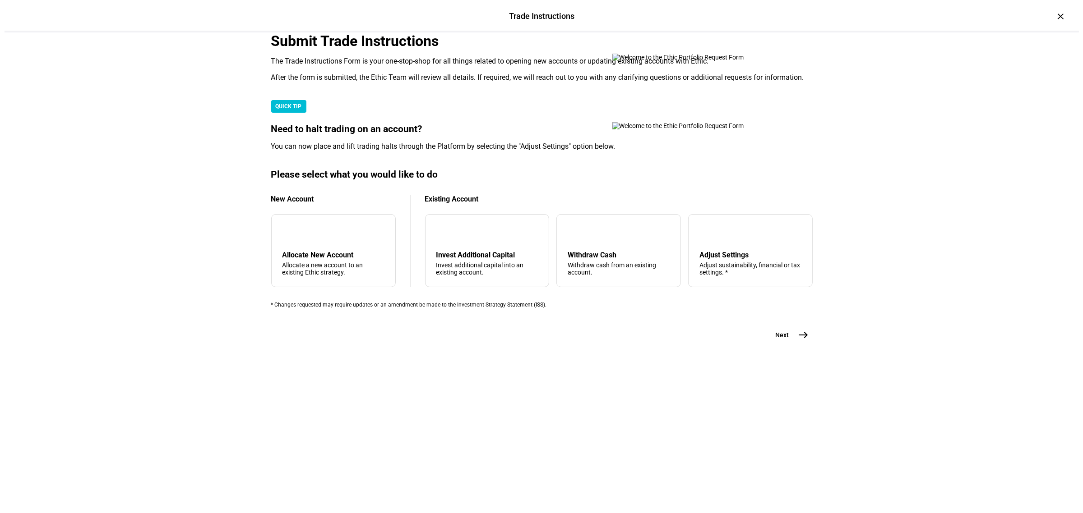
scroll to position [116, 0]
click at [480, 259] on div "Invest Additional Capital" at bounding box center [483, 255] width 102 height 9
click at [773, 340] on span "Next" at bounding box center [778, 335] width 14 height 9
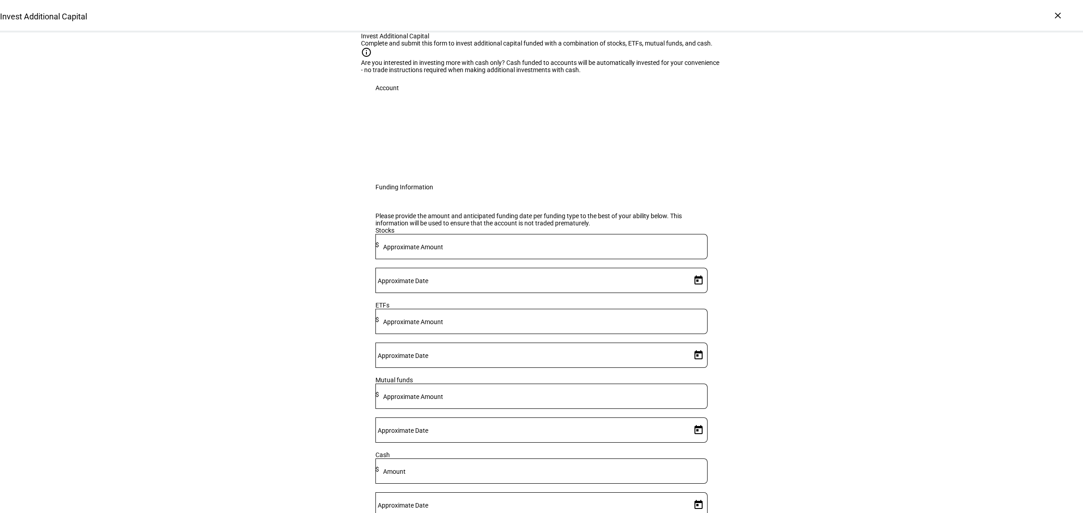
scroll to position [113, 0]
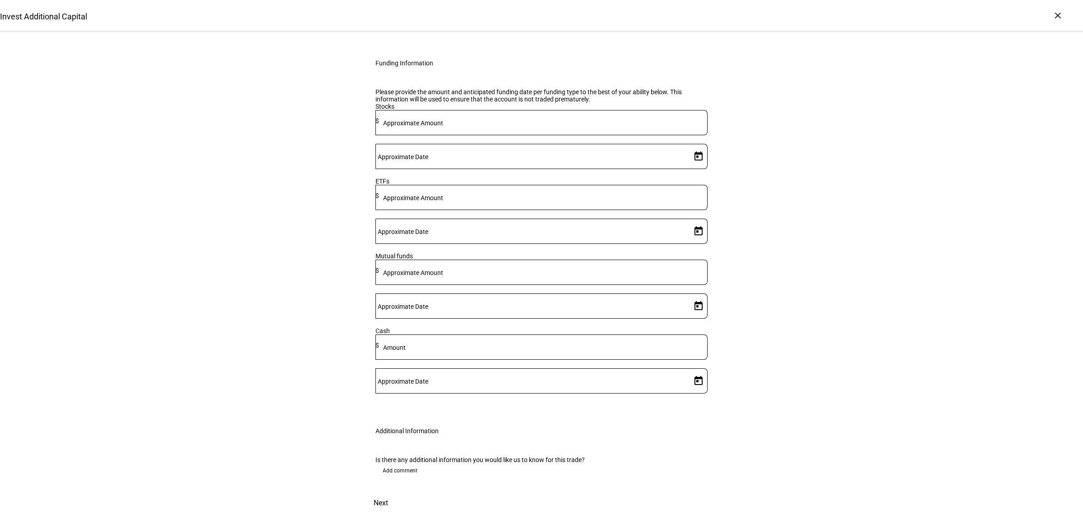
click at [406, 351] on mat-label "Amount" at bounding box center [394, 347] width 23 height 7
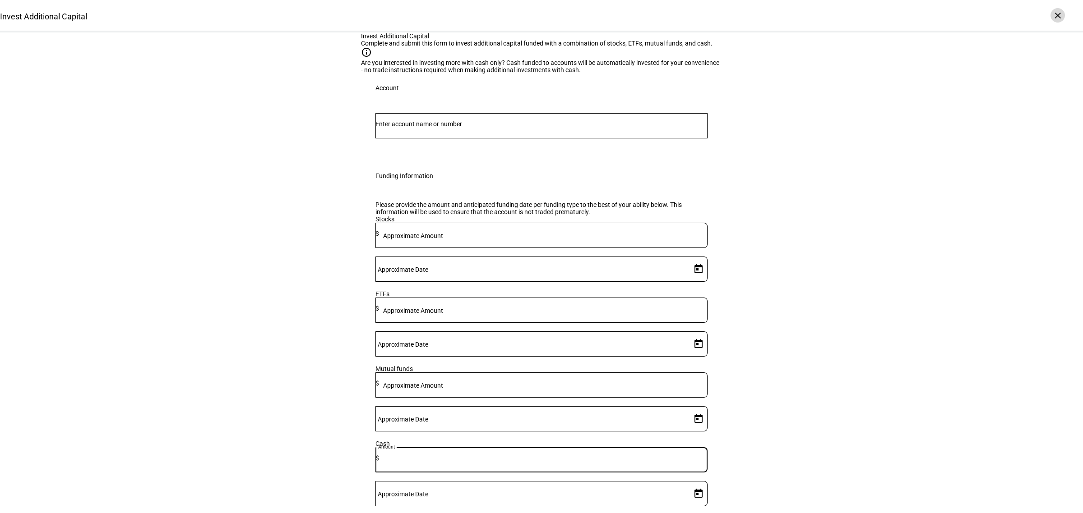
click at [1057, 16] on div "×" at bounding box center [1057, 15] width 14 height 14
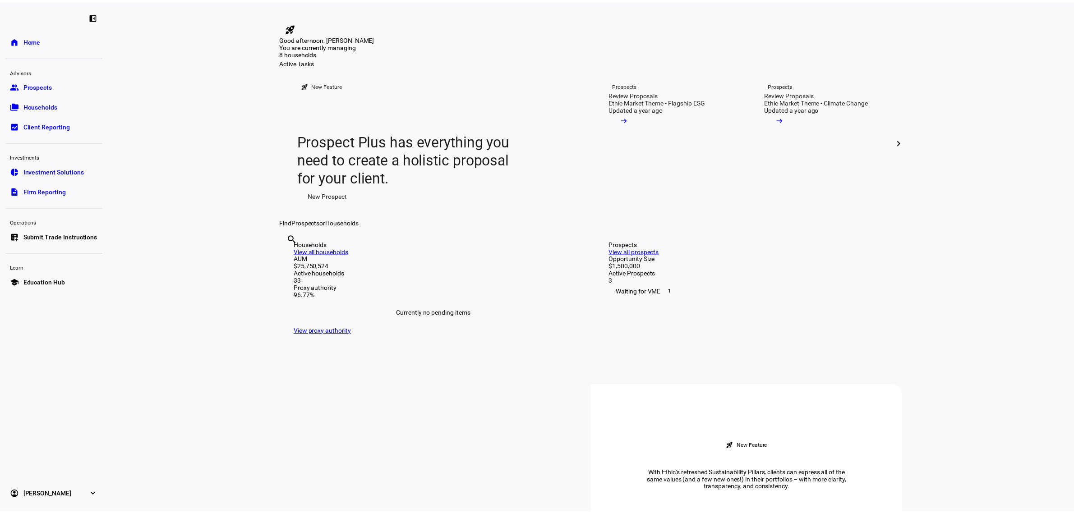
scroll to position [56, 0]
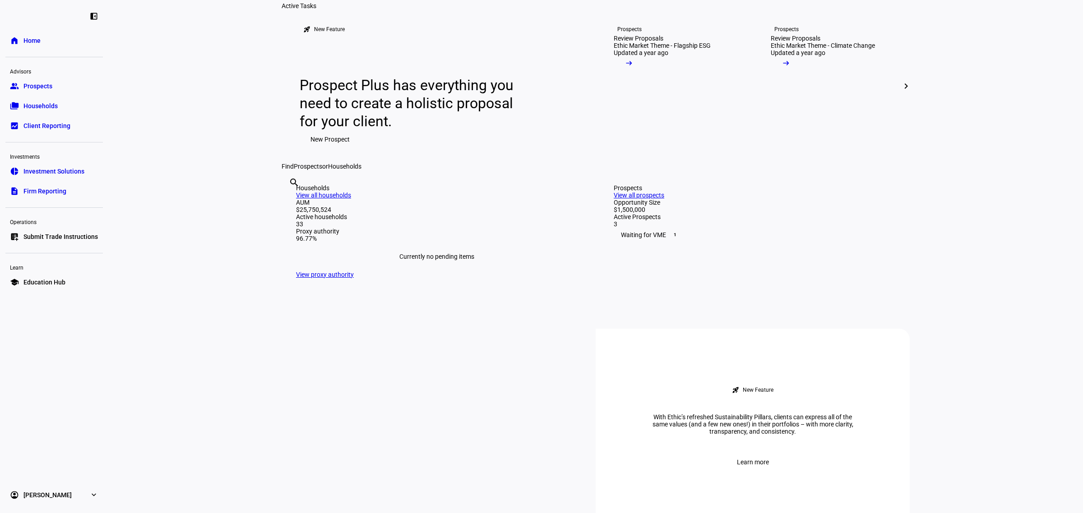
click at [39, 236] on span "Submit Trade Instructions" at bounding box center [60, 236] width 74 height 9
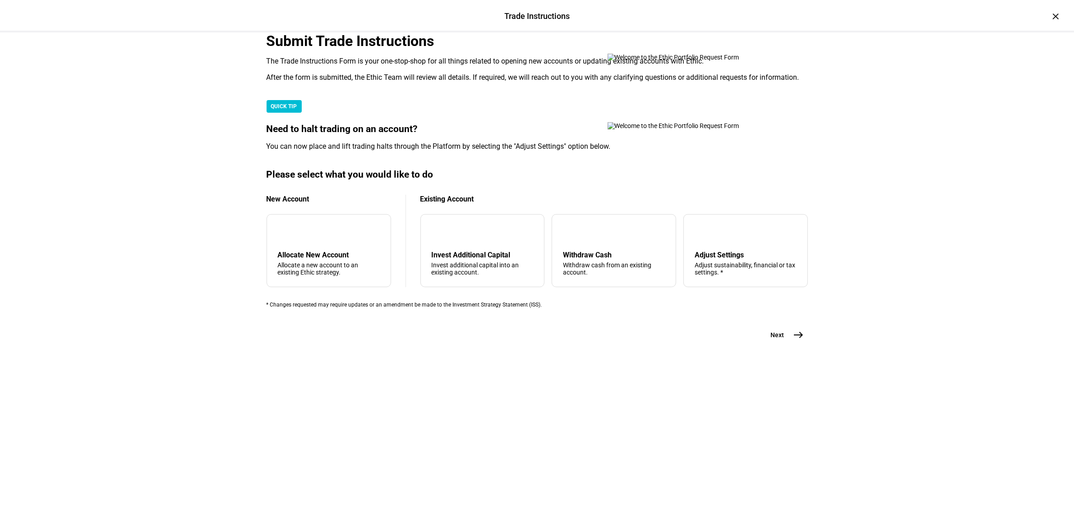
scroll to position [116, 0]
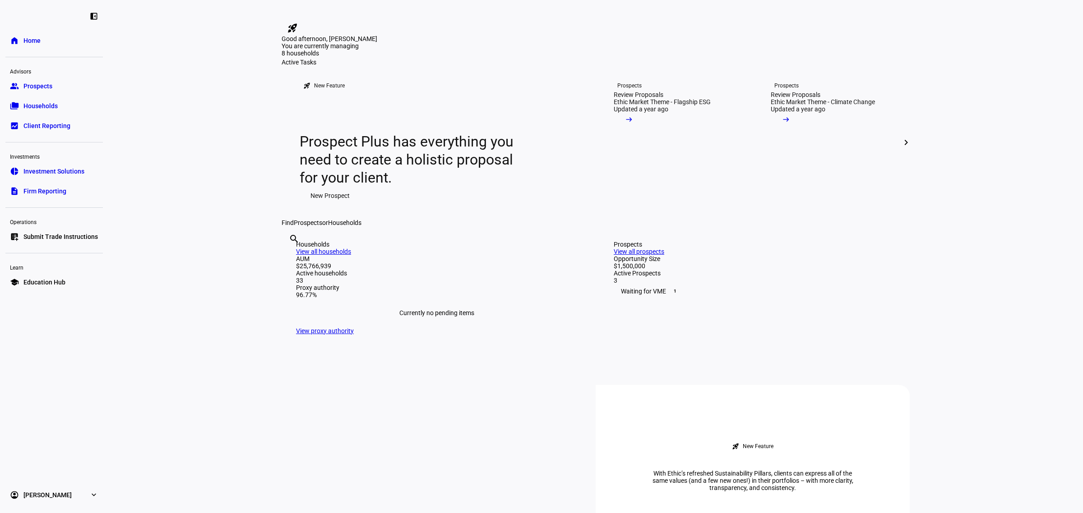
click at [45, 86] on span "Prospects" at bounding box center [37, 86] width 29 height 9
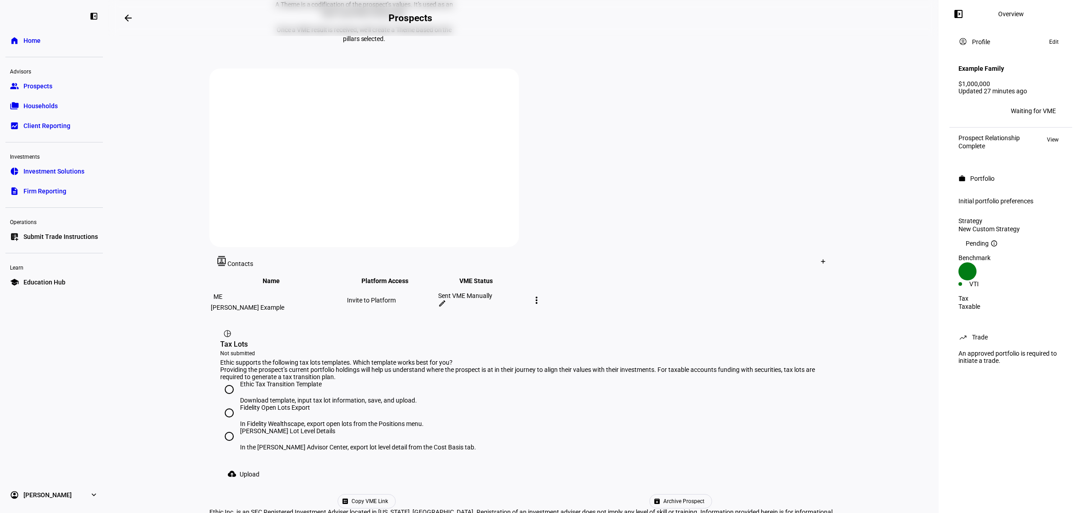
scroll to position [319, 0]
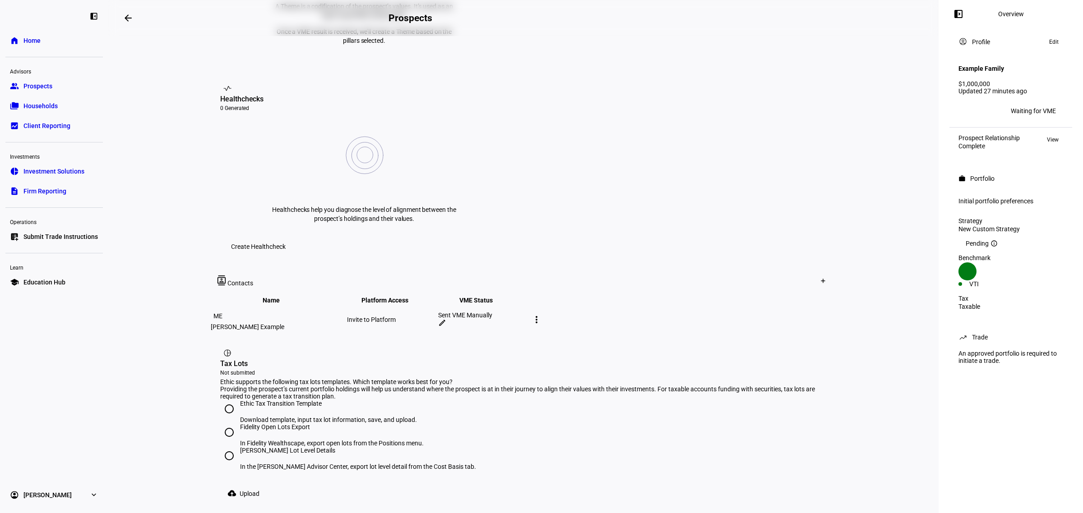
click at [663, 513] on span "Archive Prospect" at bounding box center [683, 521] width 41 height 14
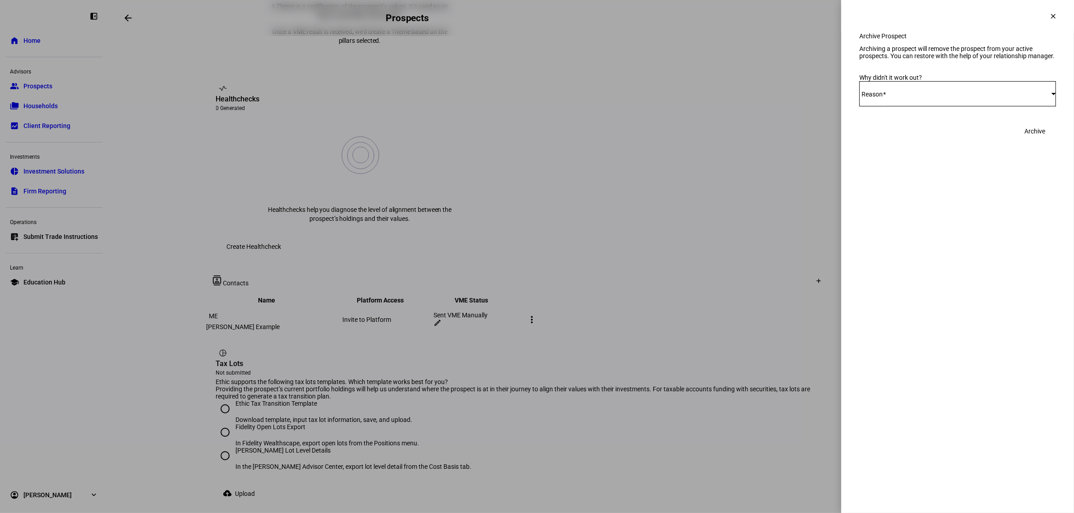
click at [903, 97] on span "Select Reason" at bounding box center [955, 93] width 192 height 7
click at [908, 211] on mat-option "Other" at bounding box center [957, 215] width 197 height 22
click at [889, 134] on mat-label "Comment" at bounding box center [876, 129] width 28 height 7
click at [892, 135] on textarea "Comment" at bounding box center [957, 129] width 197 height 11
type textarea "Created as part of internal training"
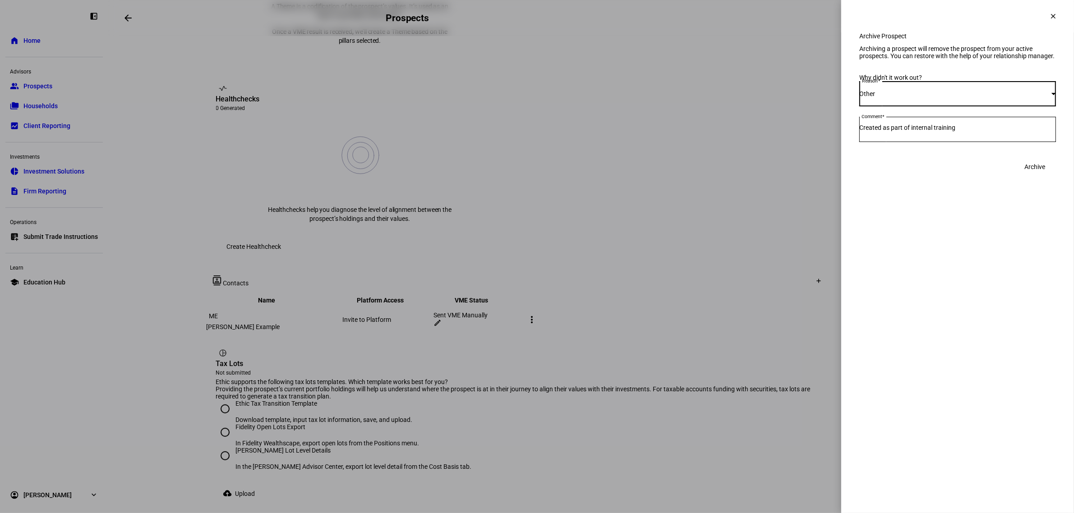
click at [920, 97] on div "Other" at bounding box center [955, 93] width 192 height 7
click at [920, 126] on div at bounding box center [537, 256] width 1074 height 513
click at [1034, 176] on span "Archive" at bounding box center [1035, 167] width 21 height 18
